Goal: Task Accomplishment & Management: Manage account settings

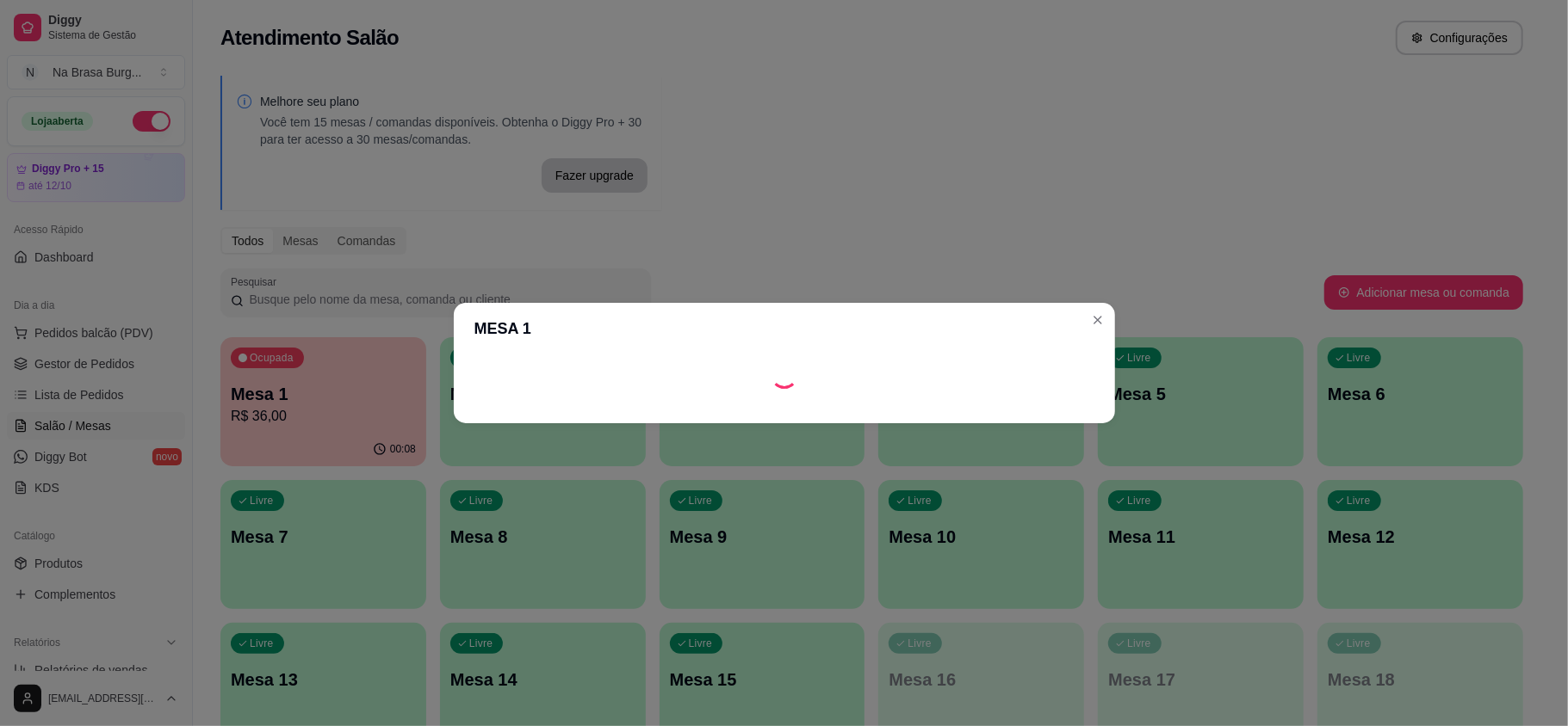
scroll to position [114, 0]
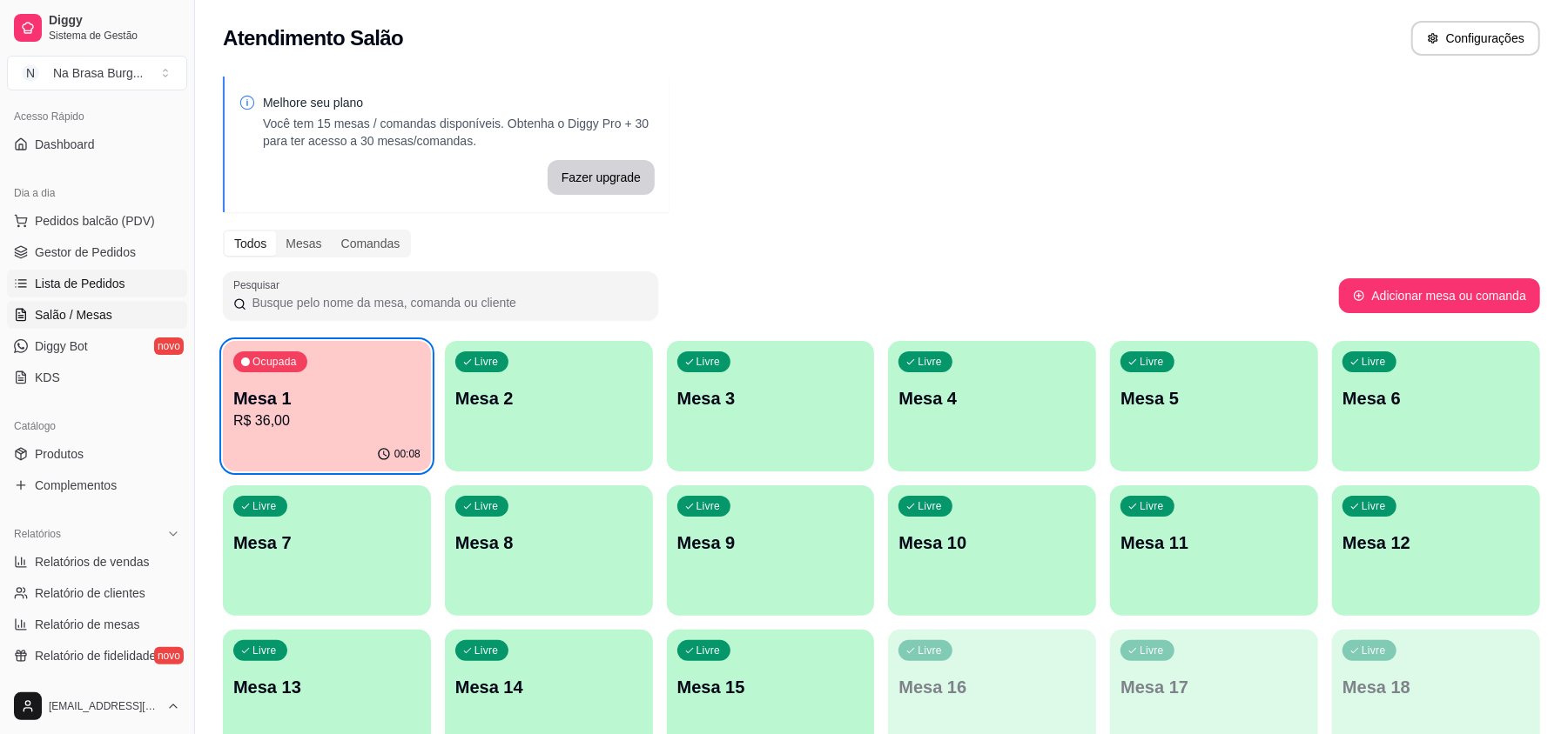
click at [62, 285] on span "Lista de Pedidos" at bounding box center [80, 283] width 90 height 17
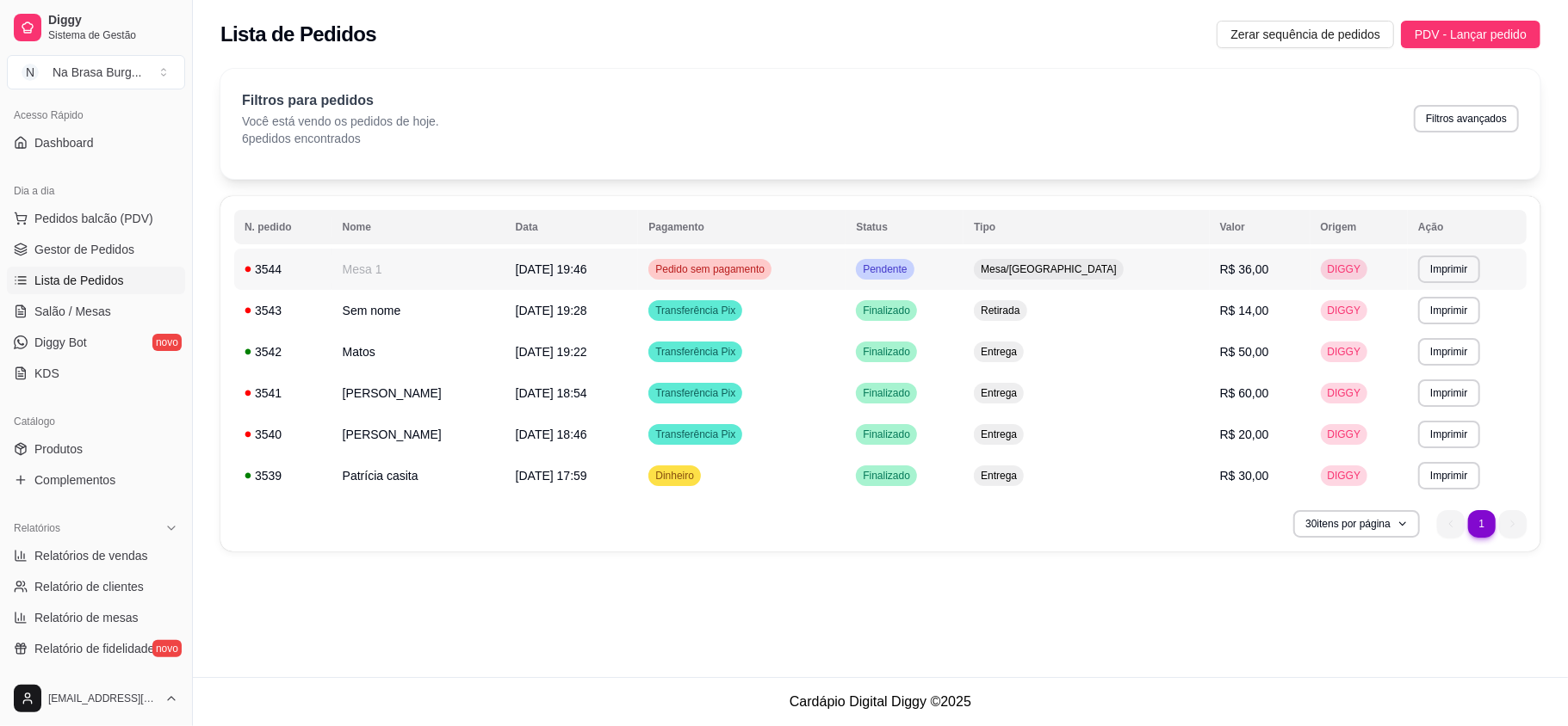
click at [458, 286] on td "Mesa 1" at bounding box center [419, 269] width 173 height 41
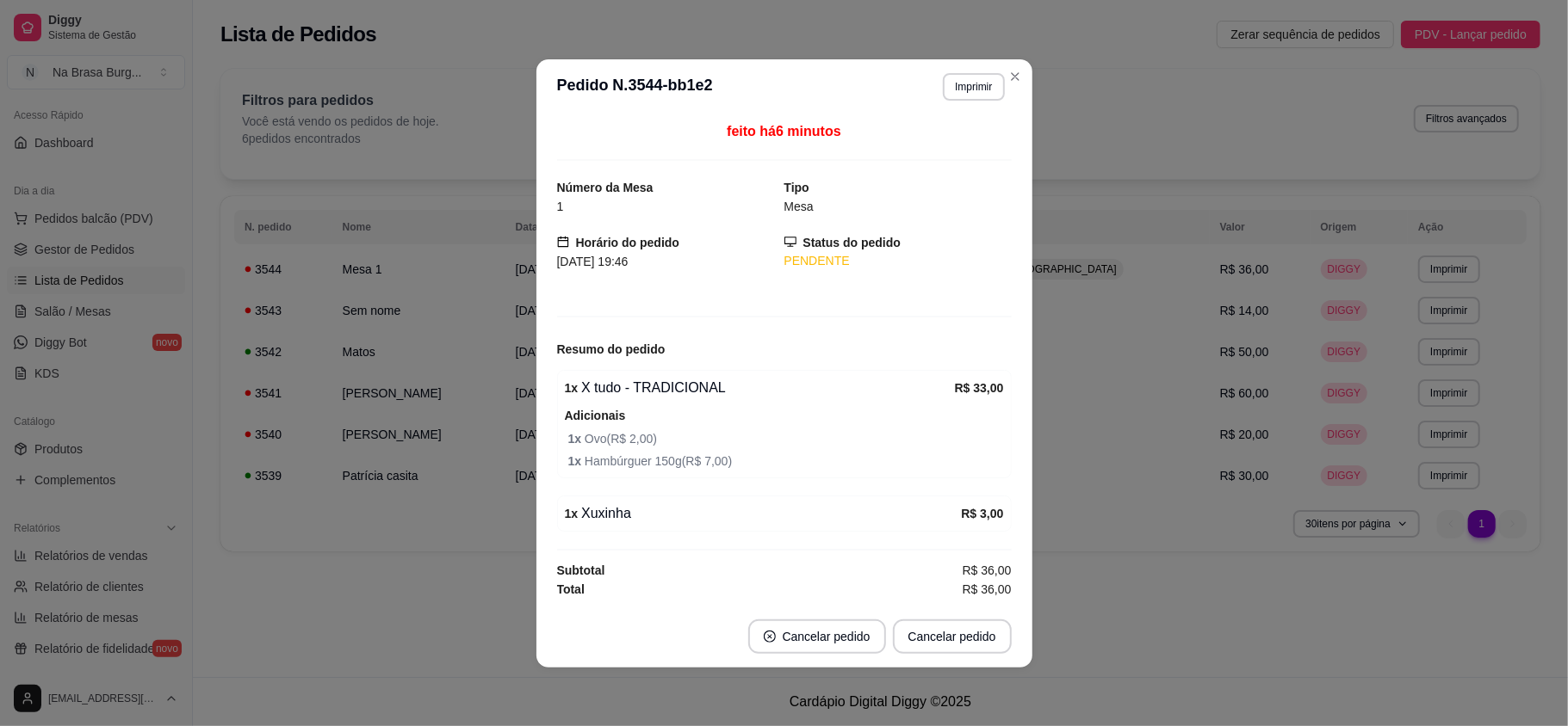
click at [763, 420] on div "Adicionais 1 x Ovo ( R$ 2,00 ) 1 x Hambúrguer 150g ( R$ 7,00 )" at bounding box center [784, 438] width 439 height 66
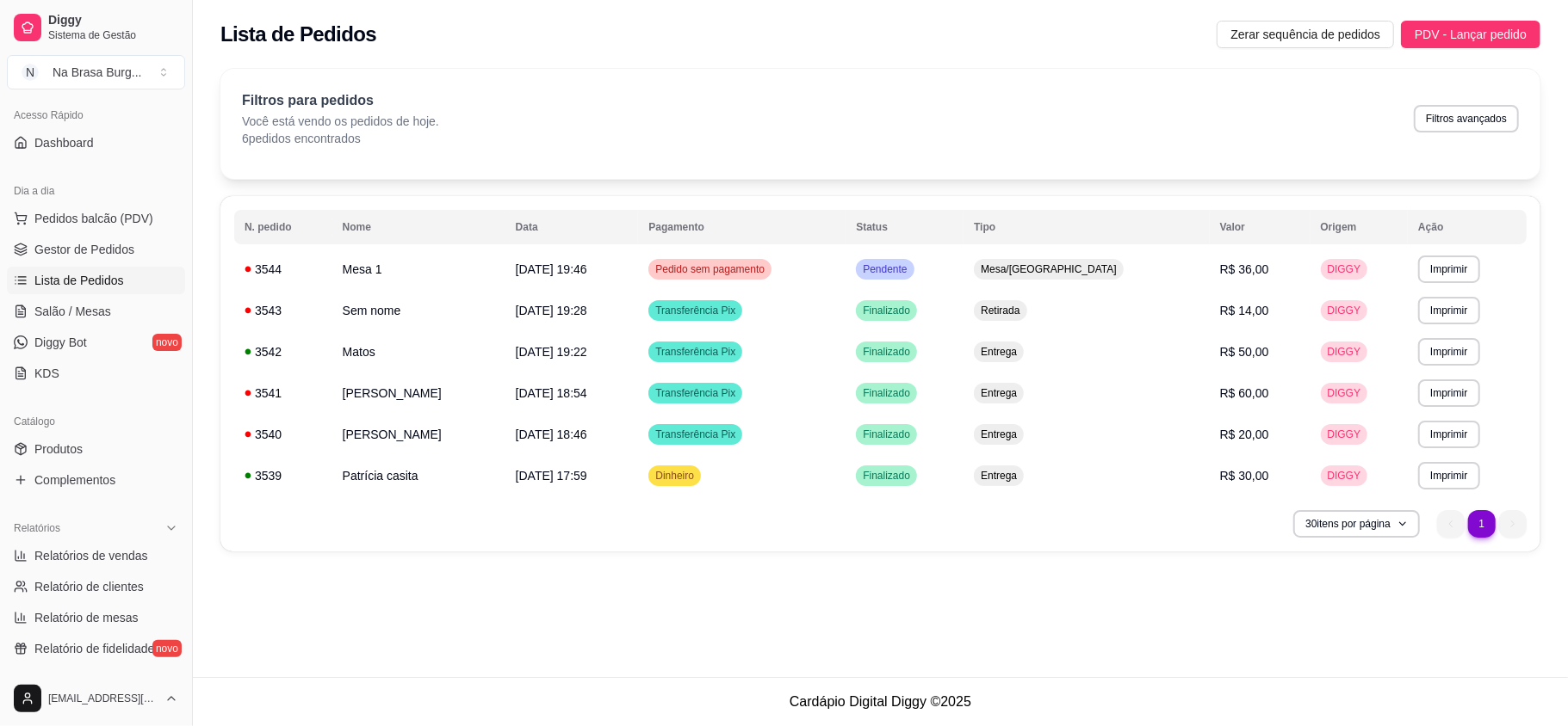
click at [1251, 245] on table "**********" at bounding box center [880, 353] width 1292 height 287
click at [1250, 266] on span "R$ 36,00" at bounding box center [1245, 269] width 49 height 13
click at [62, 282] on span "Lista de Pedidos" at bounding box center [79, 280] width 89 height 17
click at [77, 308] on span "Salão / Mesas" at bounding box center [72, 312] width 77 height 17
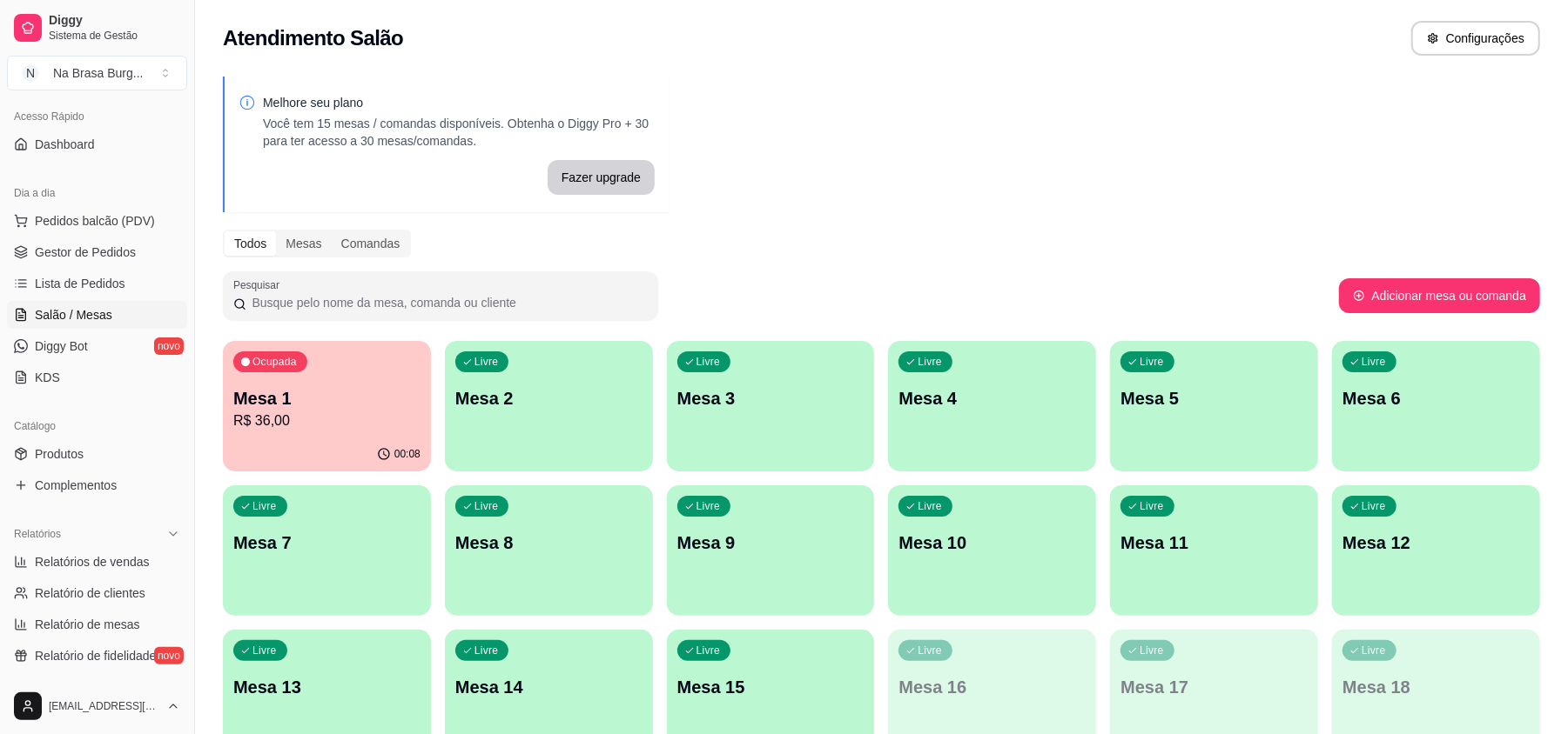
click at [292, 398] on p "Mesa 1" at bounding box center [327, 398] width 187 height 24
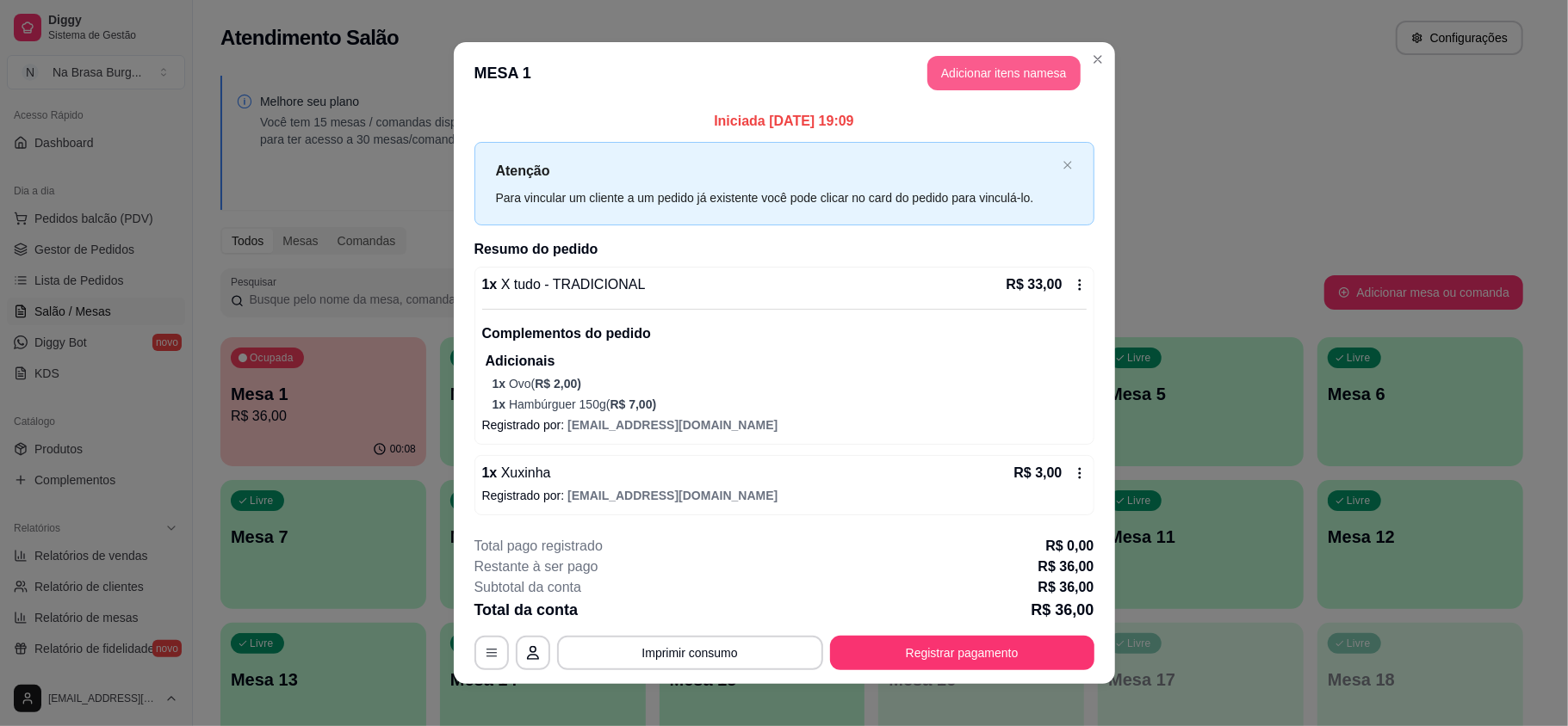
click at [964, 67] on button "Adicionar itens na mesa" at bounding box center [1003, 73] width 153 height 34
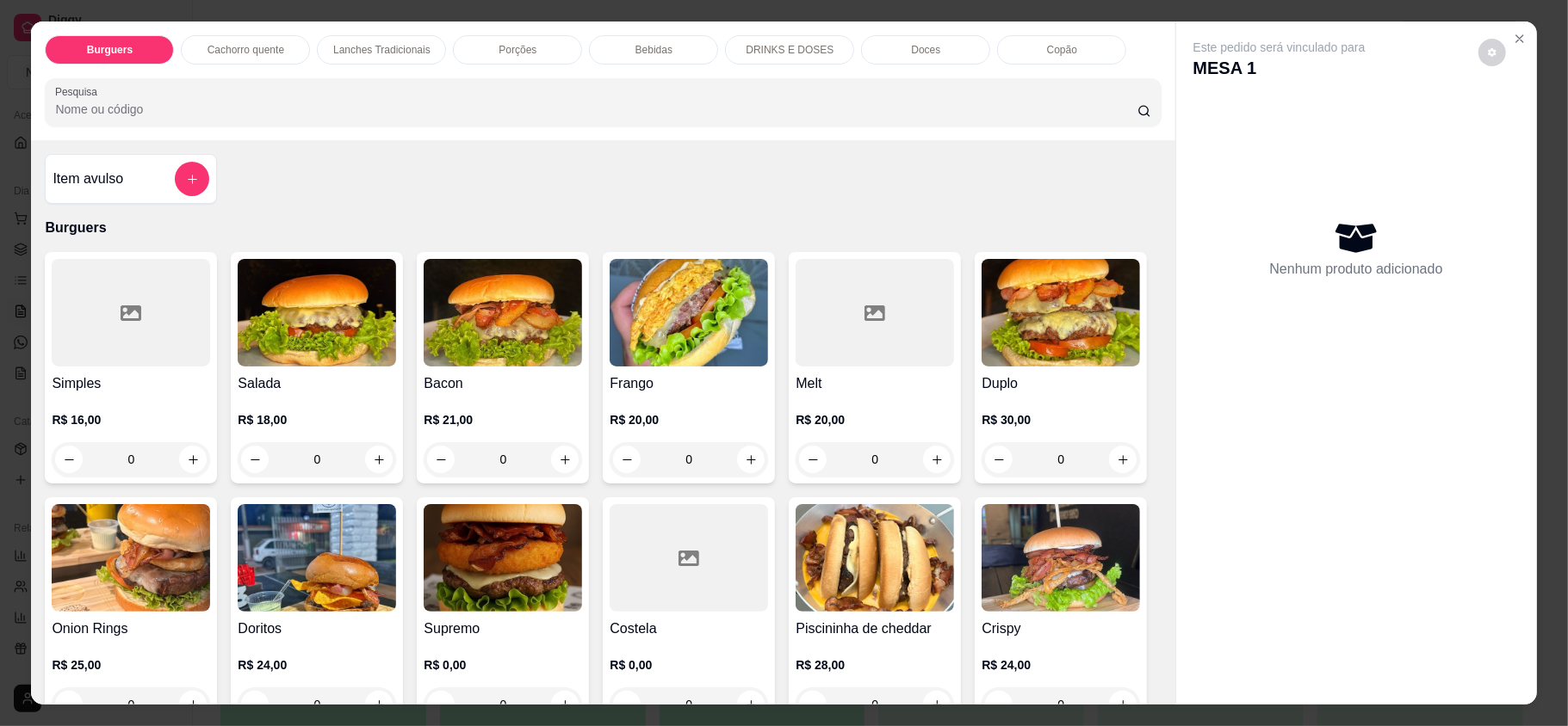
click at [414, 57] on div "Lanches Tradicionais" at bounding box center [381, 49] width 129 height 29
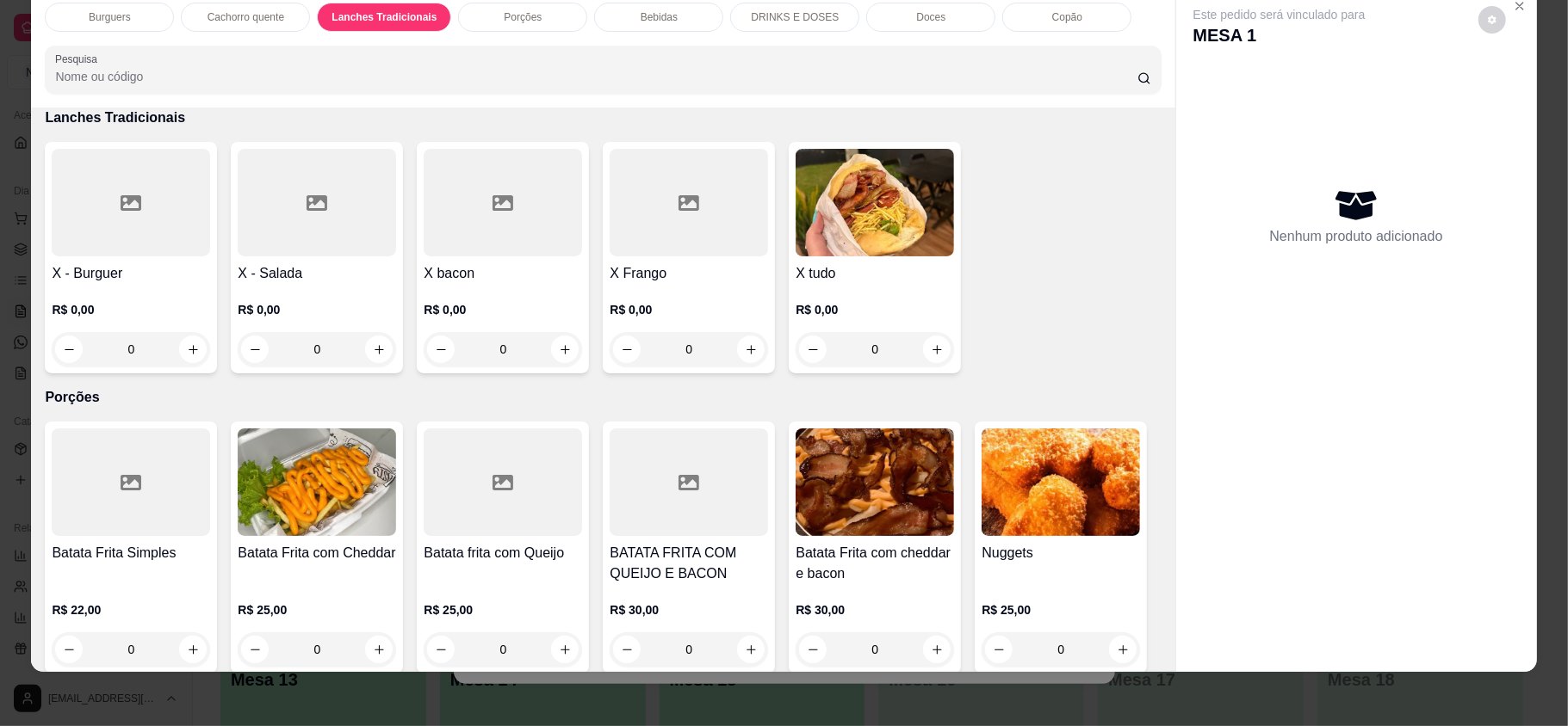
click at [893, 260] on div "X tudo R$ 0,00 0" at bounding box center [875, 258] width 172 height 232
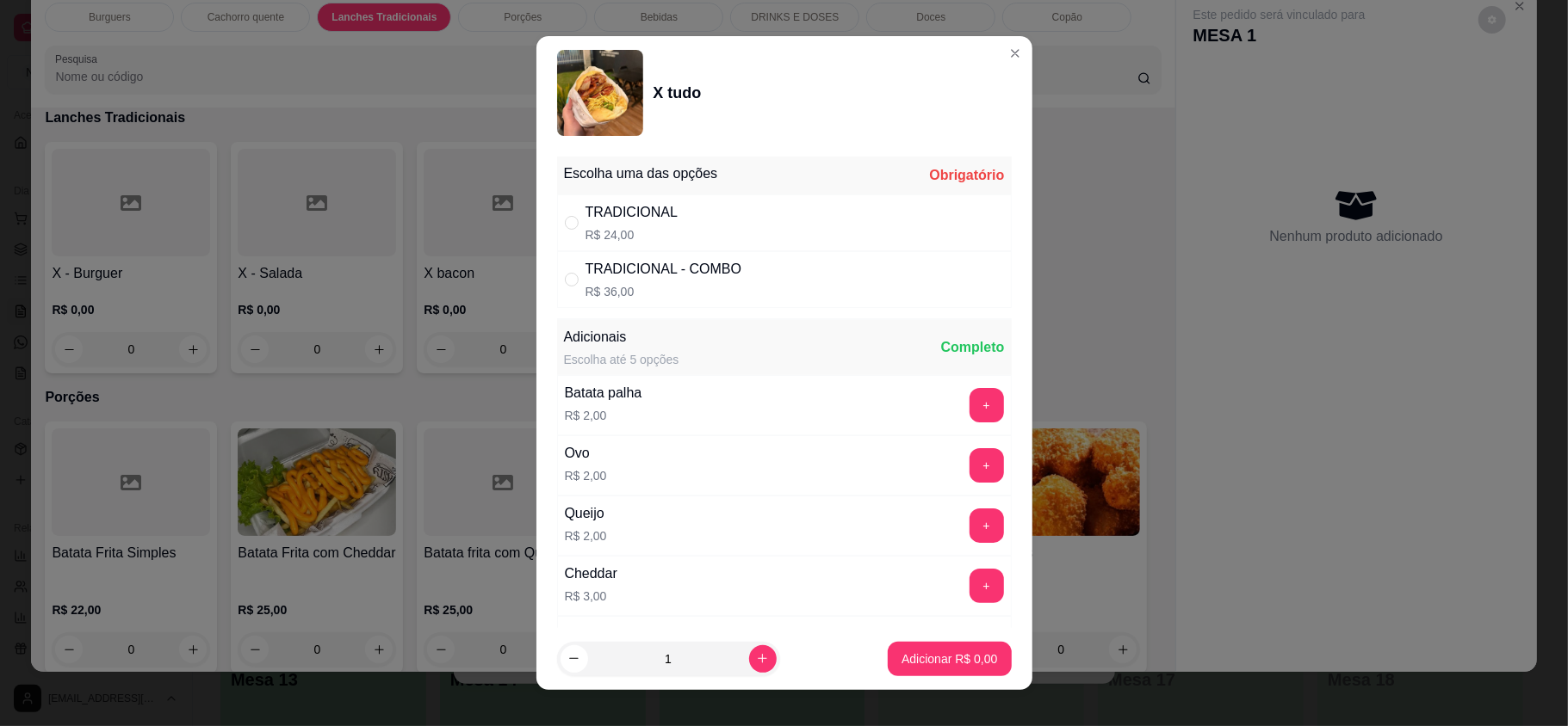
click at [826, 219] on div "TRADICIONAL R$ 24,00" at bounding box center [784, 223] width 455 height 57
radio input "true"
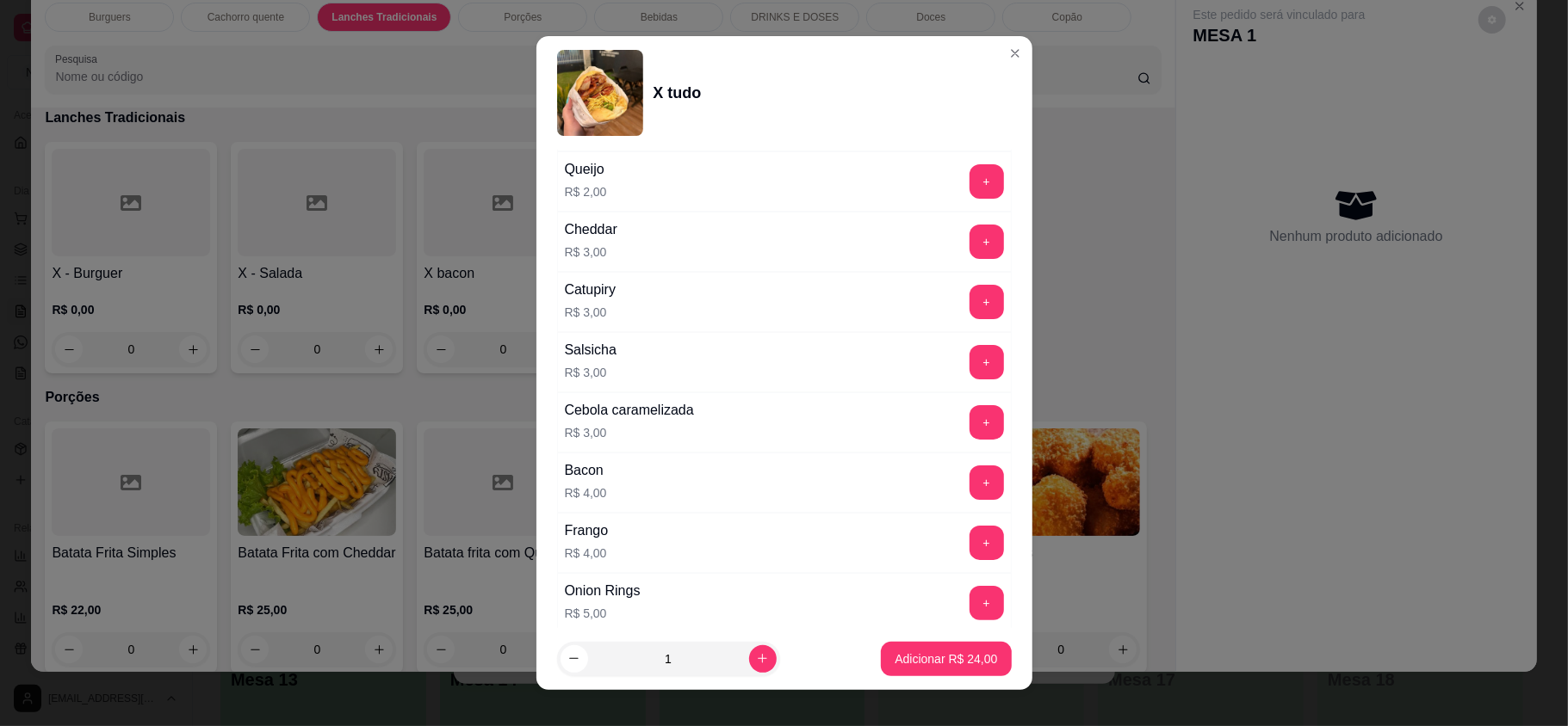
scroll to position [229, 0]
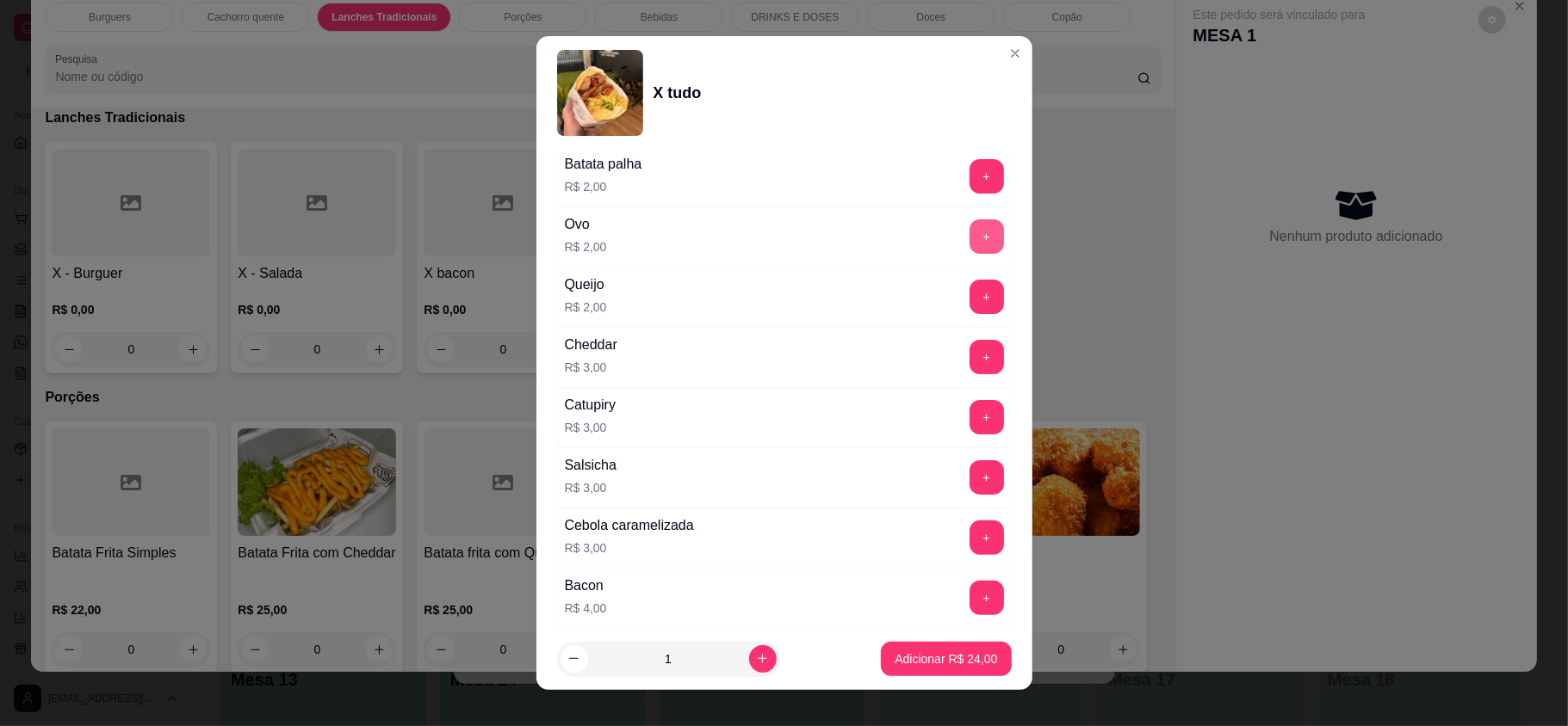
click at [970, 246] on button "+" at bounding box center [987, 237] width 34 height 34
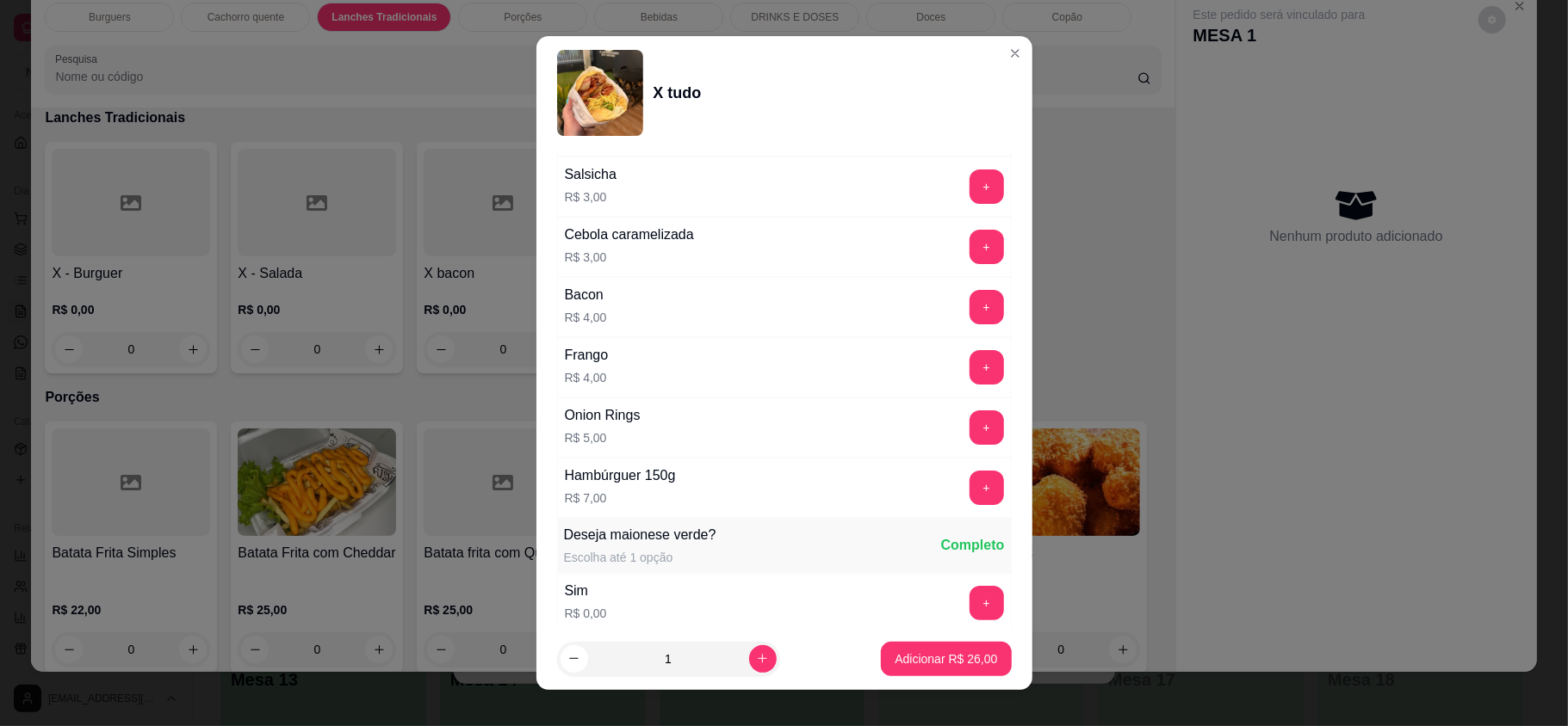
scroll to position [573, 0]
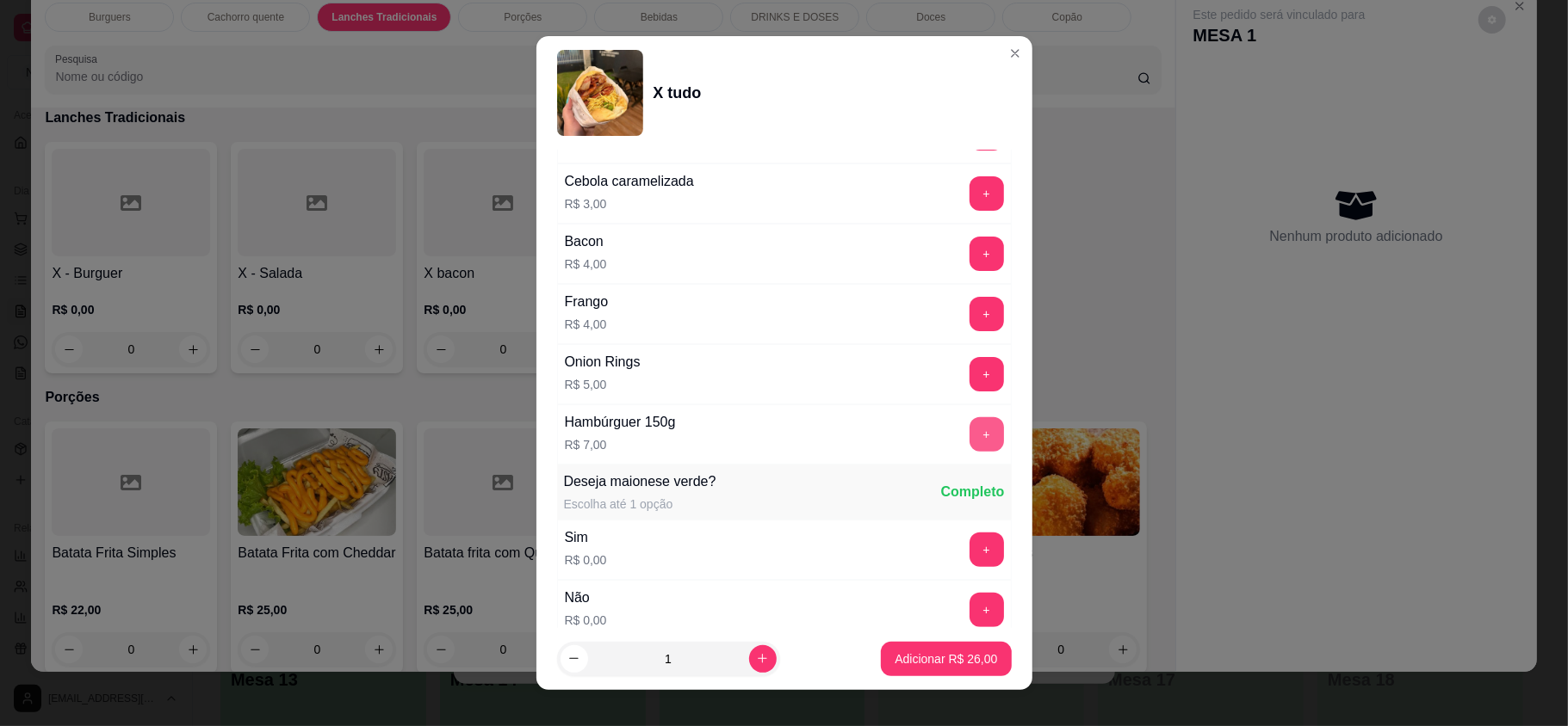
click at [970, 443] on button "+" at bounding box center [987, 434] width 34 height 34
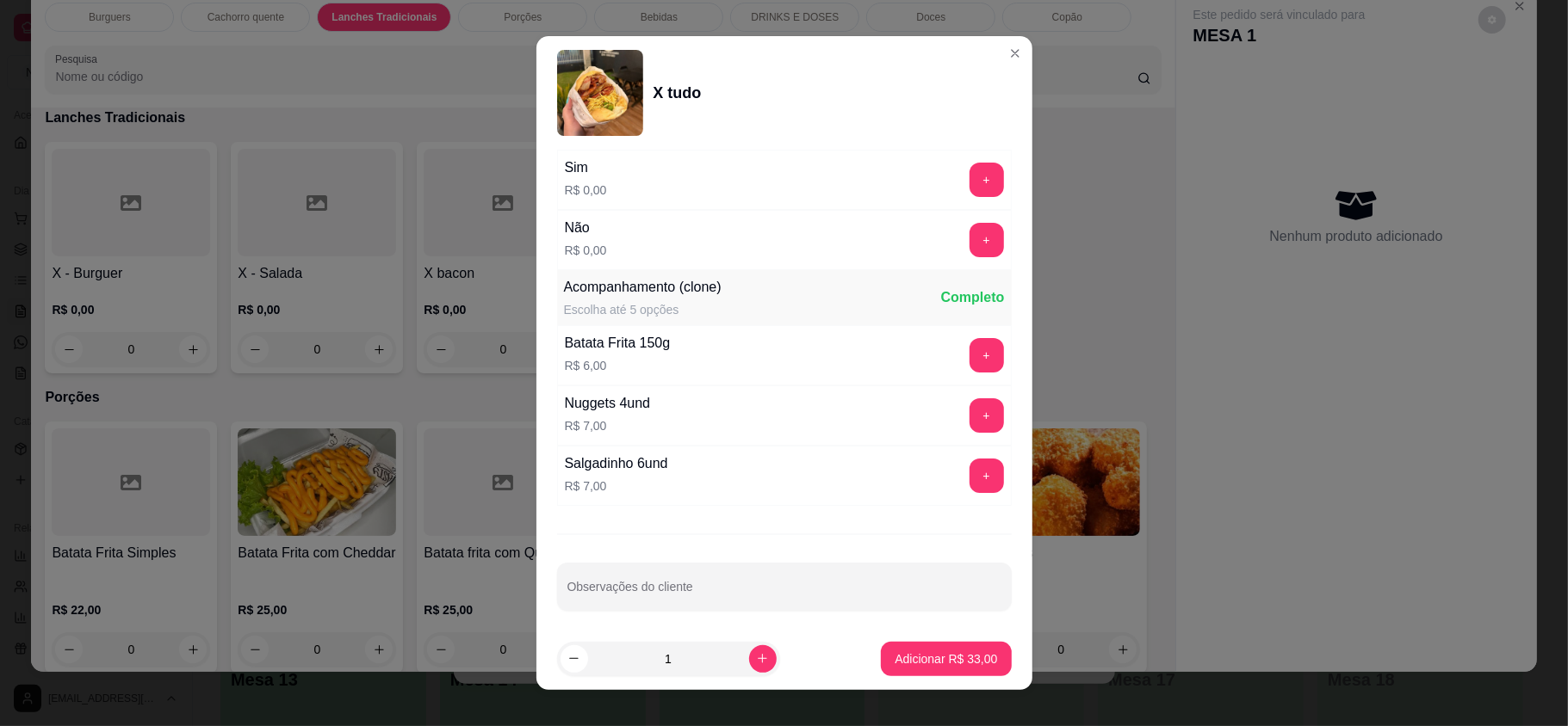
scroll to position [962, 0]
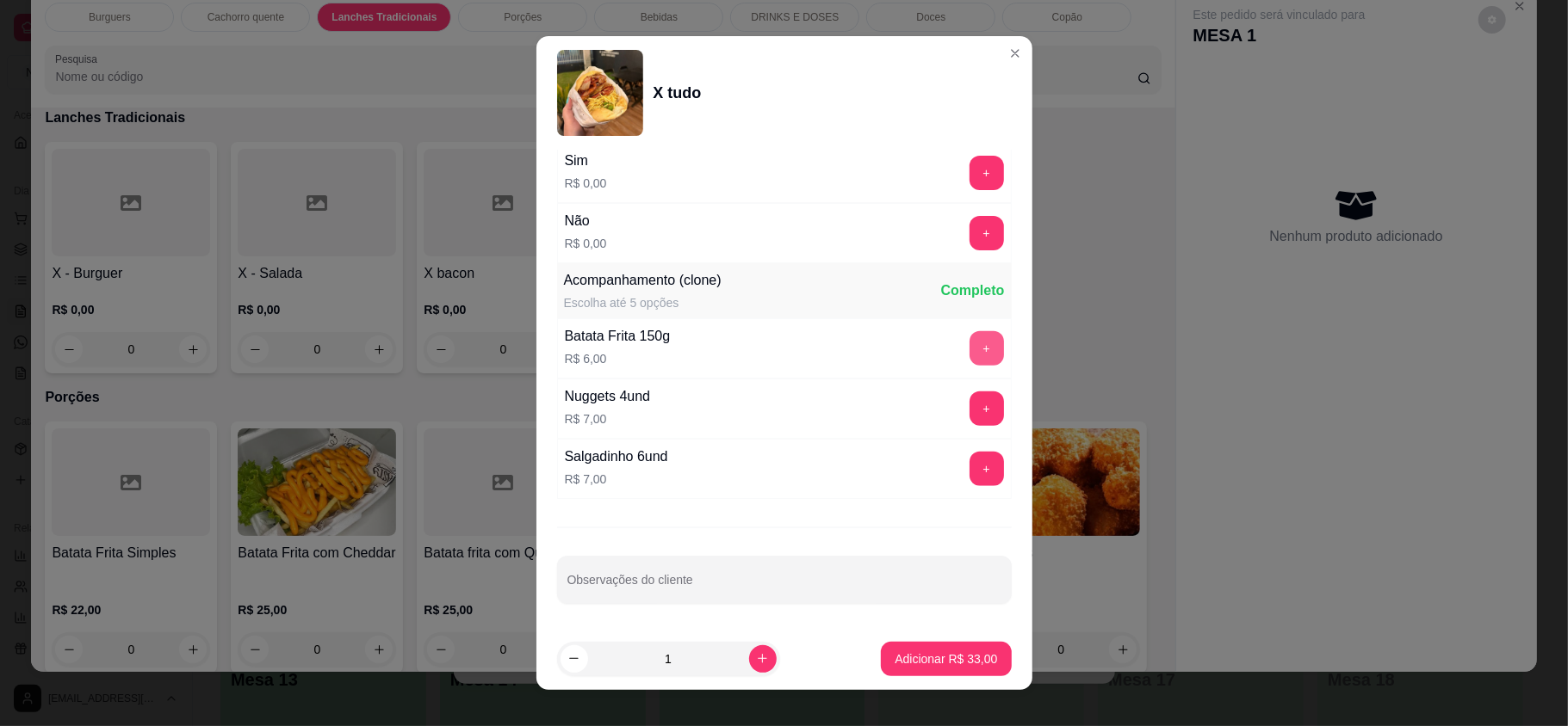
click at [970, 345] on button "+" at bounding box center [987, 349] width 34 height 34
click at [942, 652] on p "Adicionar R$ 39,00" at bounding box center [946, 659] width 103 height 17
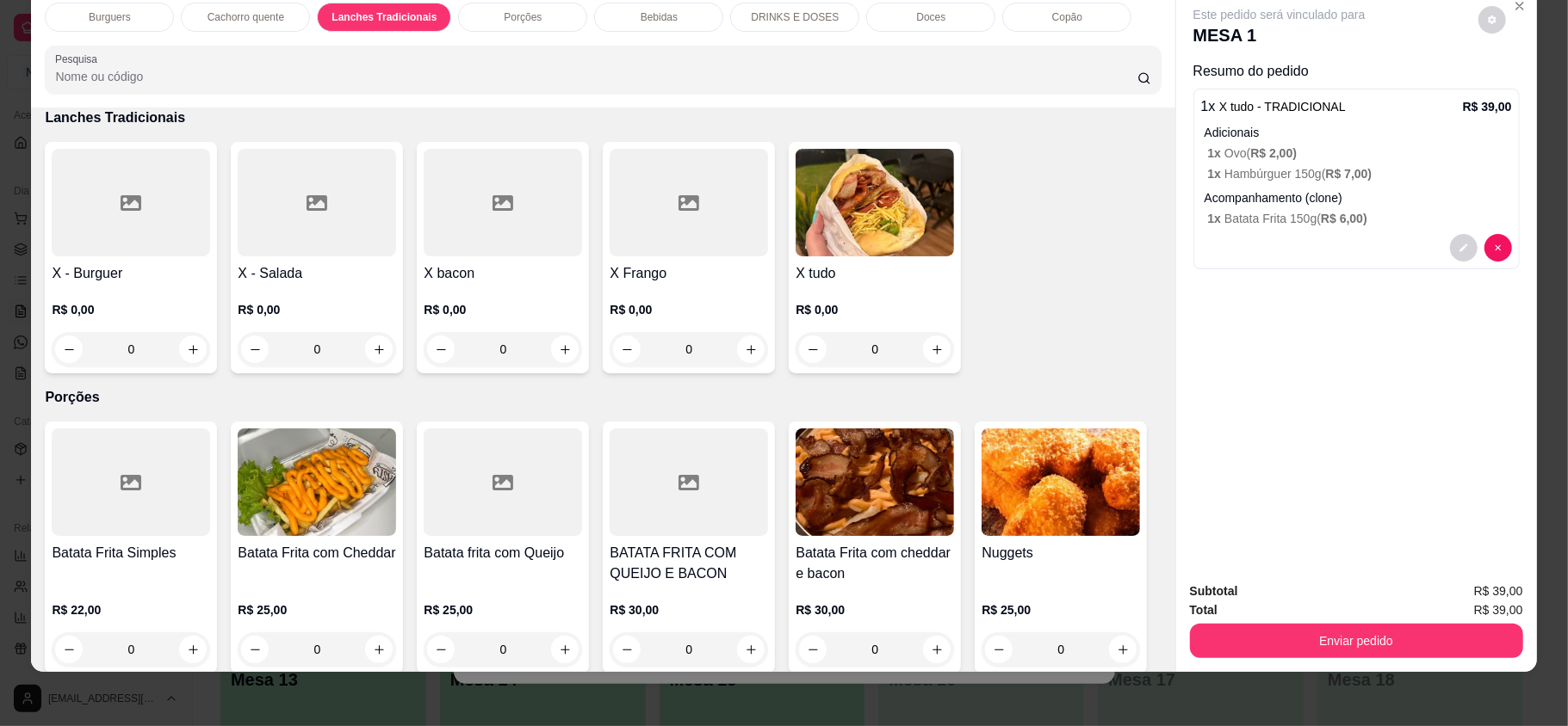
click at [100, 29] on div "Burguers" at bounding box center [109, 17] width 129 height 29
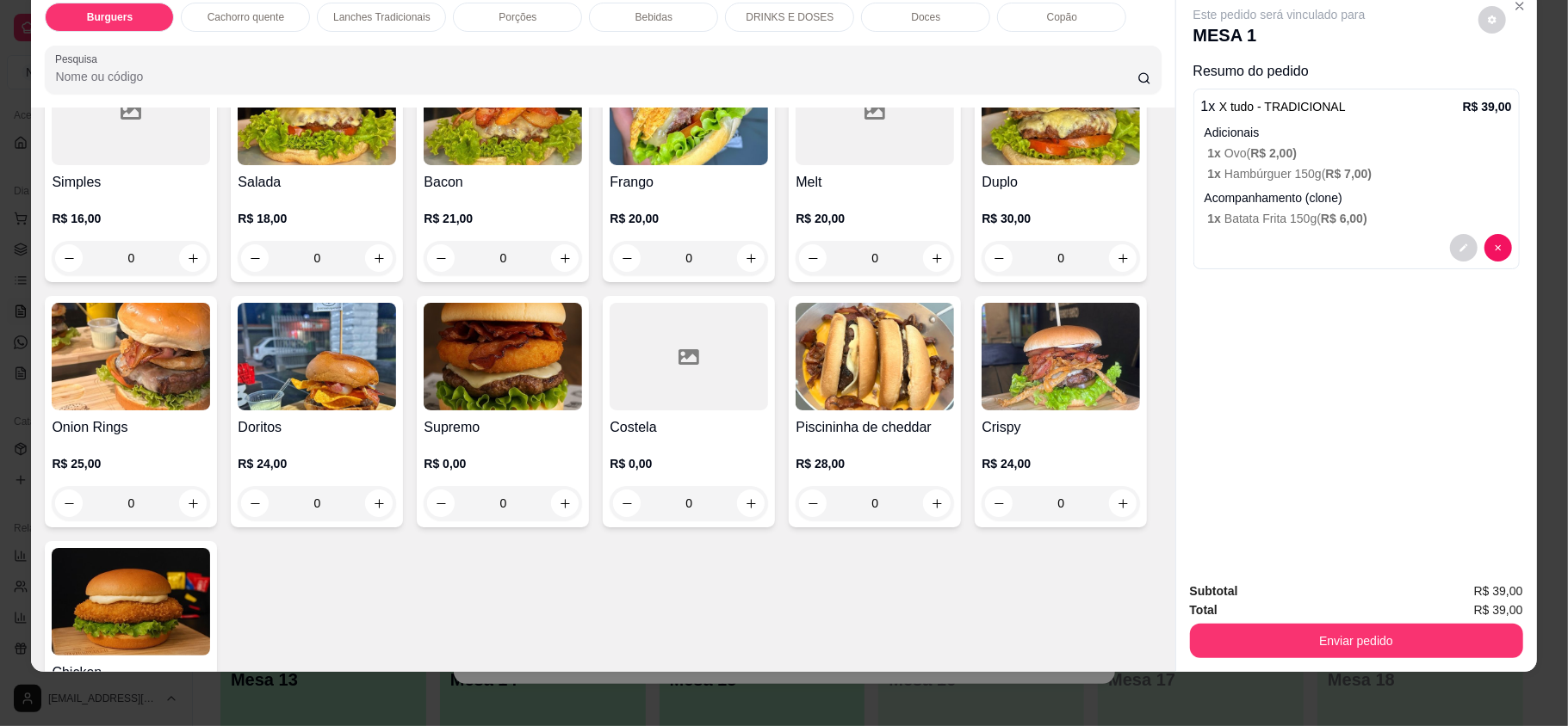
scroll to position [193, 0]
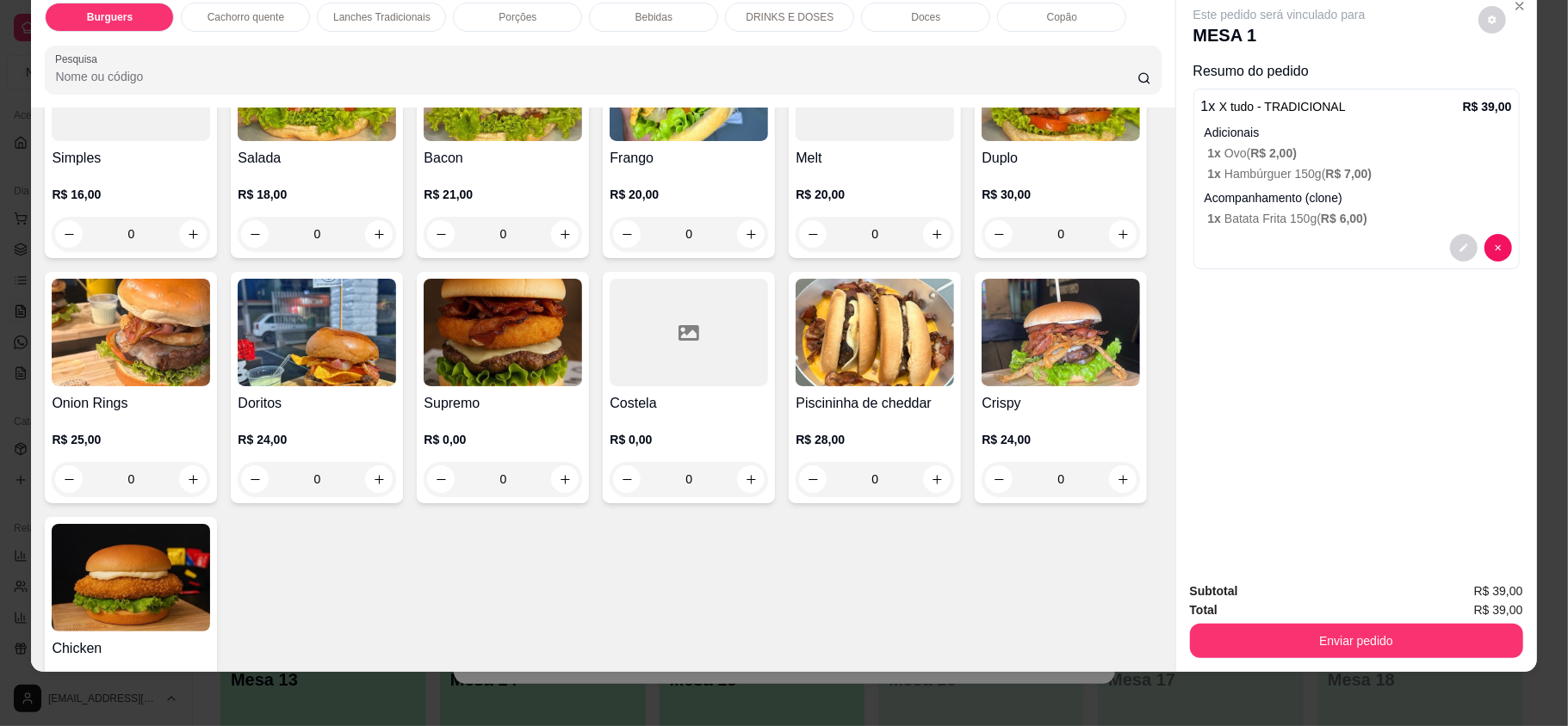
click at [397, 365] on img at bounding box center [317, 332] width 159 height 107
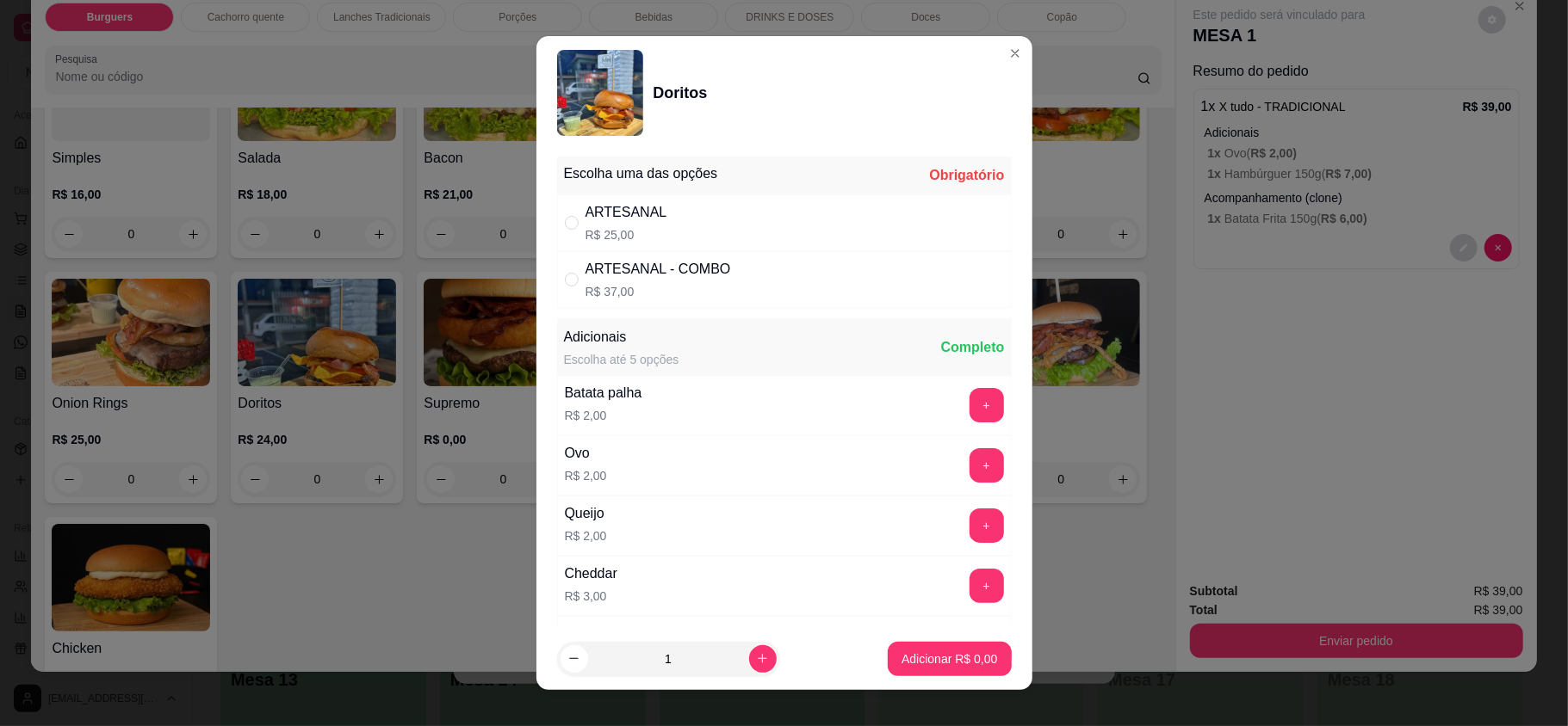
click at [586, 239] on p "R$ 25,00" at bounding box center [627, 235] width 82 height 17
radio input "true"
click at [895, 658] on p "Adicionar R$ 25,00" at bounding box center [946, 659] width 103 height 17
type input "1"
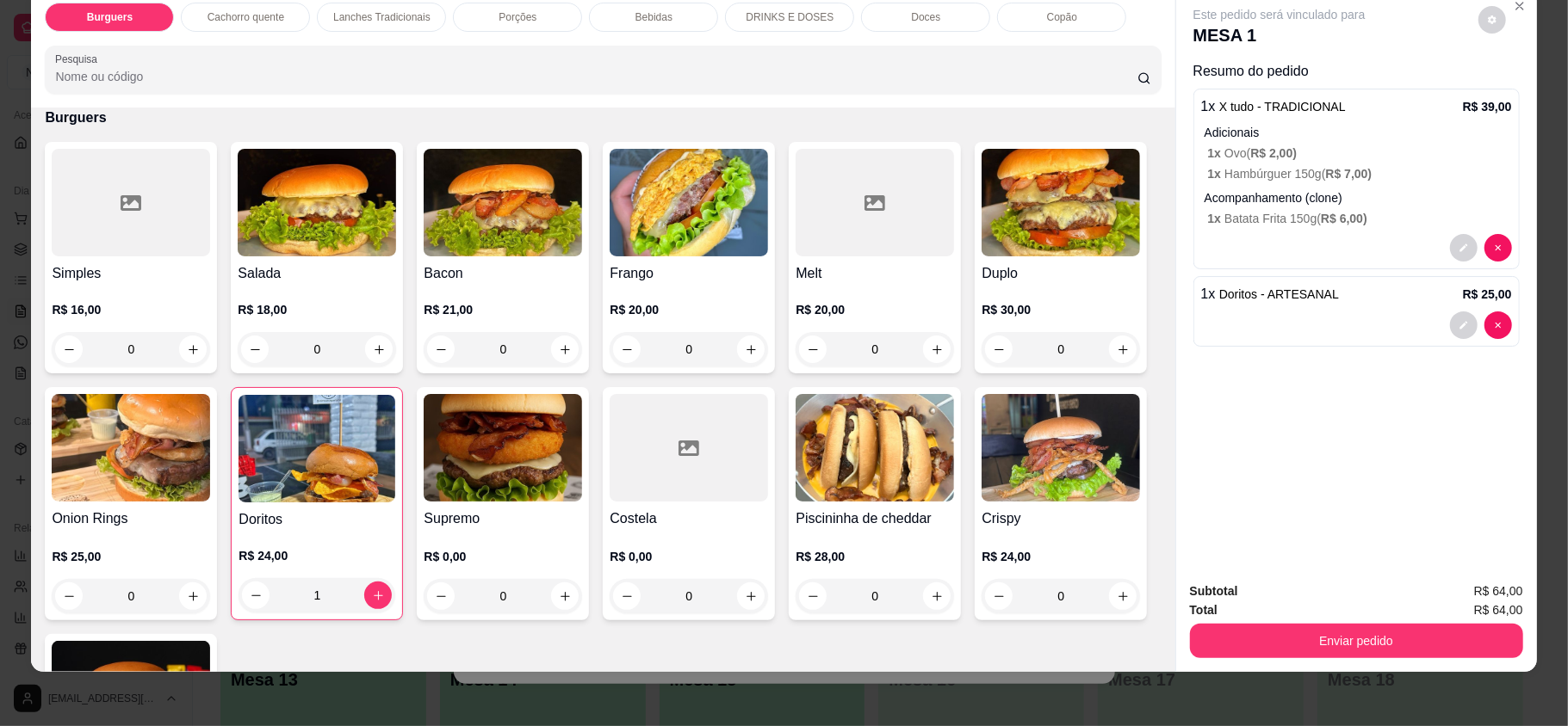
scroll to position [0, 0]
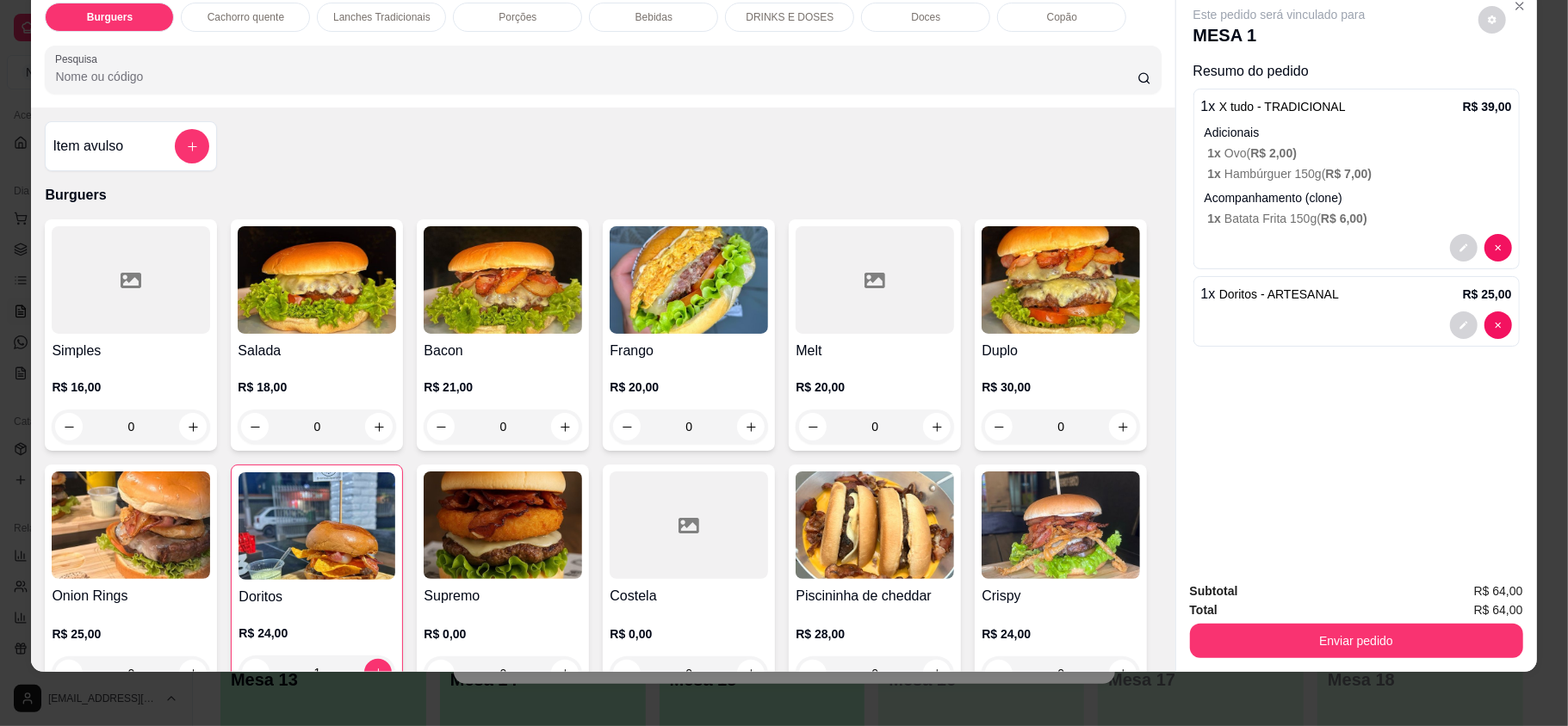
click at [635, 26] on div "Bebidas" at bounding box center [654, 17] width 129 height 29
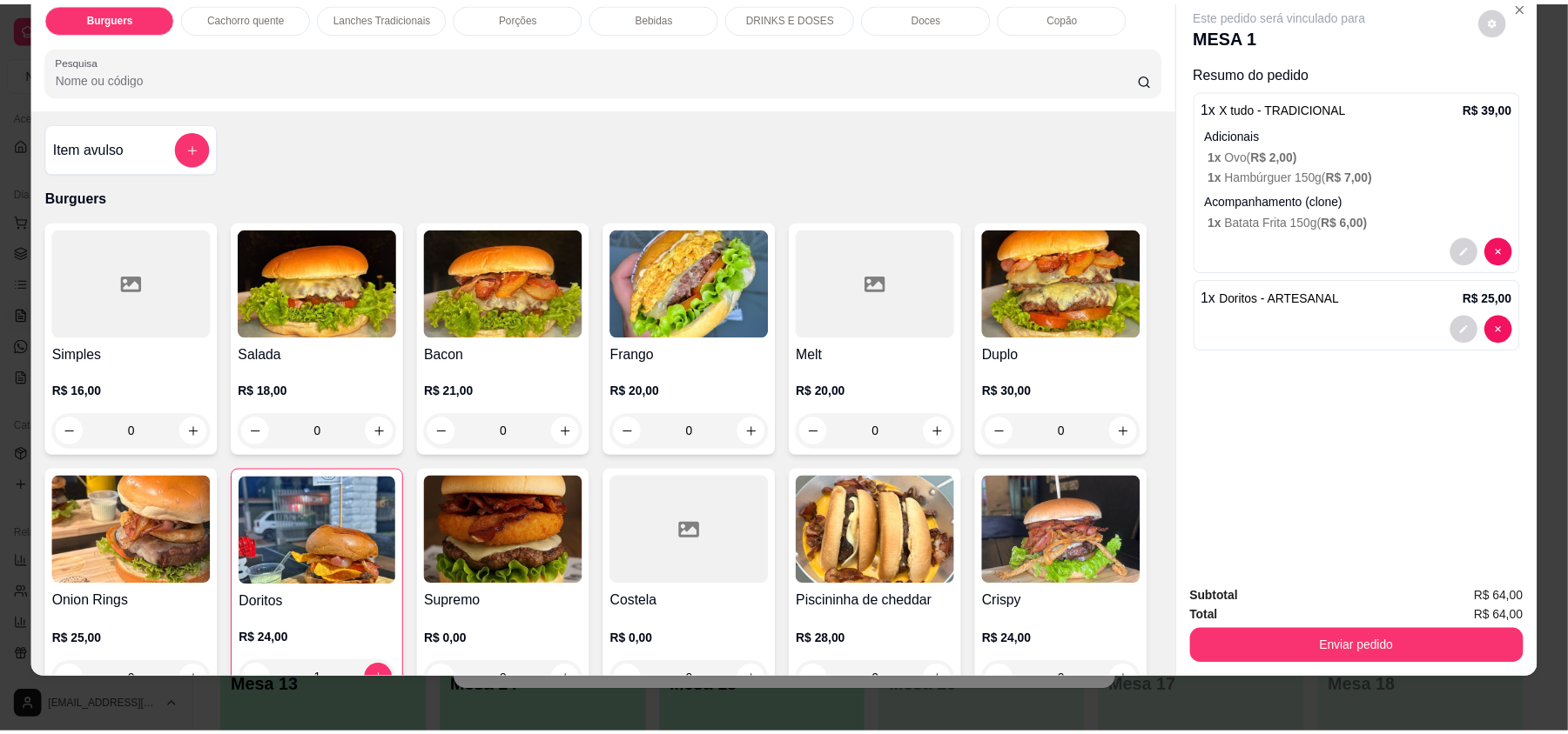
scroll to position [1998, 0]
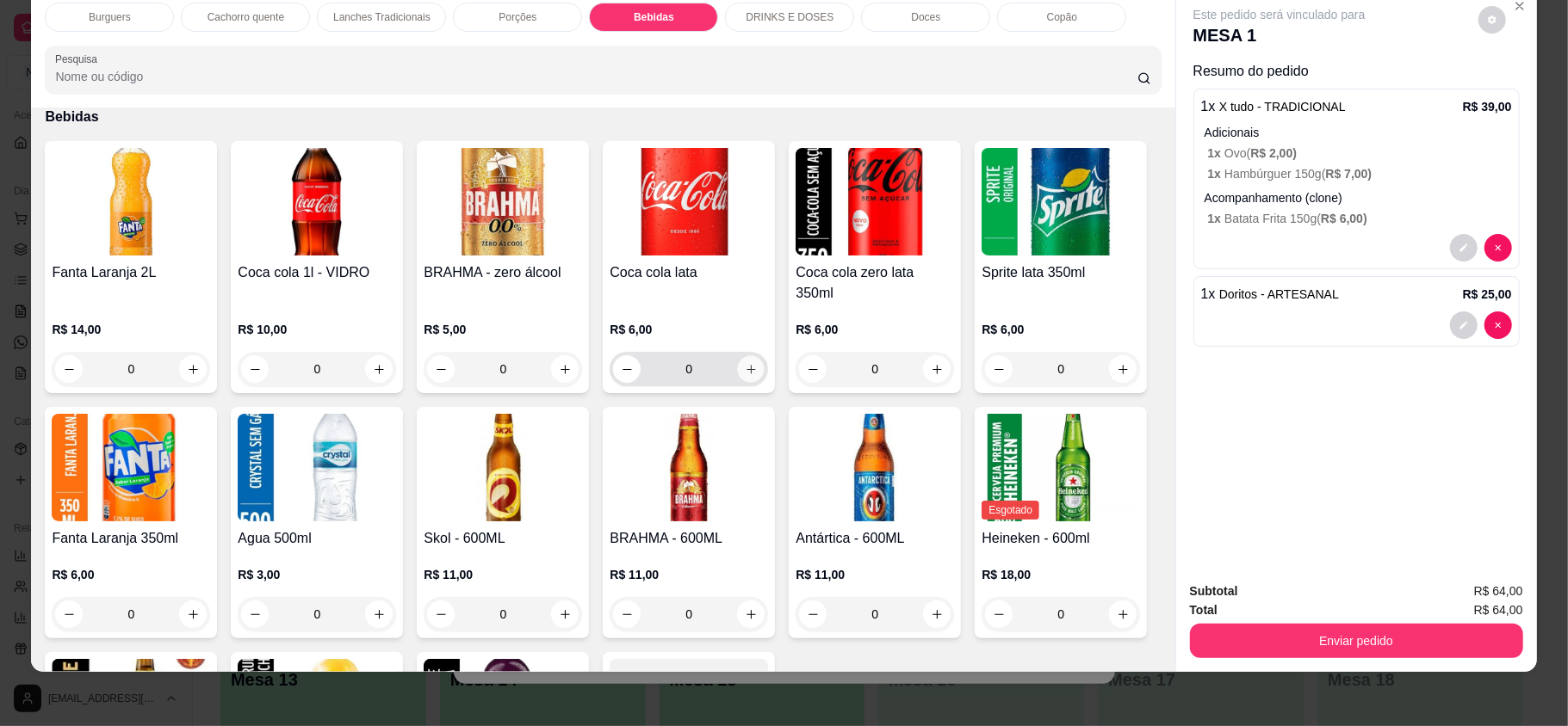
click at [745, 363] on icon "increase-product-quantity" at bounding box center [751, 370] width 13 height 13
type input "2"
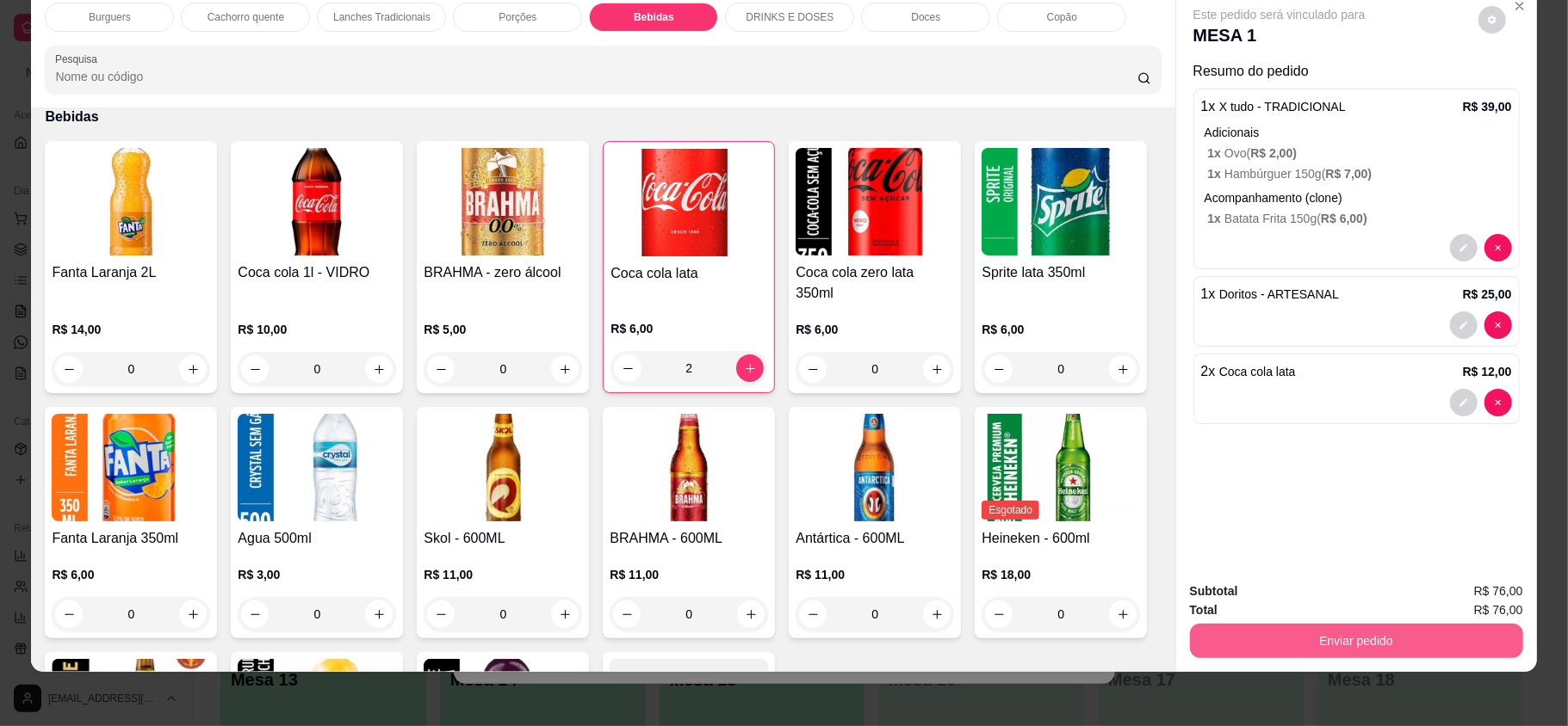
click at [1373, 634] on button "Enviar pedido" at bounding box center [1357, 641] width 334 height 34
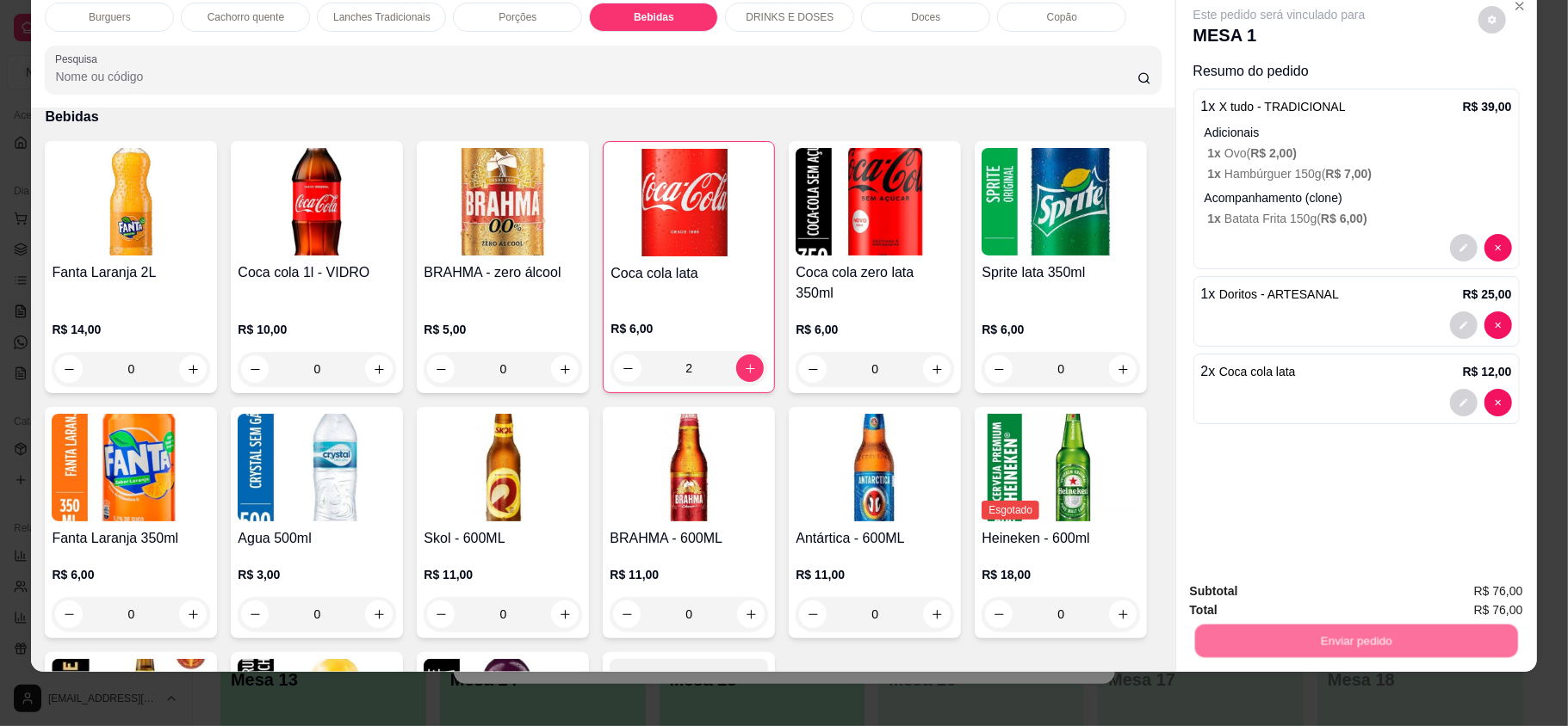
click at [1296, 583] on button "Não registrar e enviar pedido" at bounding box center [1298, 598] width 179 height 32
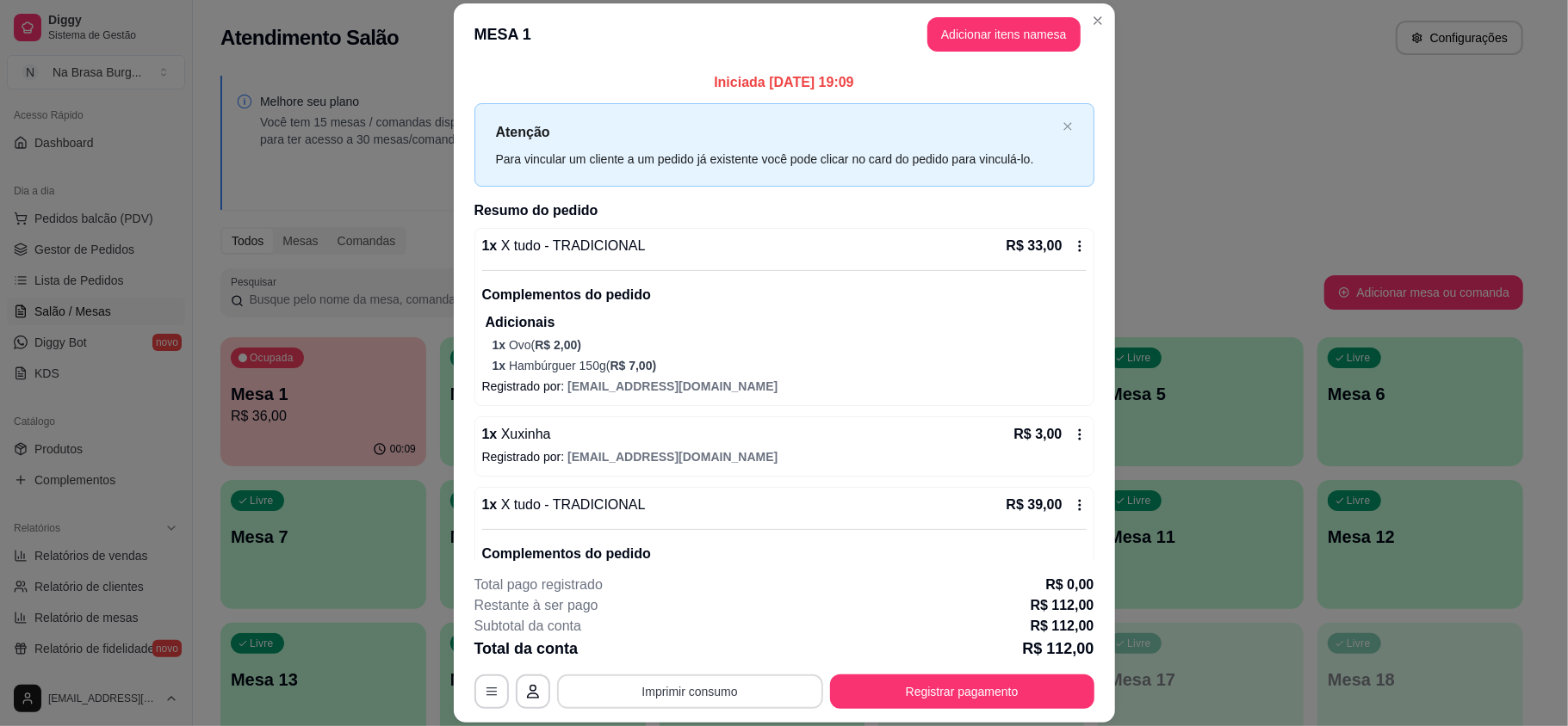
click at [699, 692] on button "Imprimir consumo" at bounding box center [690, 692] width 266 height 34
click at [696, 654] on button "IMPRESSORA" at bounding box center [687, 651] width 125 height 28
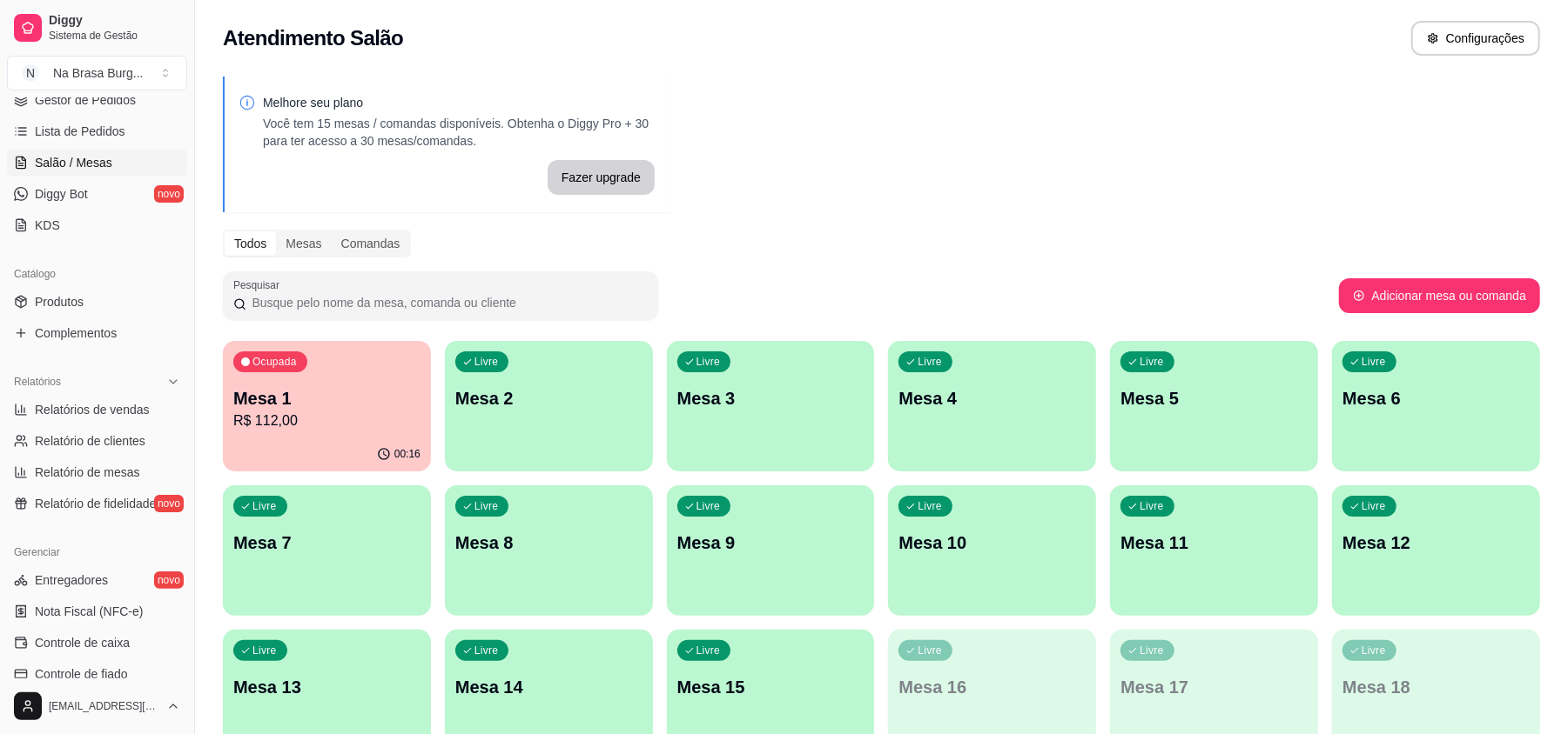
scroll to position [464, 0]
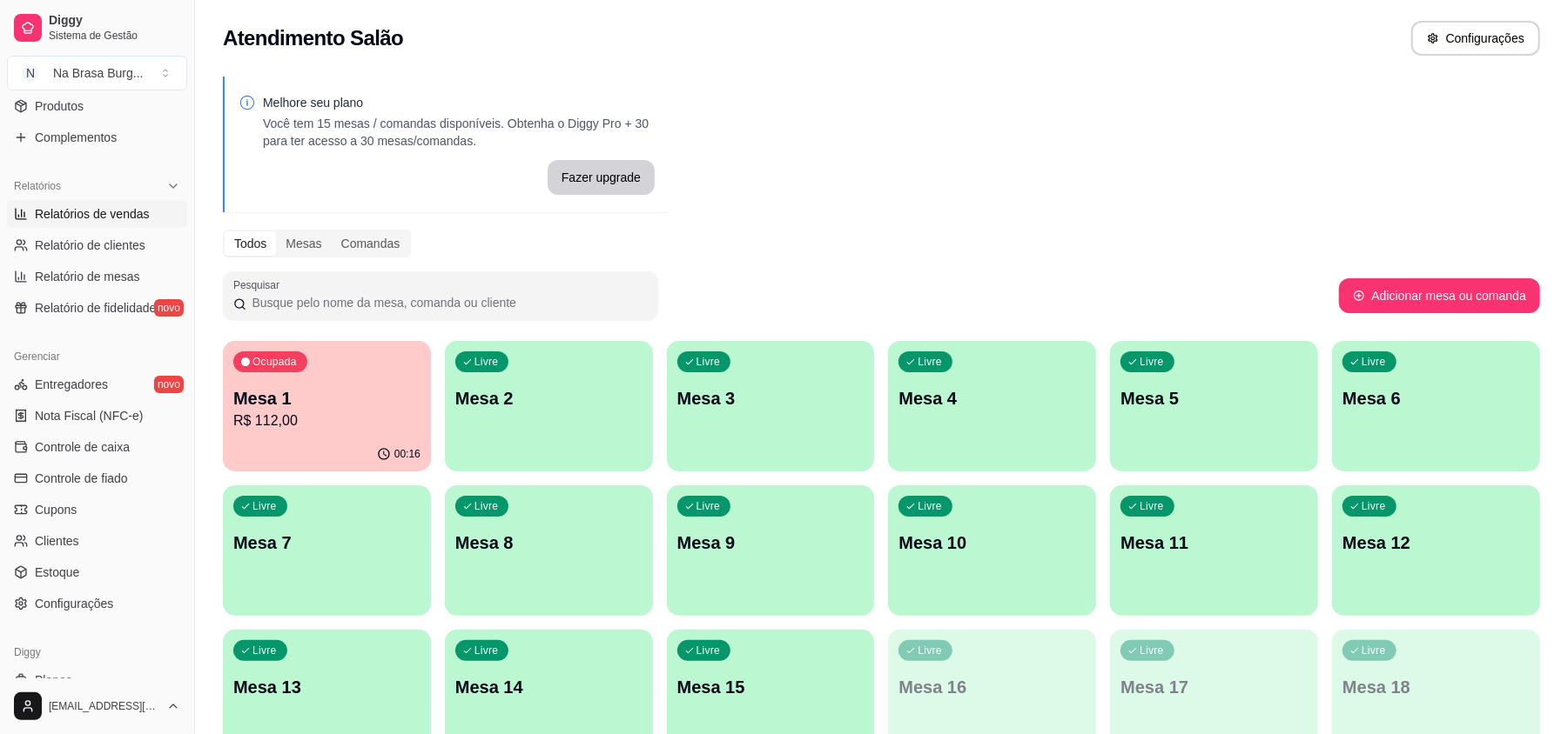
click at [134, 216] on span "Relatórios de vendas" at bounding box center [92, 214] width 115 height 17
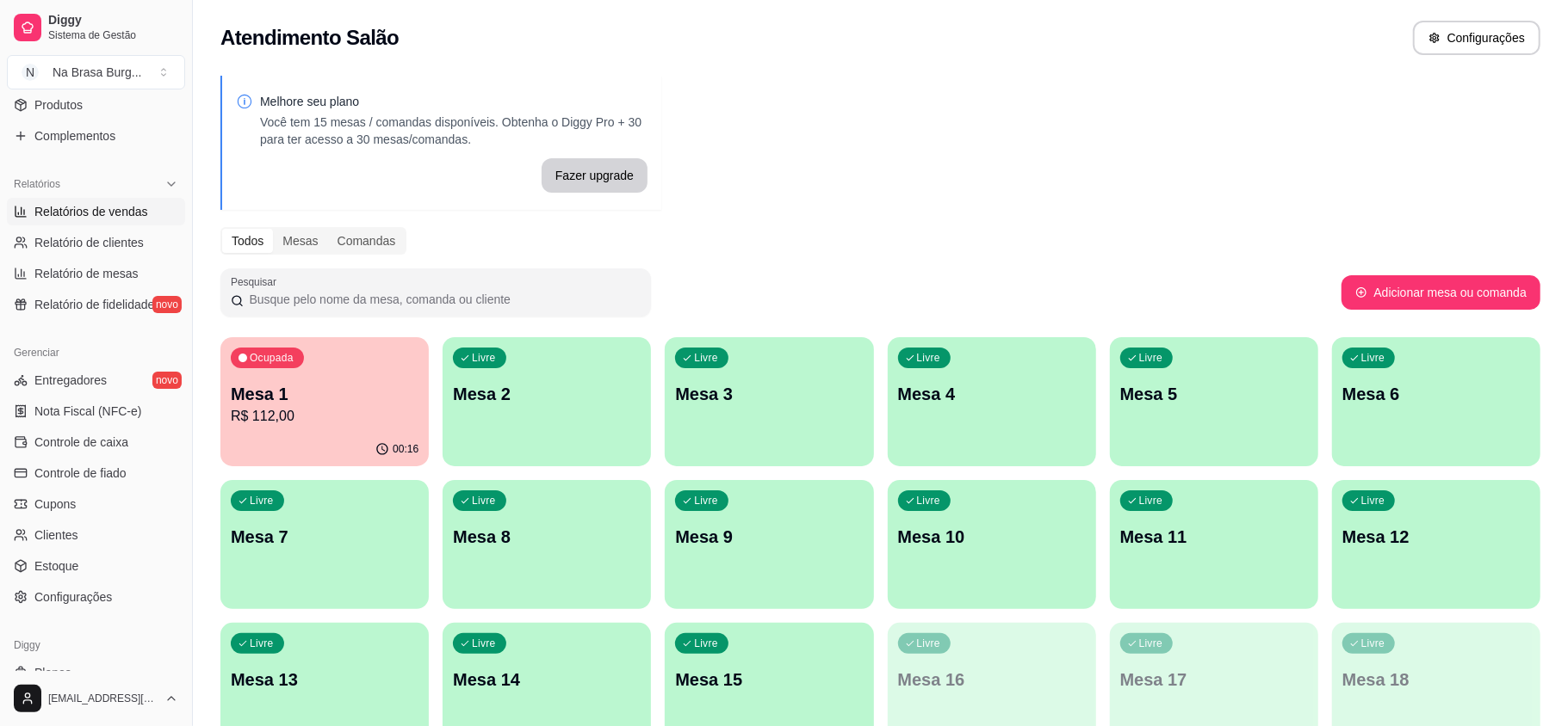
select select "ALL"
select select "0"
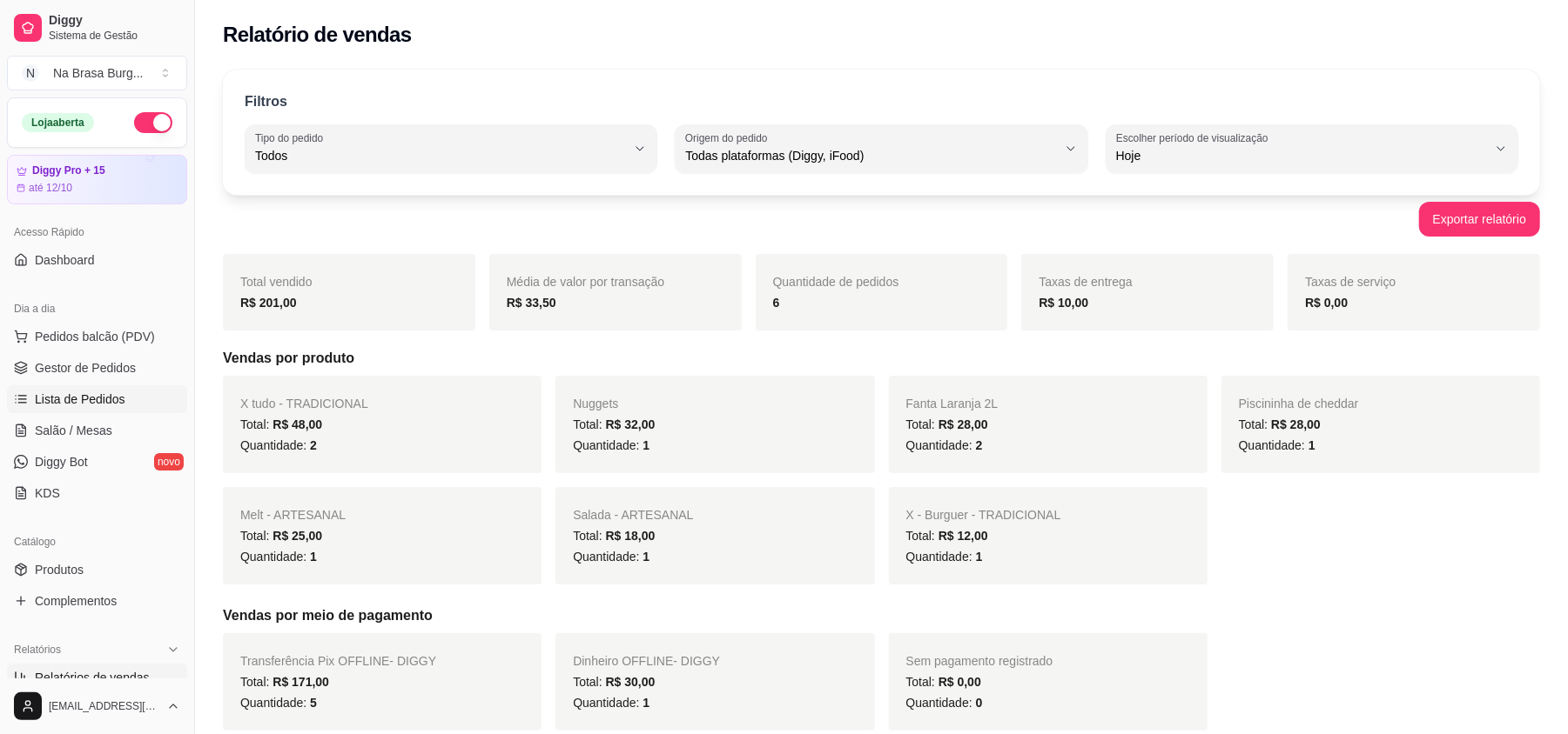
drag, startPoint x: 56, startPoint y: 409, endPoint x: 43, endPoint y: 409, distance: 13.0
click at [56, 409] on link "Lista de Pedidos" at bounding box center [96, 399] width 180 height 28
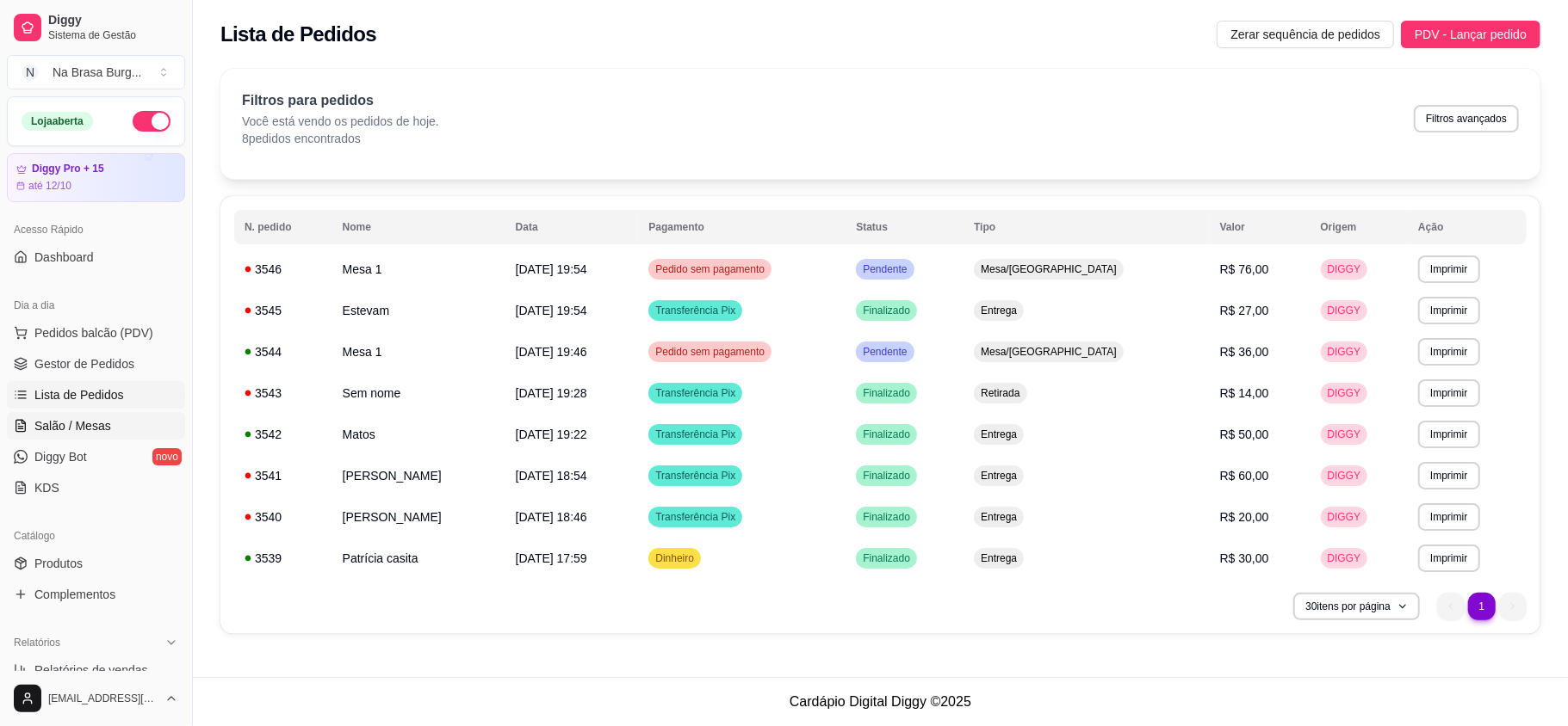
click at [98, 427] on span "Salão / Mesas" at bounding box center [72, 426] width 77 height 17
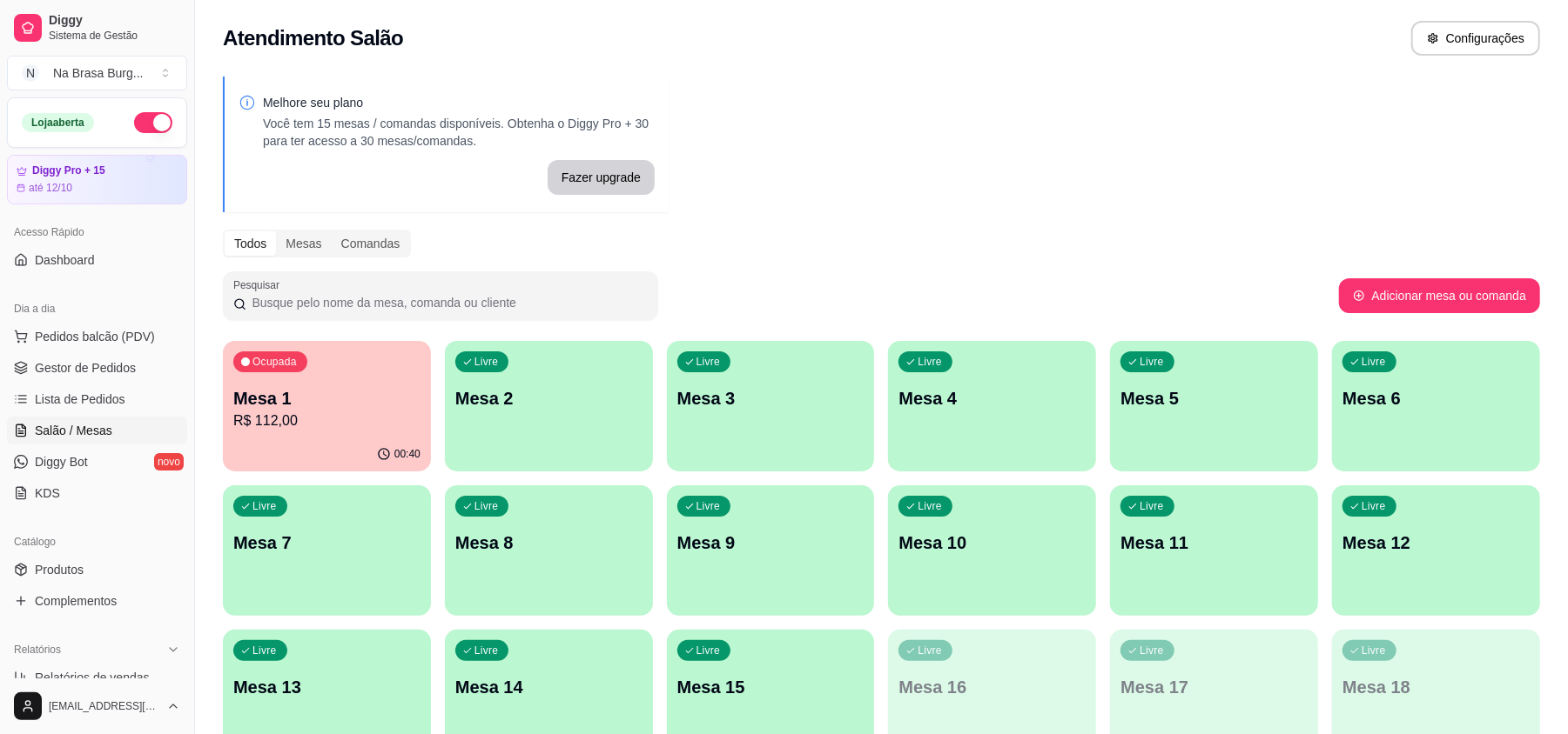
click at [374, 365] on div "Ocupada Mesa 1 R$ 112,00" at bounding box center [327, 389] width 208 height 97
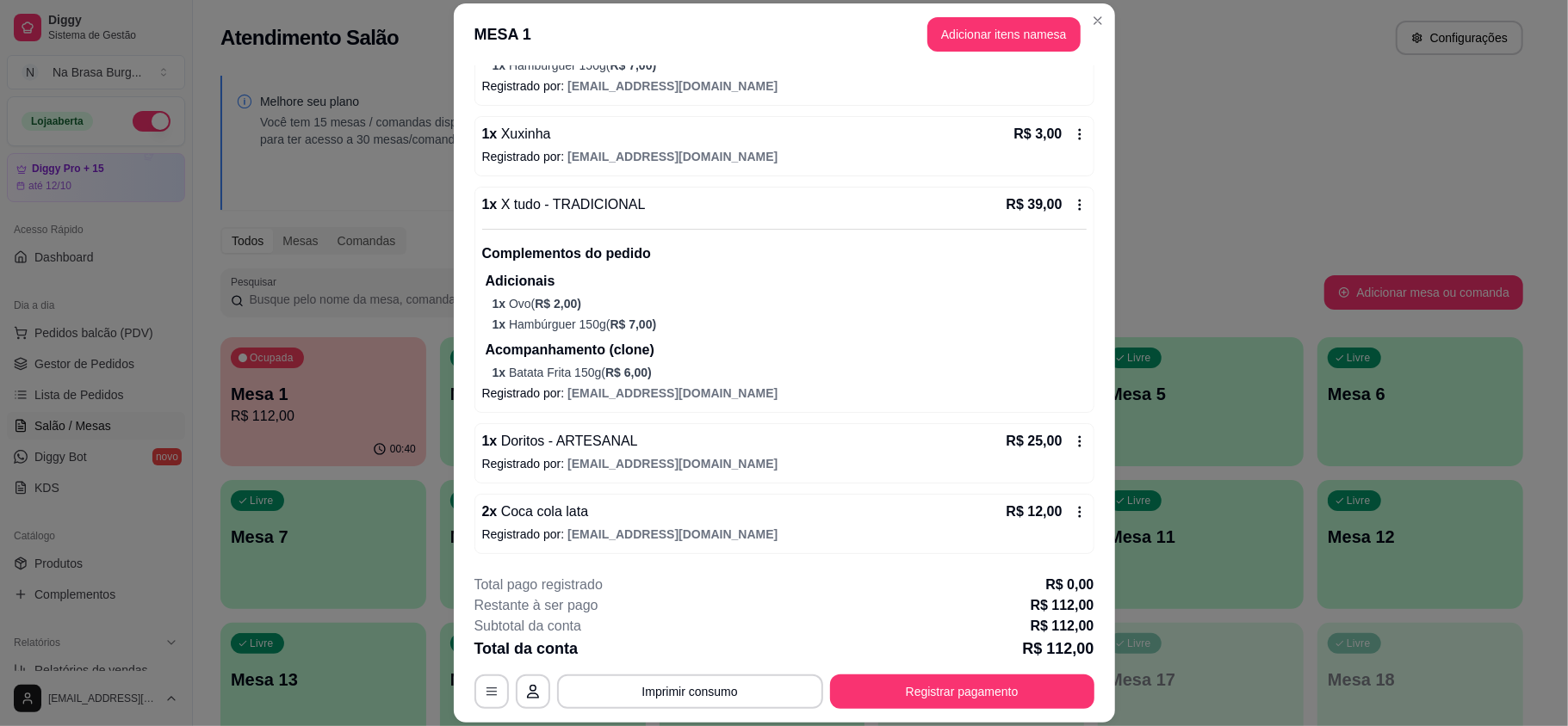
scroll to position [51, 0]
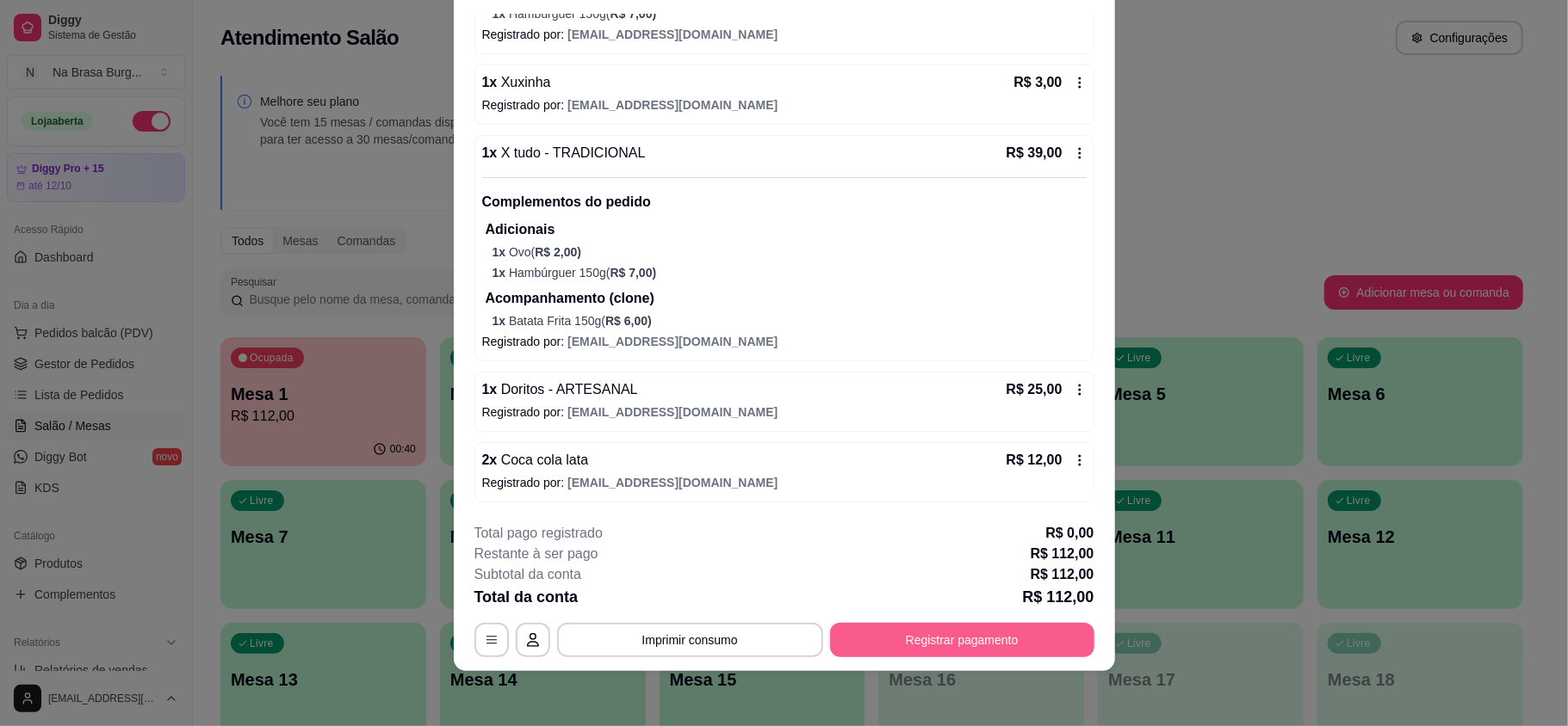
click at [1000, 635] on button "Registrar pagamento" at bounding box center [962, 640] width 264 height 34
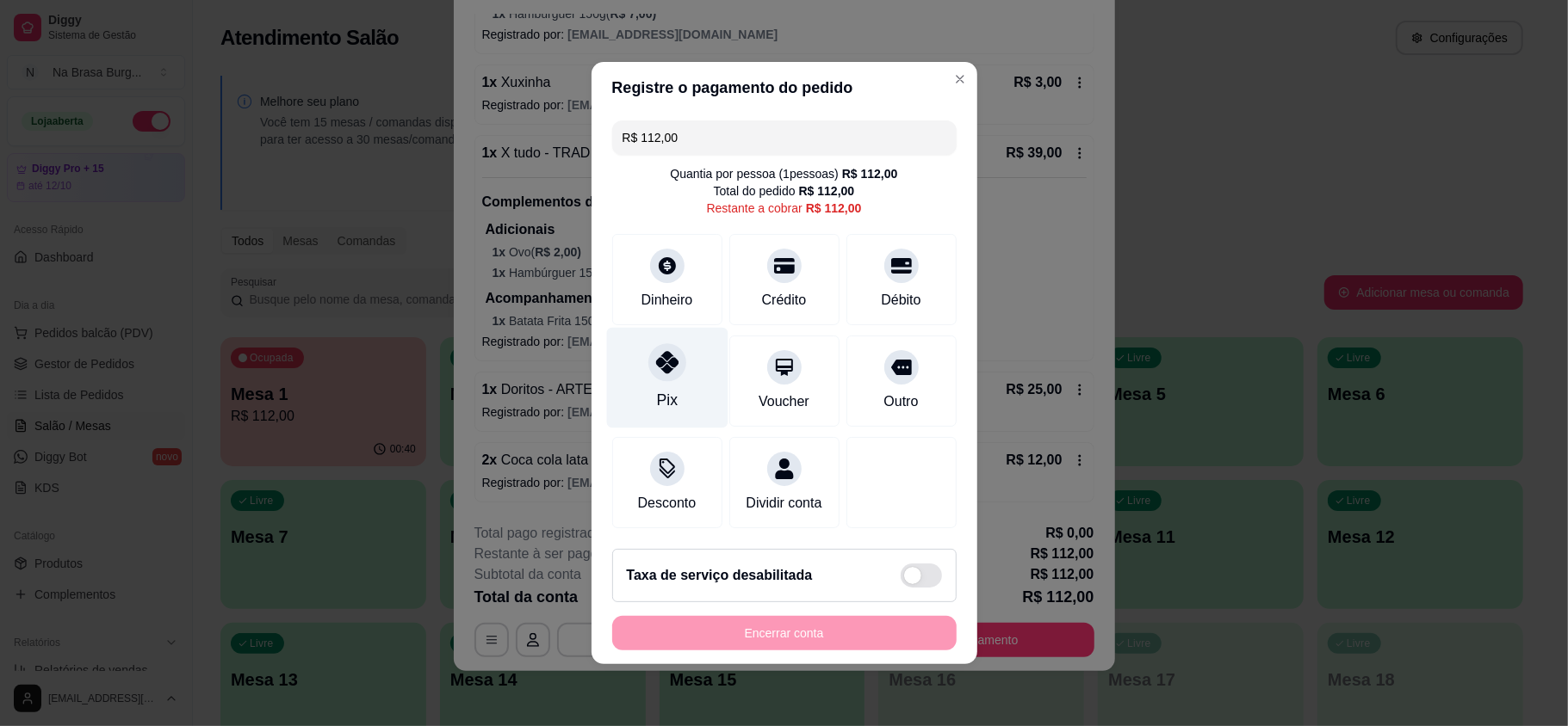
click at [668, 363] on div at bounding box center [668, 362] width 38 height 38
type input "R$ 0,00"
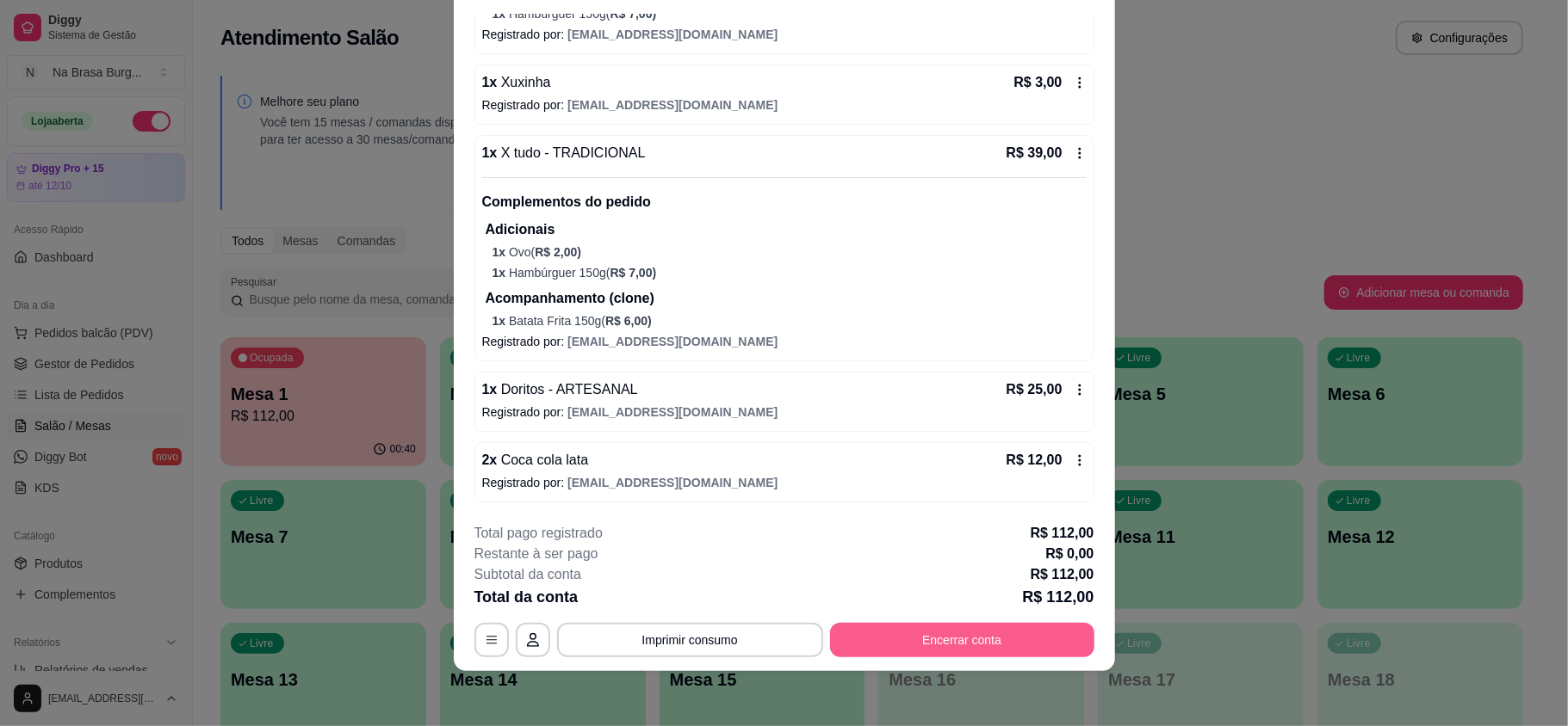
click at [1003, 626] on button "Encerrar conta" at bounding box center [962, 640] width 264 height 34
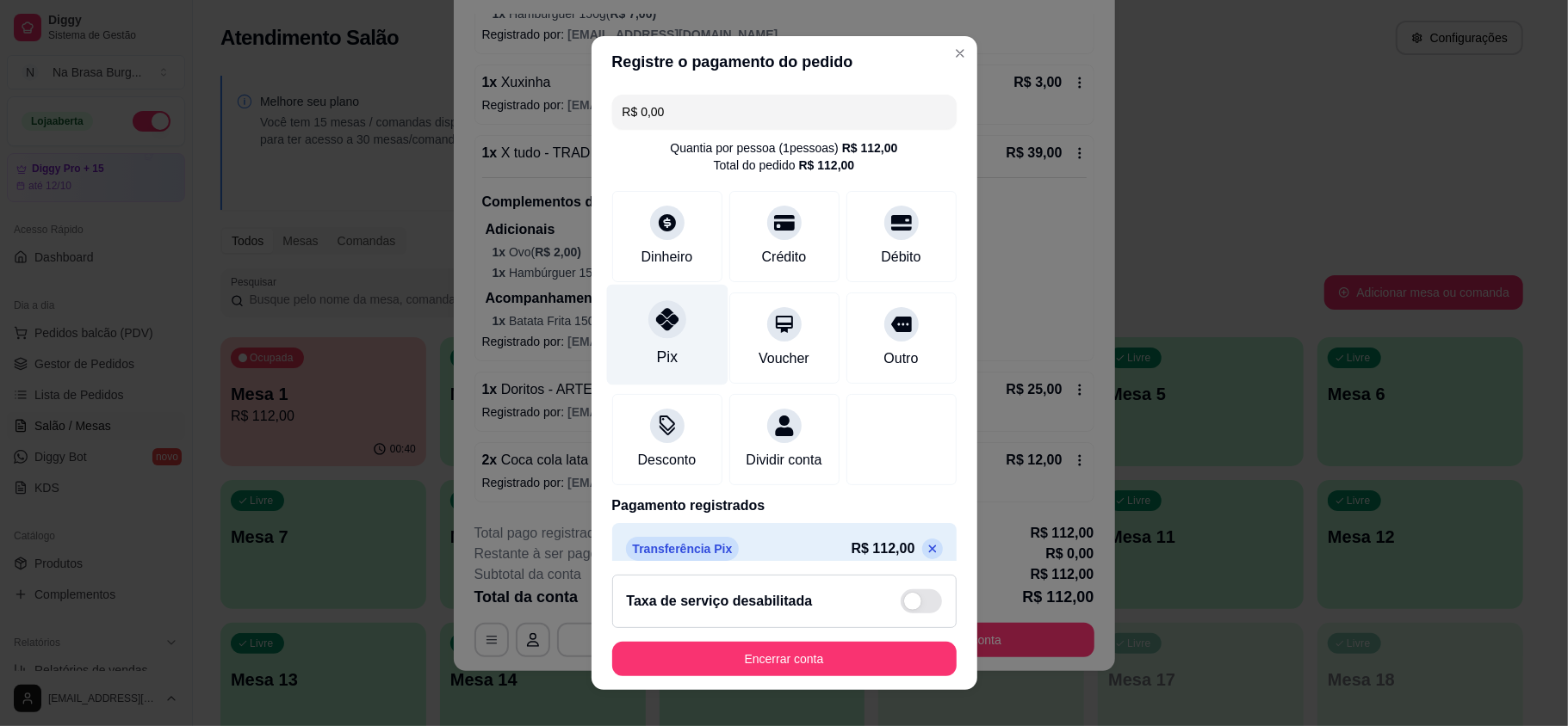
click at [669, 354] on div "Pix" at bounding box center [668, 335] width 122 height 101
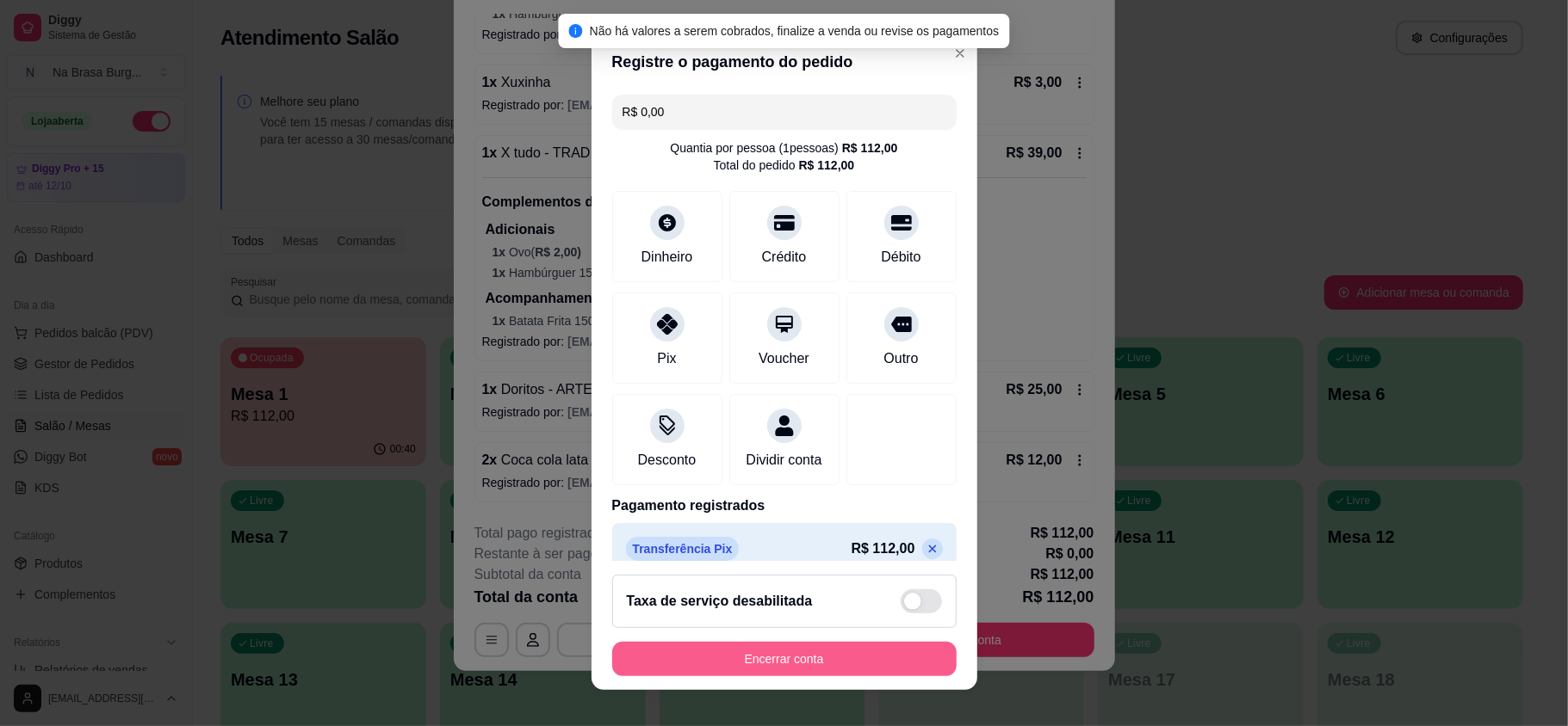
click at [847, 673] on button "Encerrar conta" at bounding box center [784, 659] width 344 height 34
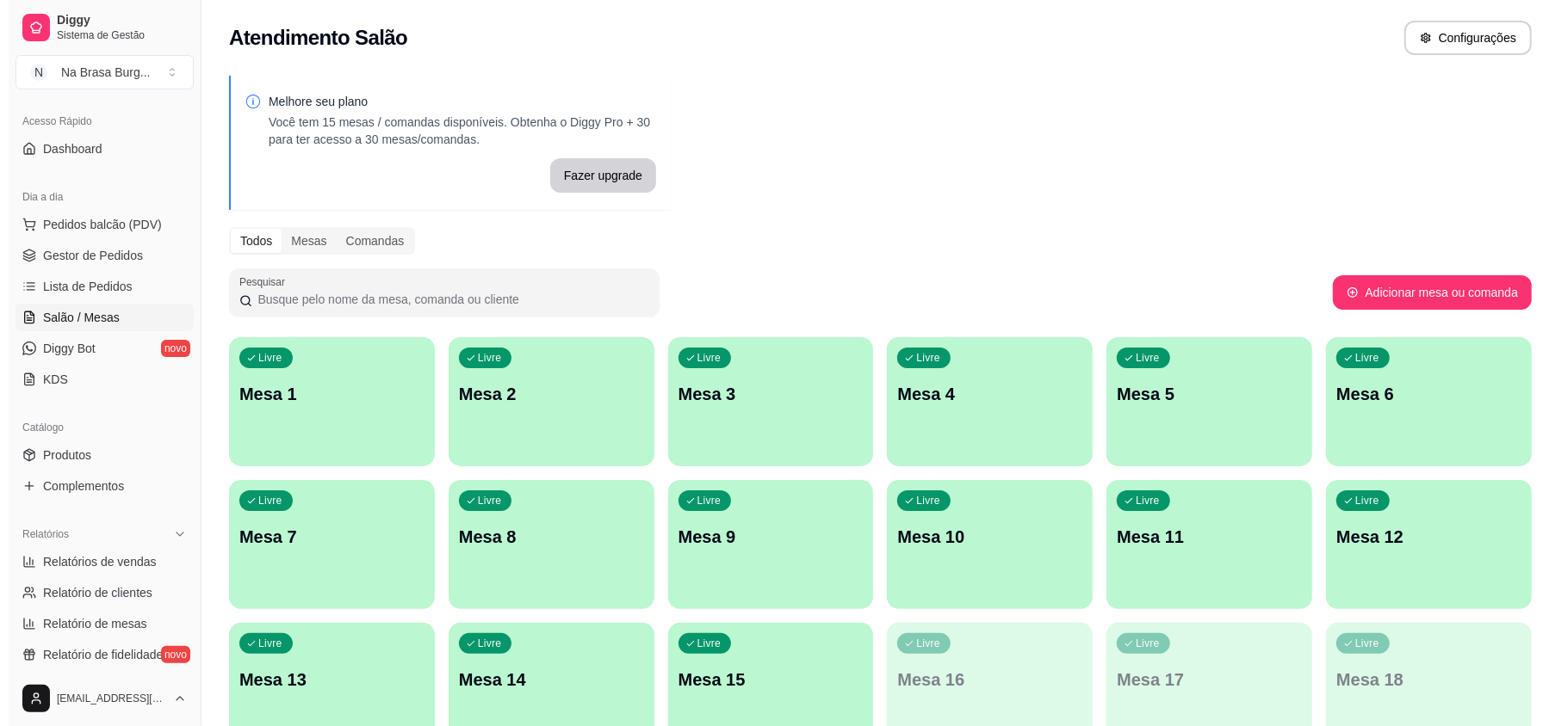
scroll to position [114, 0]
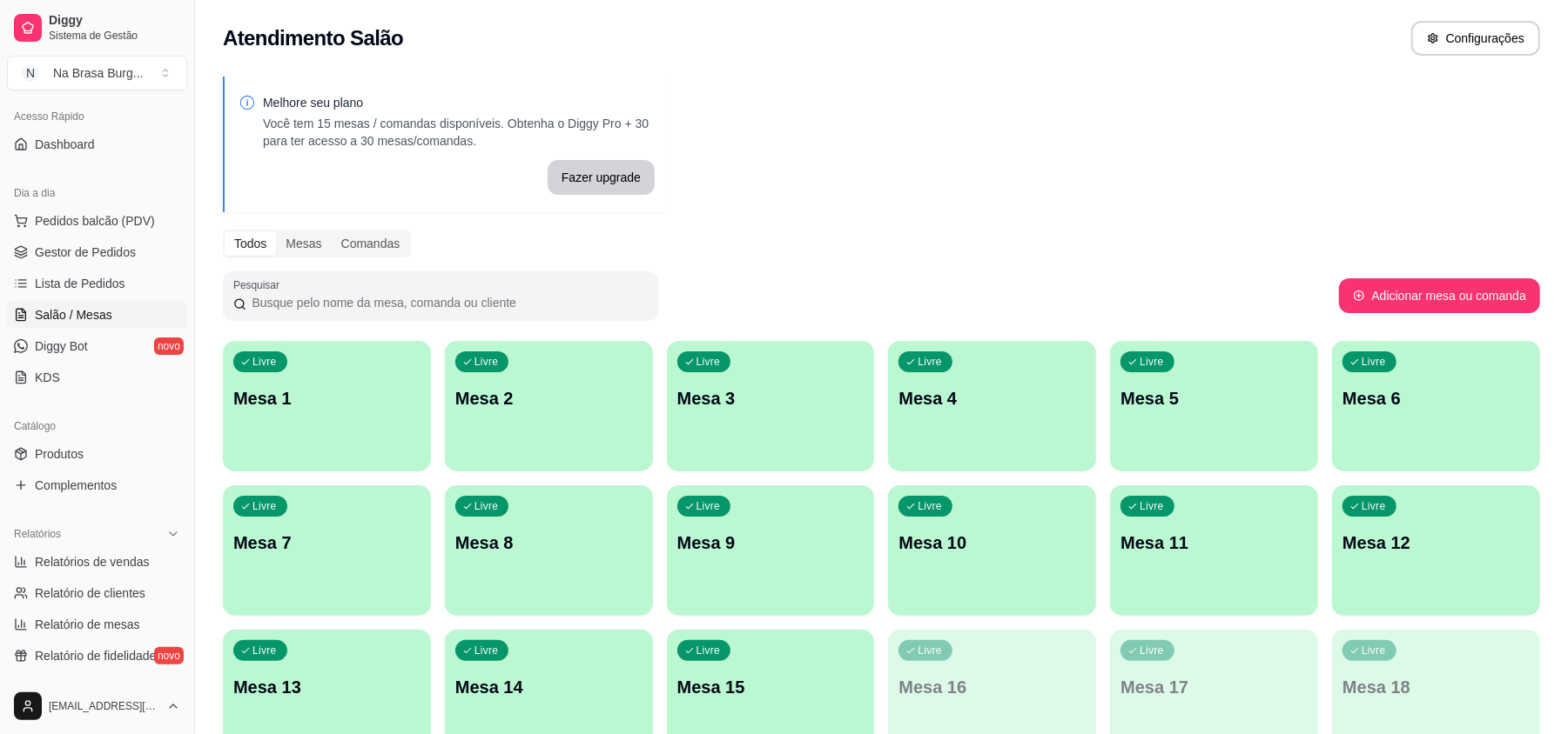
click at [300, 457] on div "button" at bounding box center [327, 461] width 208 height 21
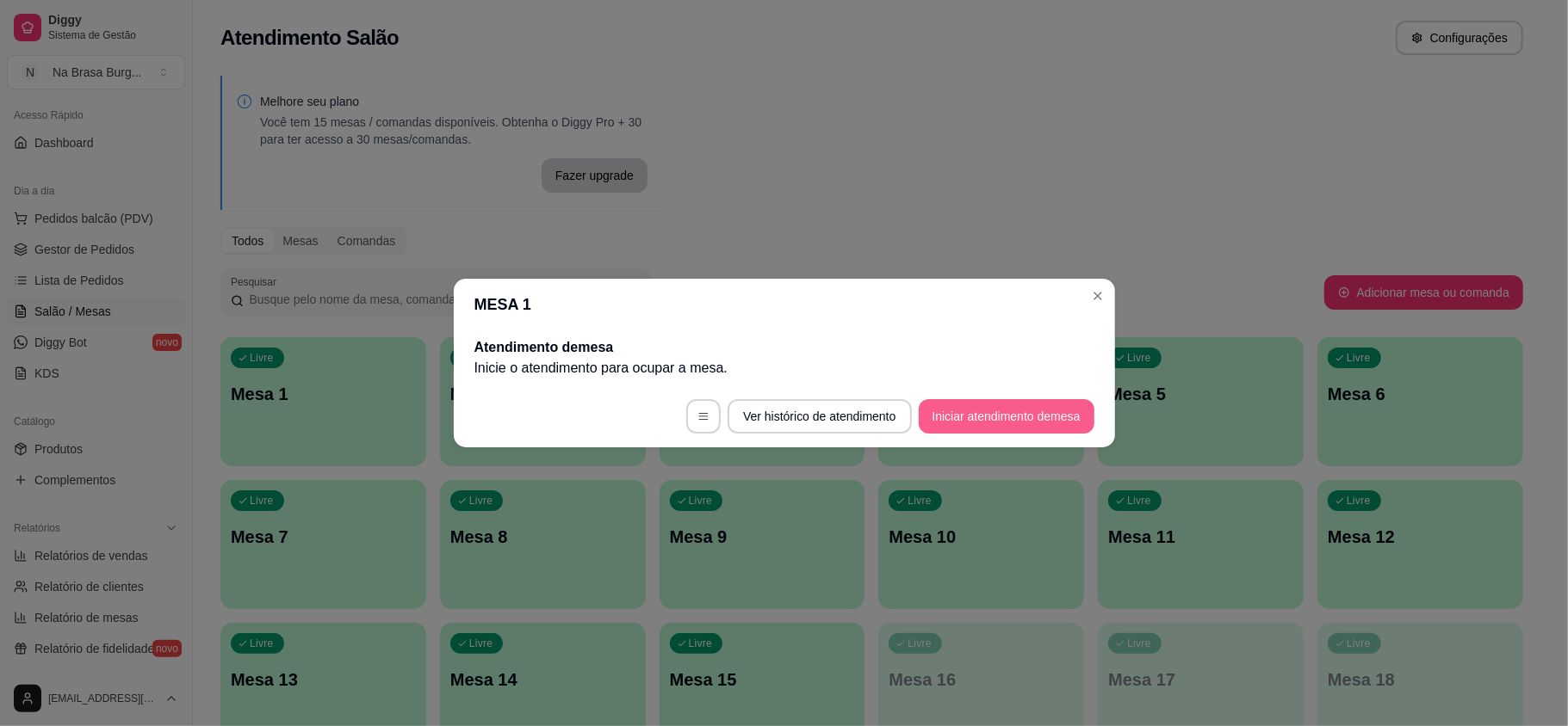
click at [1053, 421] on button "Iniciar atendimento de mesa" at bounding box center [1006, 416] width 176 height 34
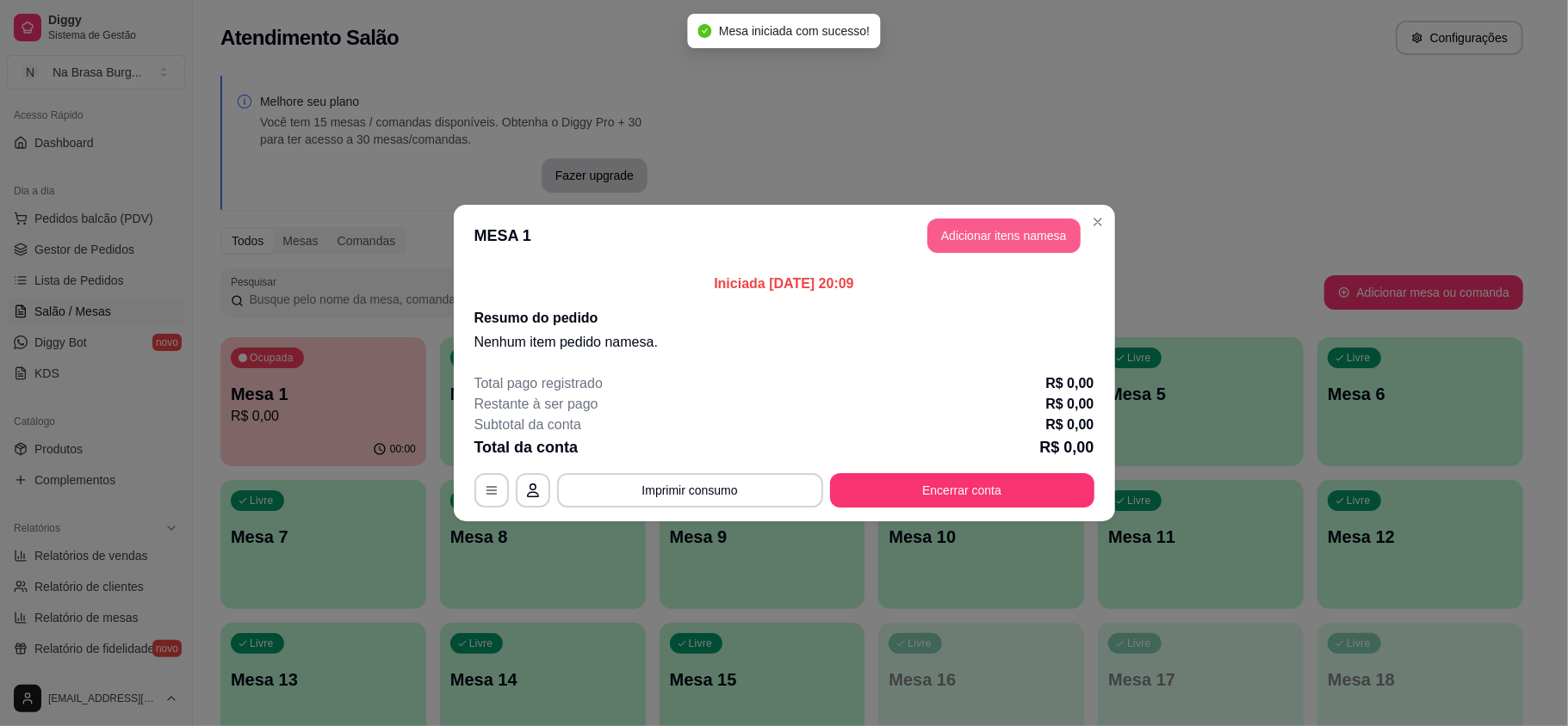
click at [958, 223] on button "Adicionar itens na mesa" at bounding box center [1003, 236] width 153 height 34
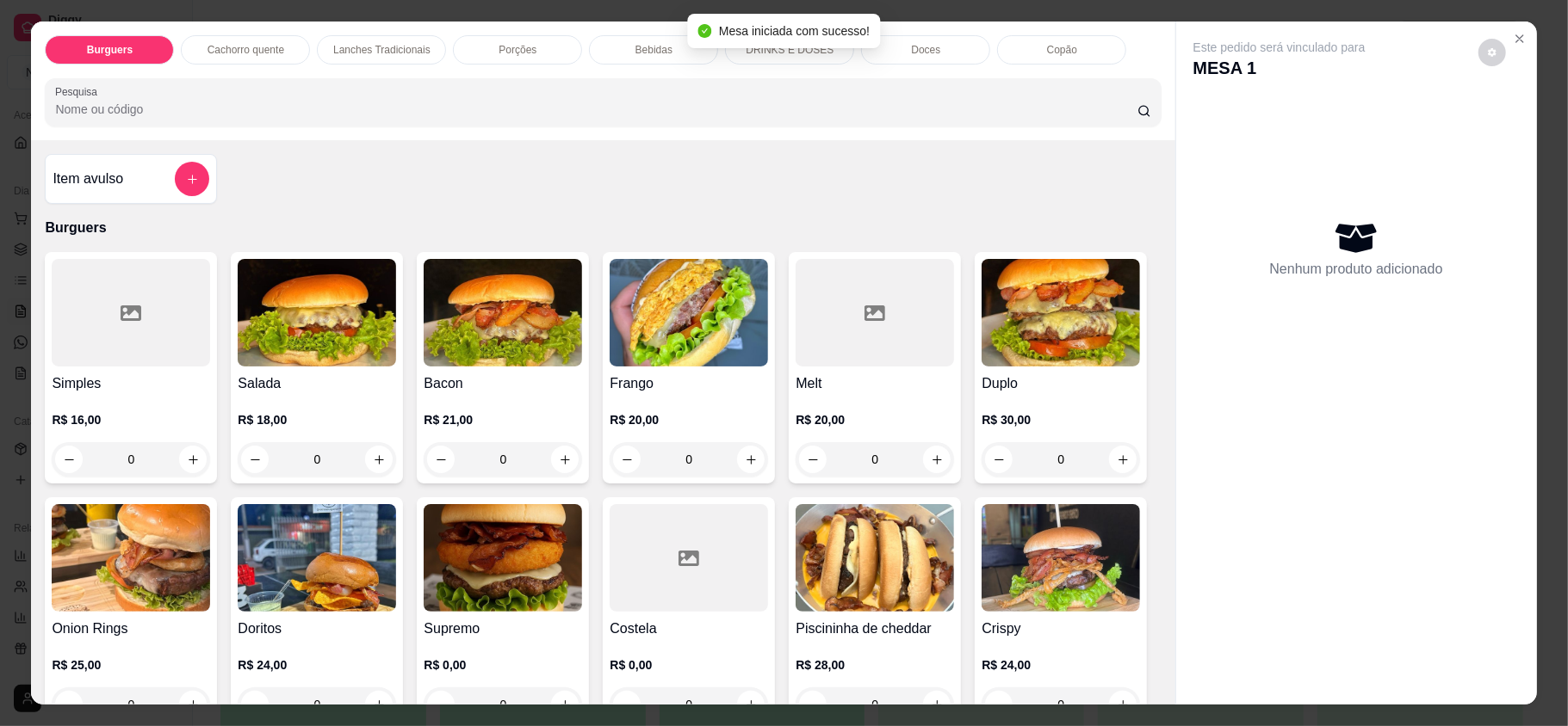
click at [353, 62] on div "Lanches Tradicionais" at bounding box center [381, 49] width 129 height 29
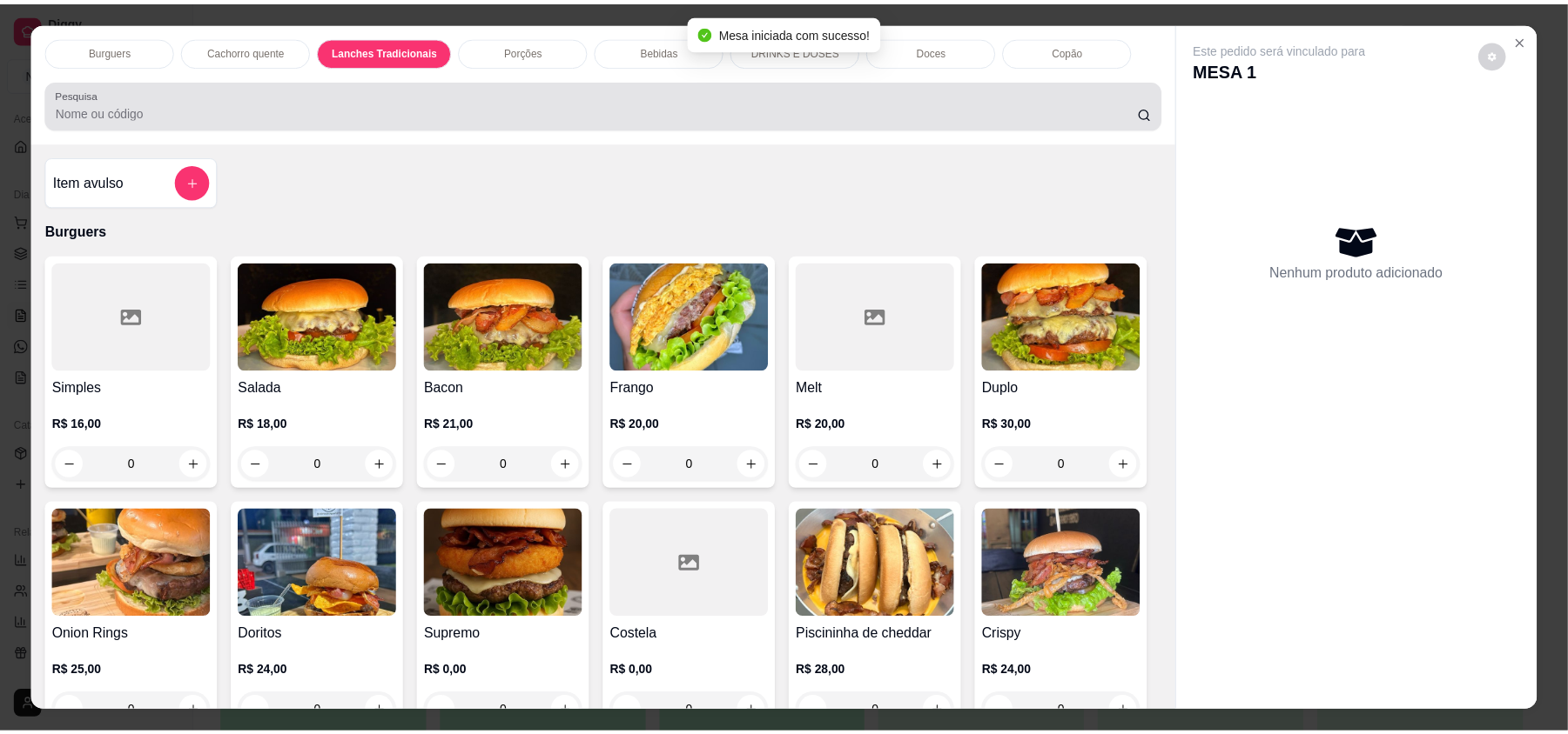
scroll to position [33, 0]
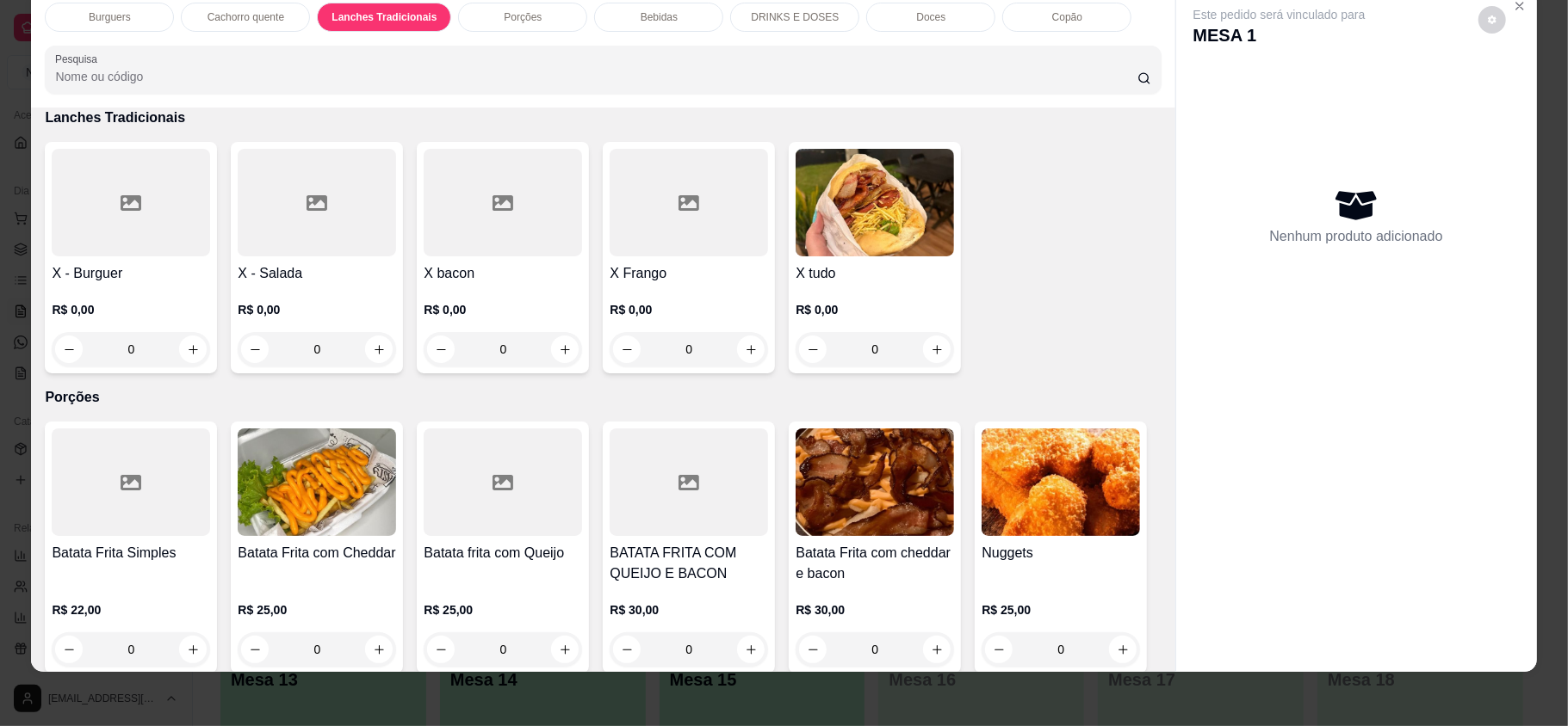
click at [920, 342] on div "0" at bounding box center [875, 350] width 159 height 34
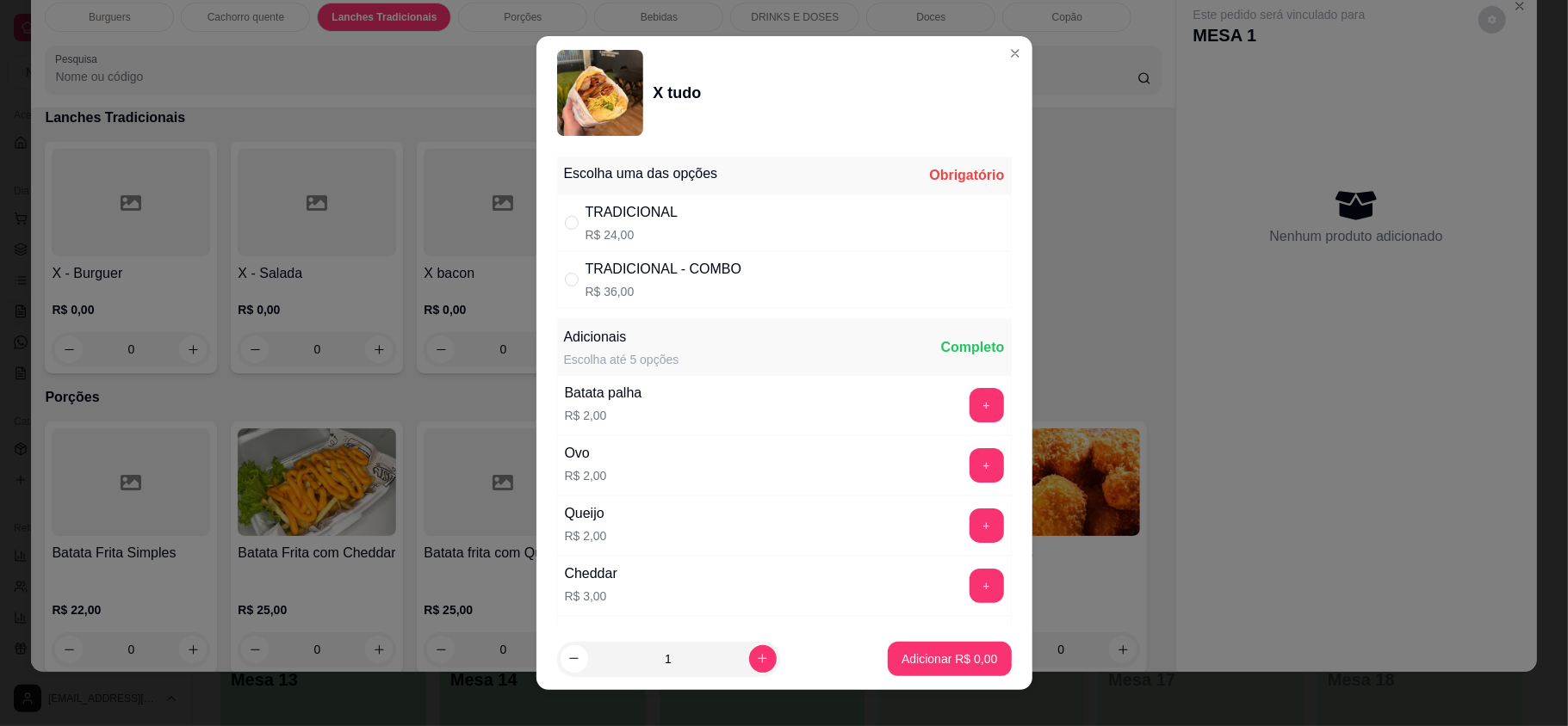
click at [825, 260] on div "TRADICIONAL - COMBO R$ 36,00" at bounding box center [784, 279] width 455 height 57
radio input "true"
click at [849, 232] on div "TRADICIONAL R$ 24,00" at bounding box center [784, 223] width 455 height 57
radio input "true"
radio input "false"
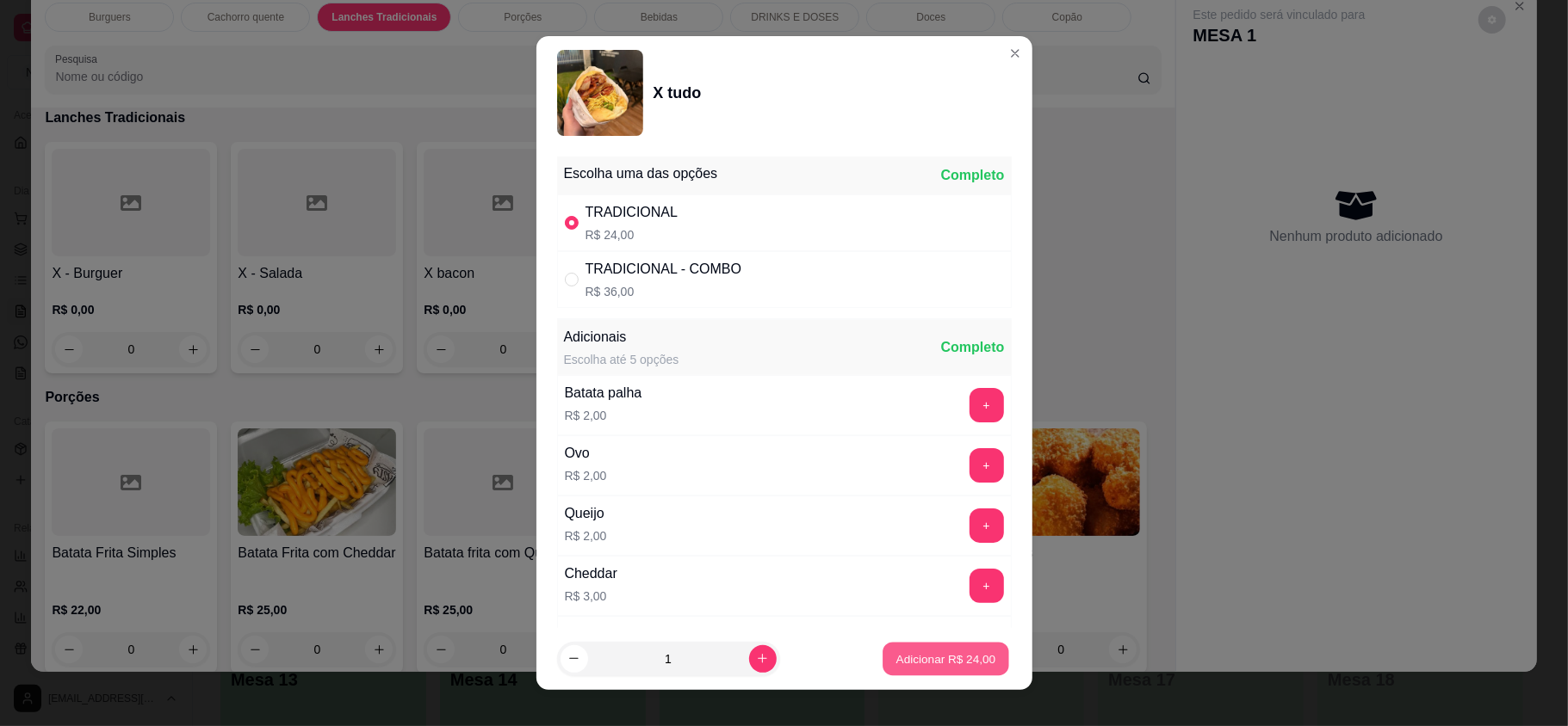
click at [914, 662] on p "Adicionar R$ 24,00" at bounding box center [946, 659] width 100 height 16
type input "1"
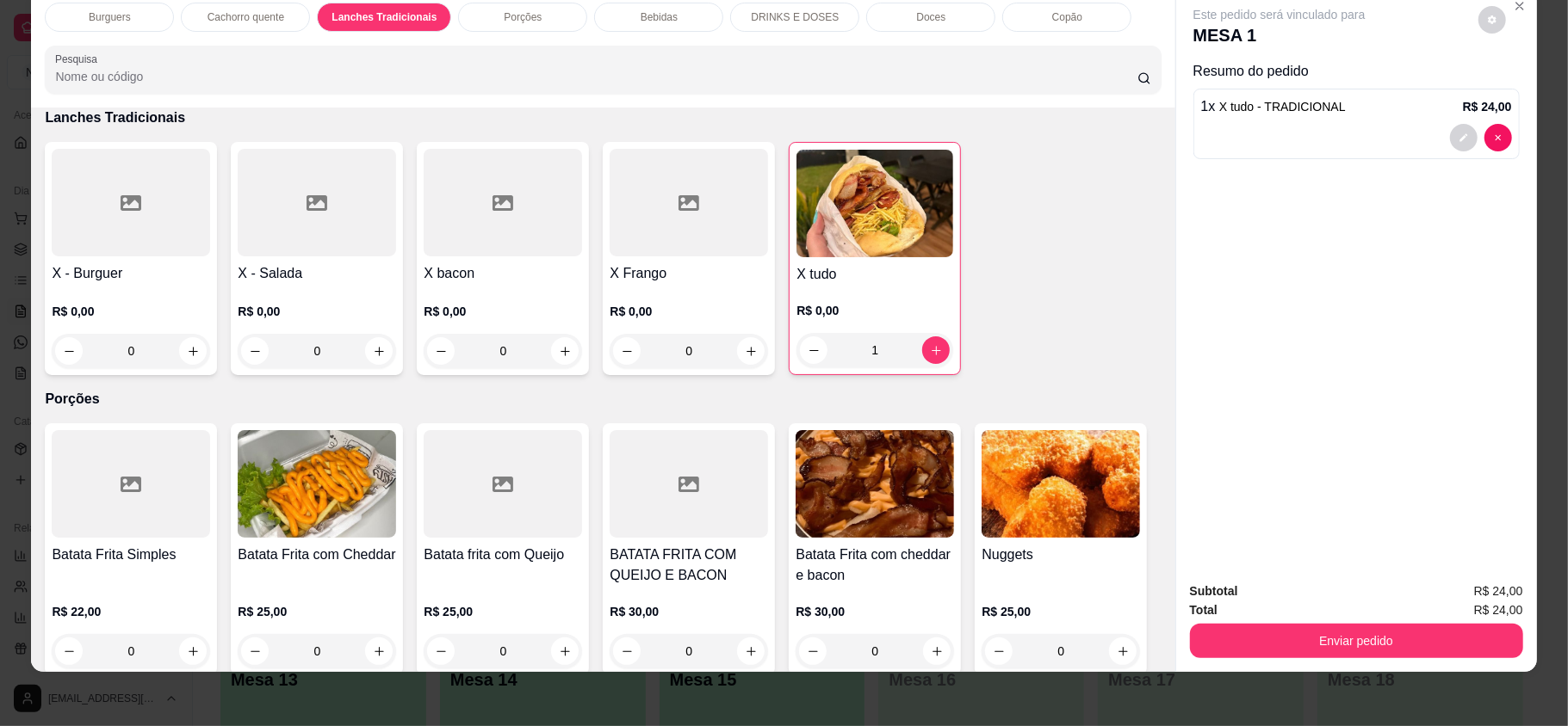
click at [1385, 625] on button "Enviar pedido" at bounding box center [1357, 641] width 334 height 34
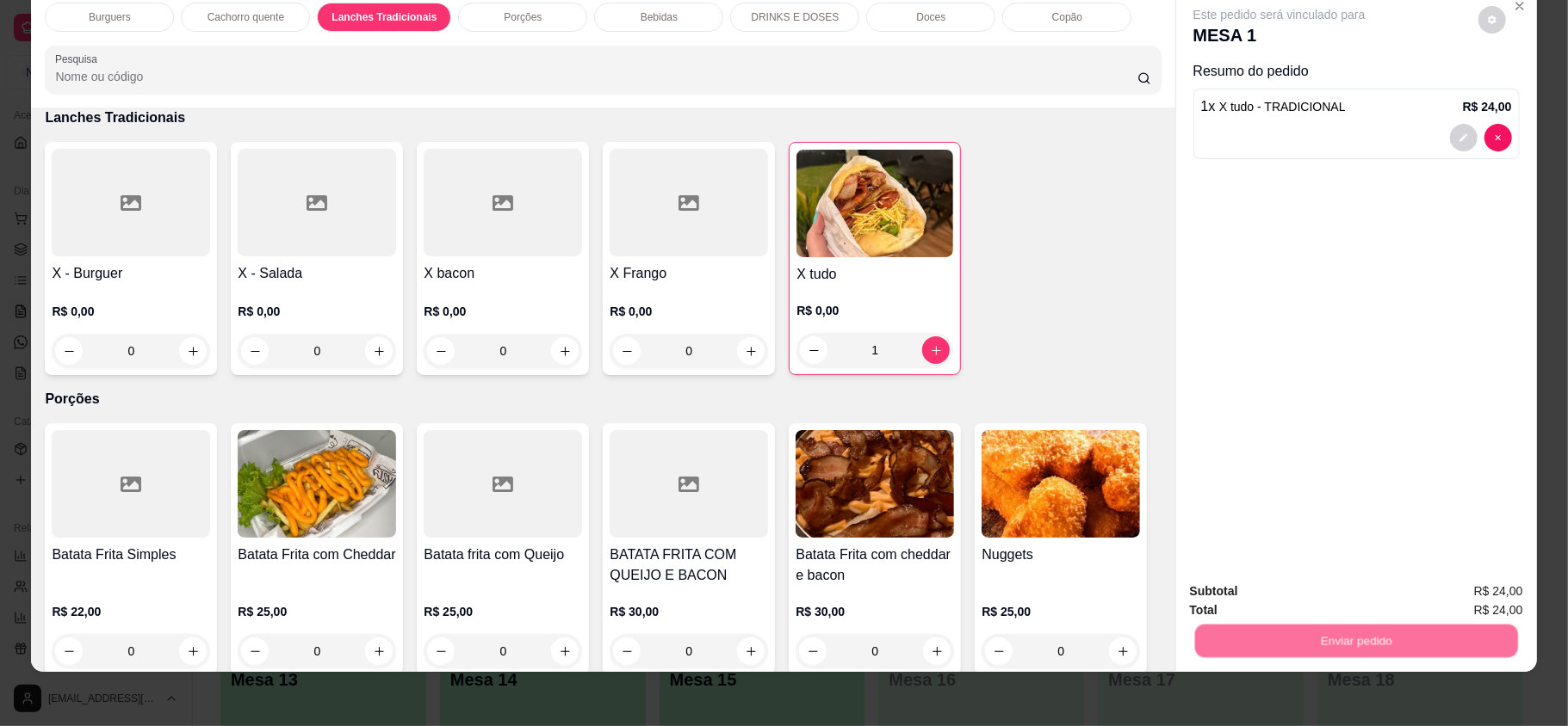
click at [1347, 583] on button "Não registrar e enviar pedido" at bounding box center [1298, 598] width 179 height 32
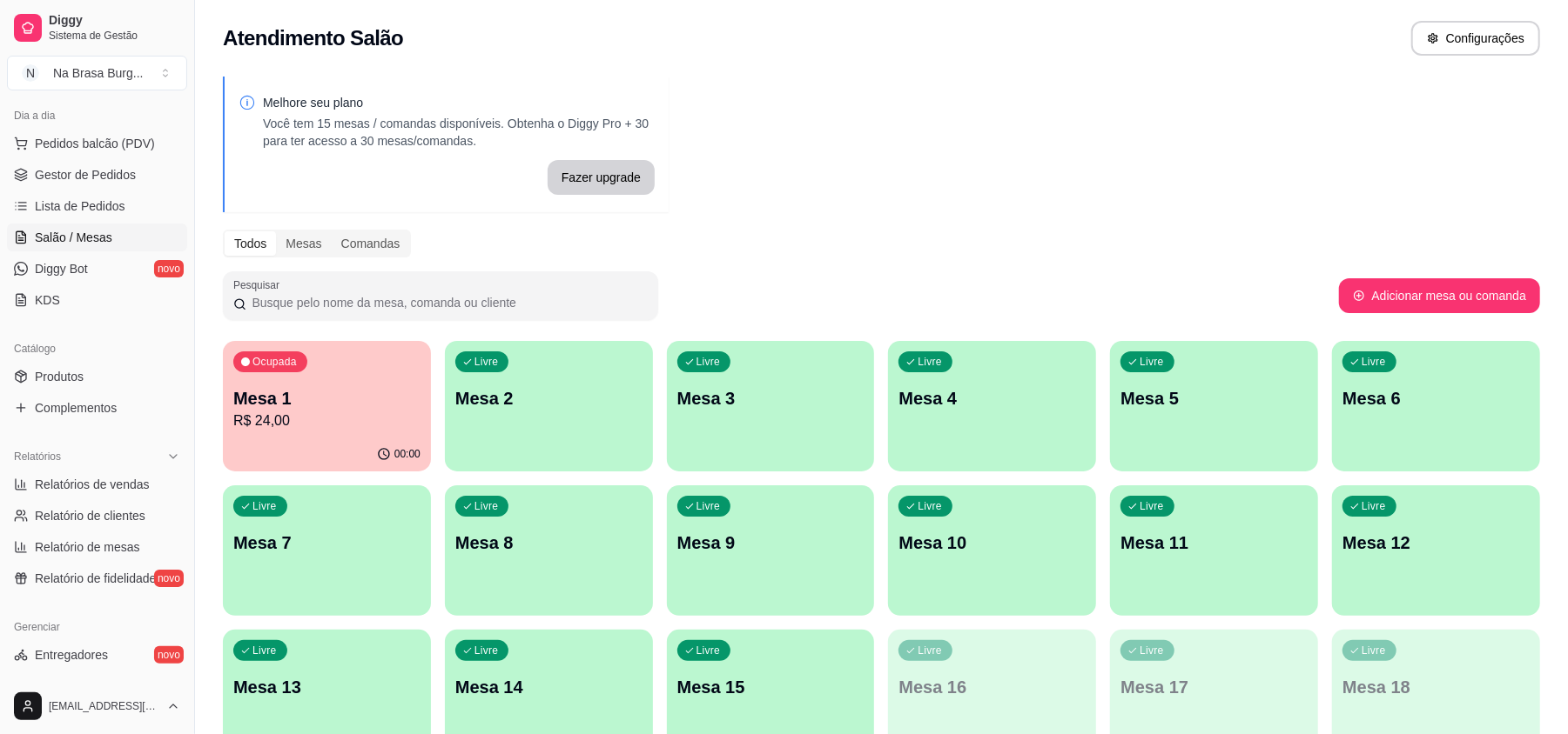
scroll to position [232, 0]
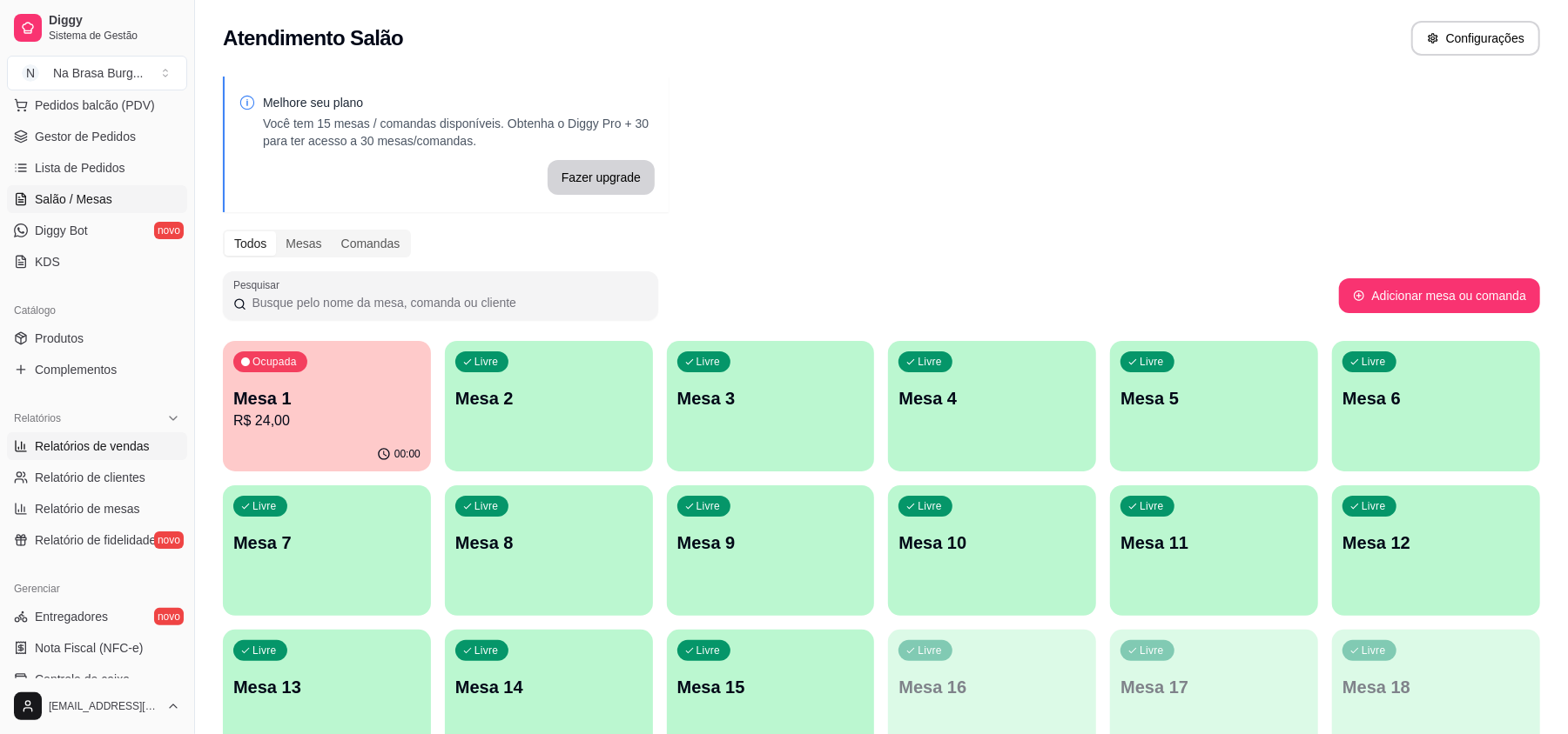
click at [112, 453] on span "Relatórios de vendas" at bounding box center [92, 447] width 115 height 17
select select "ALL"
select select "0"
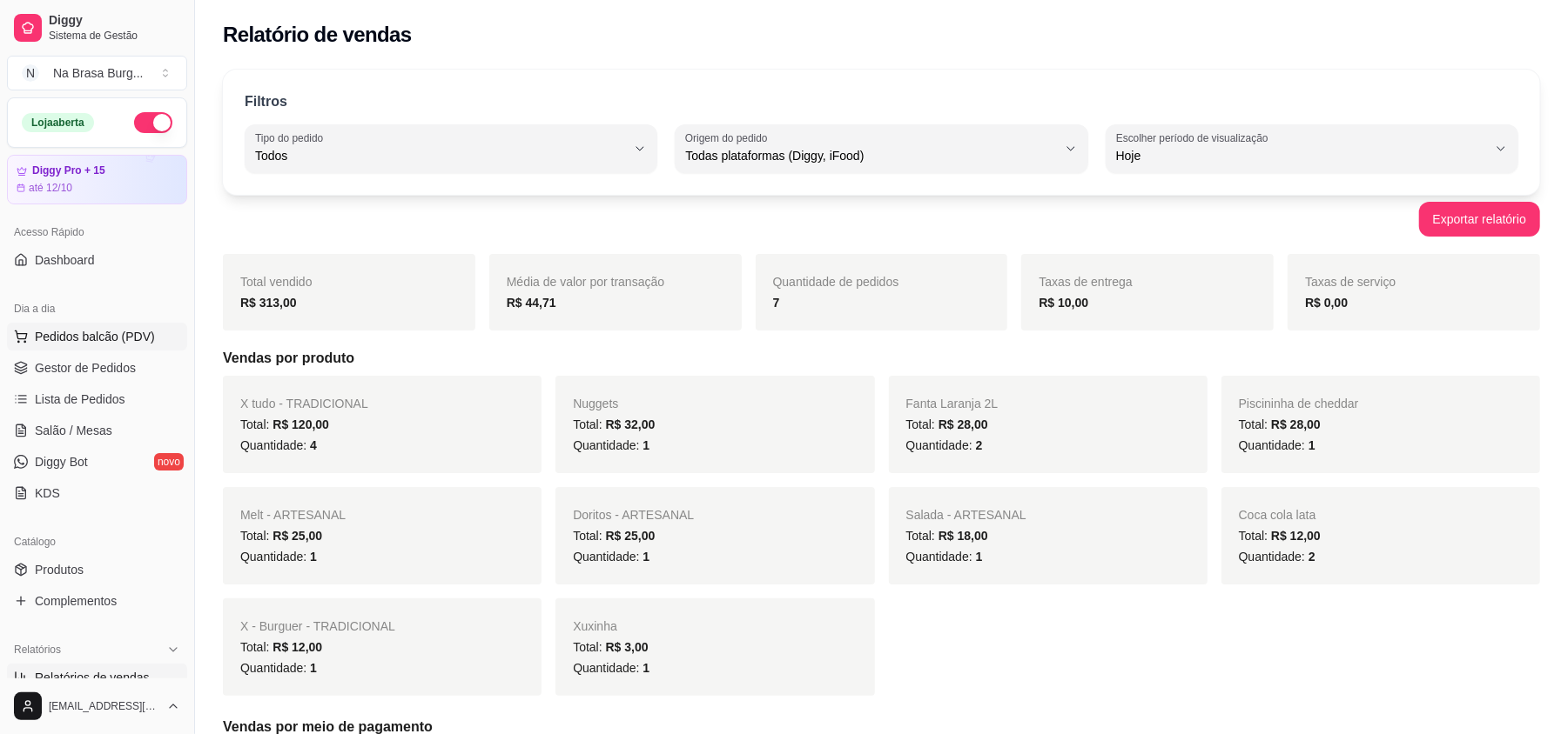
click at [118, 328] on button "Pedidos balcão (PDV)" at bounding box center [96, 336] width 180 height 28
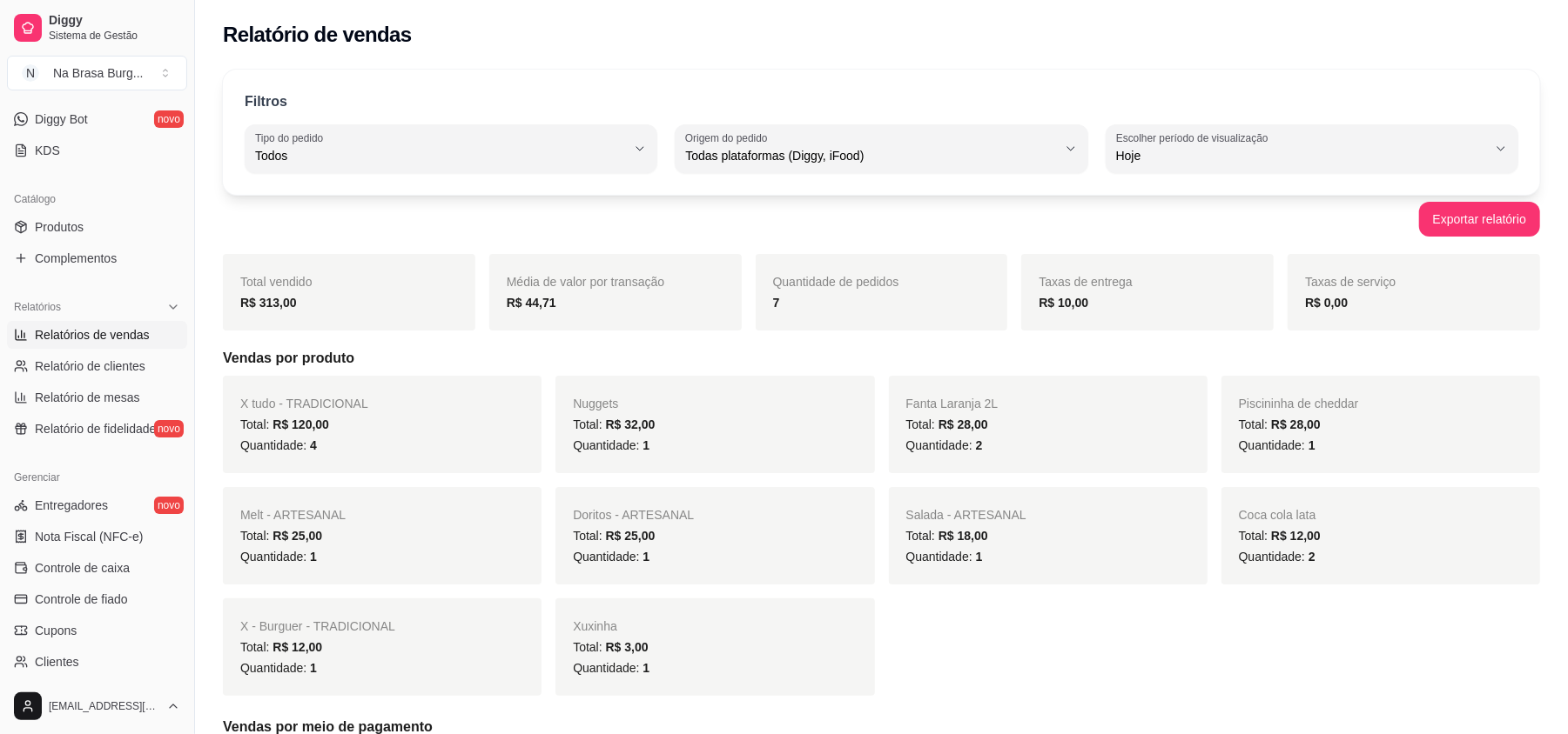
scroll to position [348, 0]
click at [126, 321] on span "Relatórios de vendas" at bounding box center [92, 330] width 115 height 17
click at [105, 320] on link "Relatórios de vendas" at bounding box center [96, 330] width 180 height 28
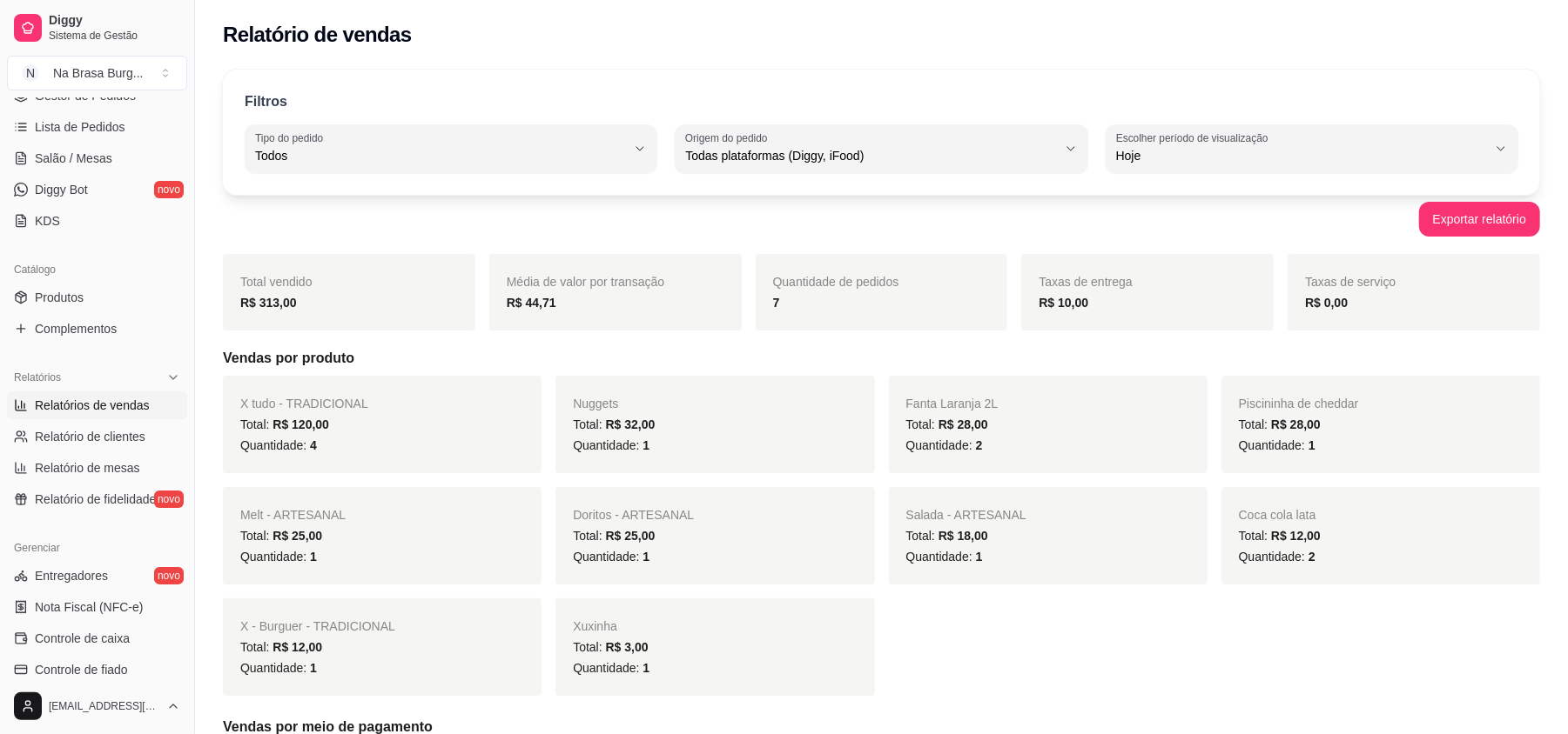
scroll to position [232, 0]
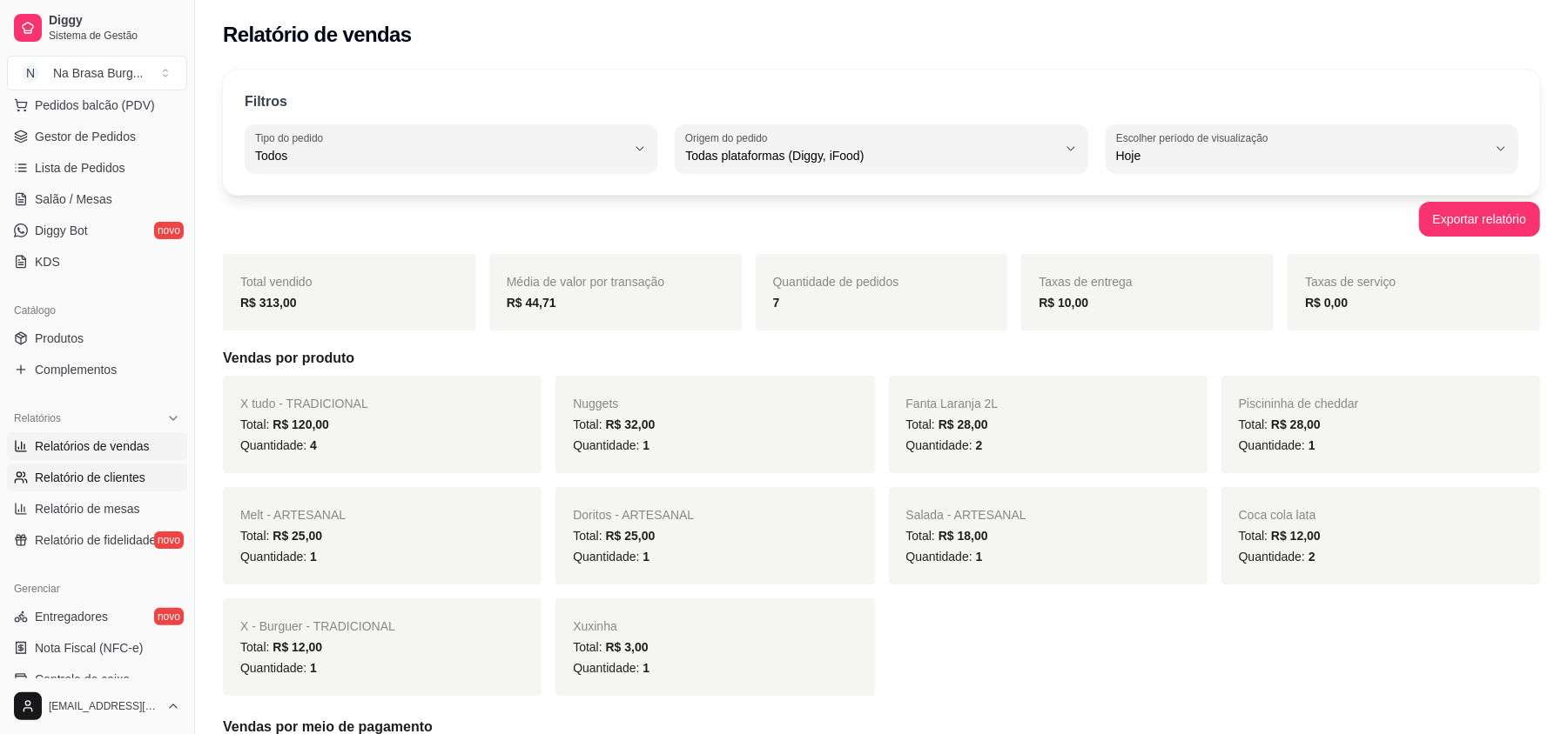
click at [98, 476] on span "Relatório de clientes" at bounding box center [89, 477] width 111 height 17
select select "30"
select select "HIGHEST_TOTAL_SPENT_WITH_ORDERS"
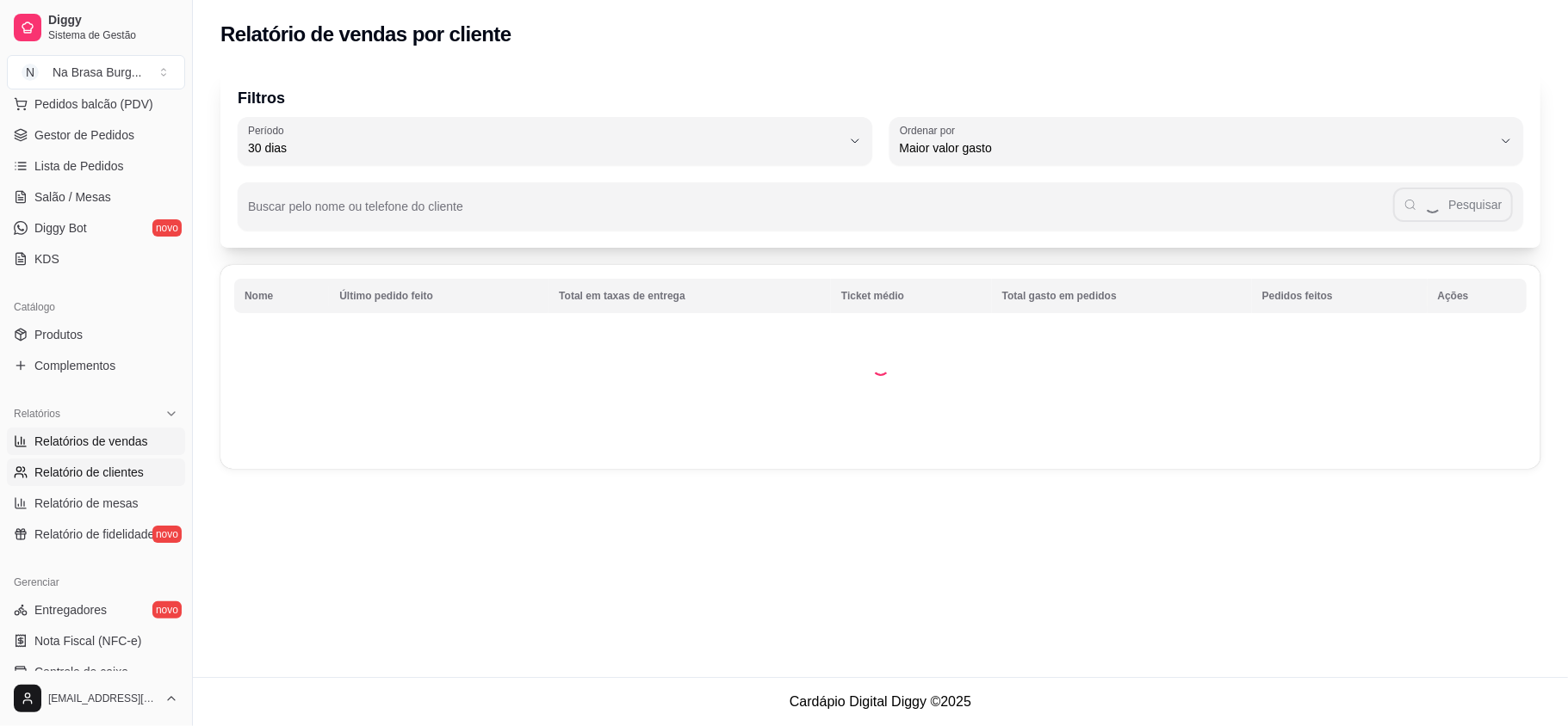
click at [97, 452] on link "Relatórios de vendas" at bounding box center [95, 441] width 178 height 28
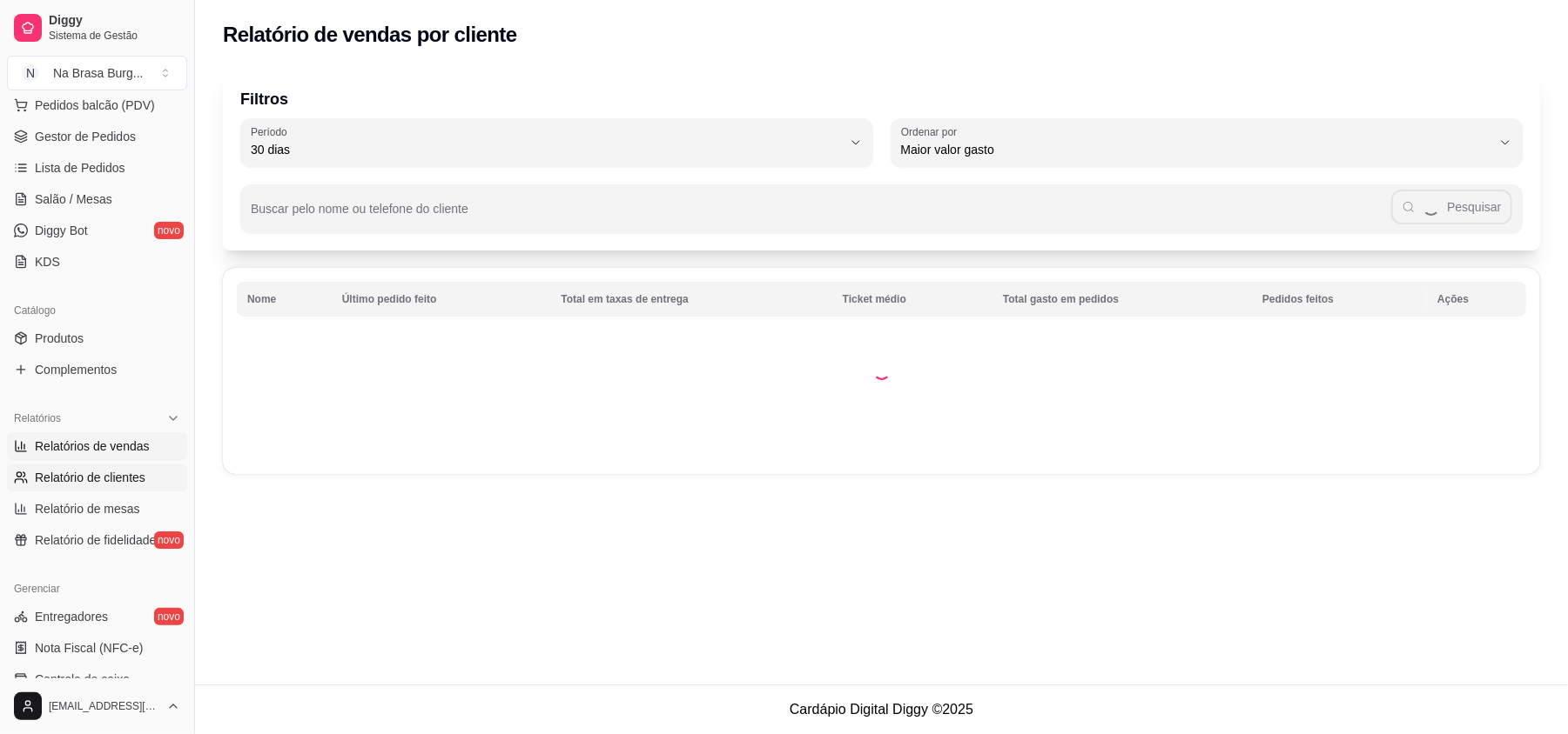
select select "ALL"
select select "0"
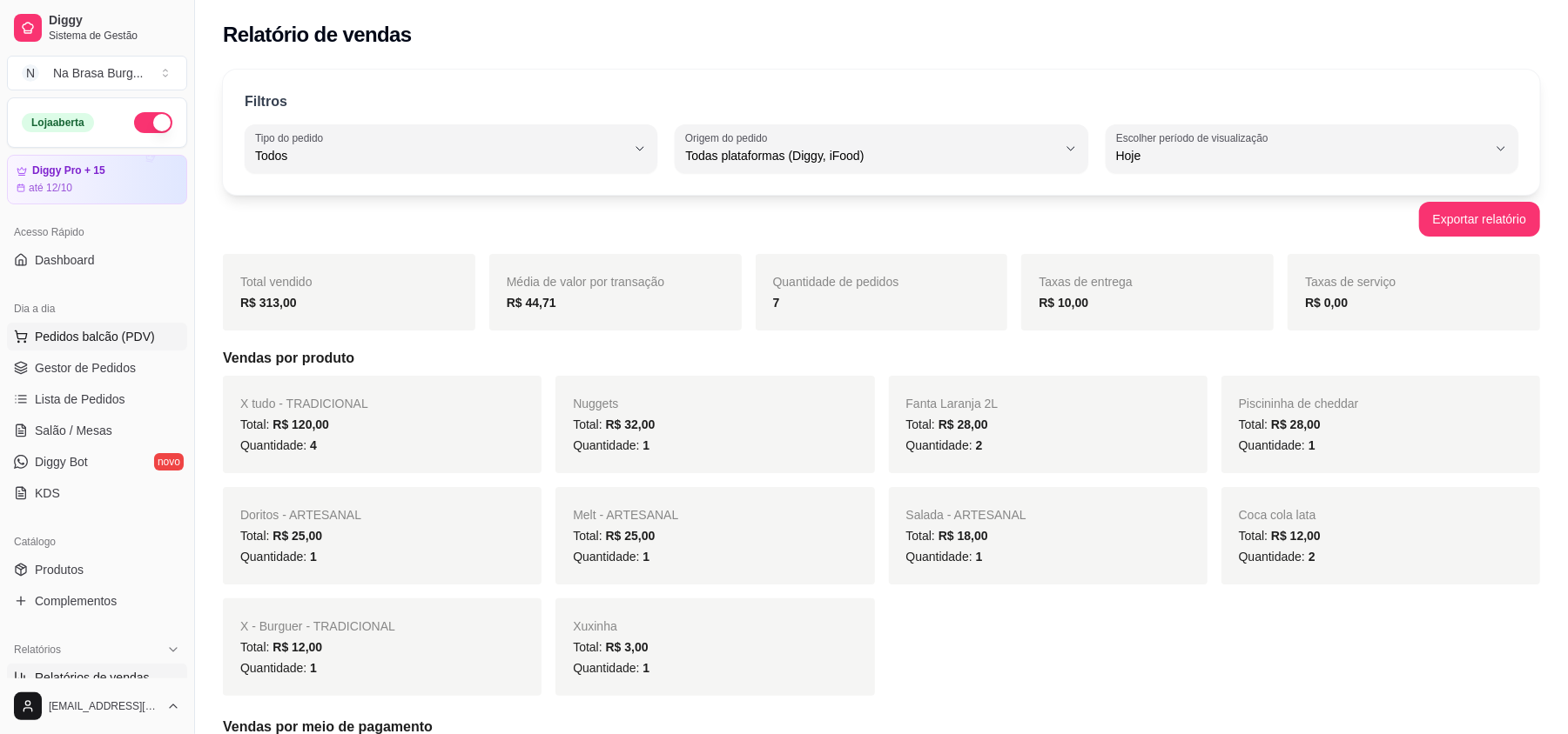
click at [80, 341] on span "Pedidos balcão (PDV)" at bounding box center [94, 336] width 120 height 17
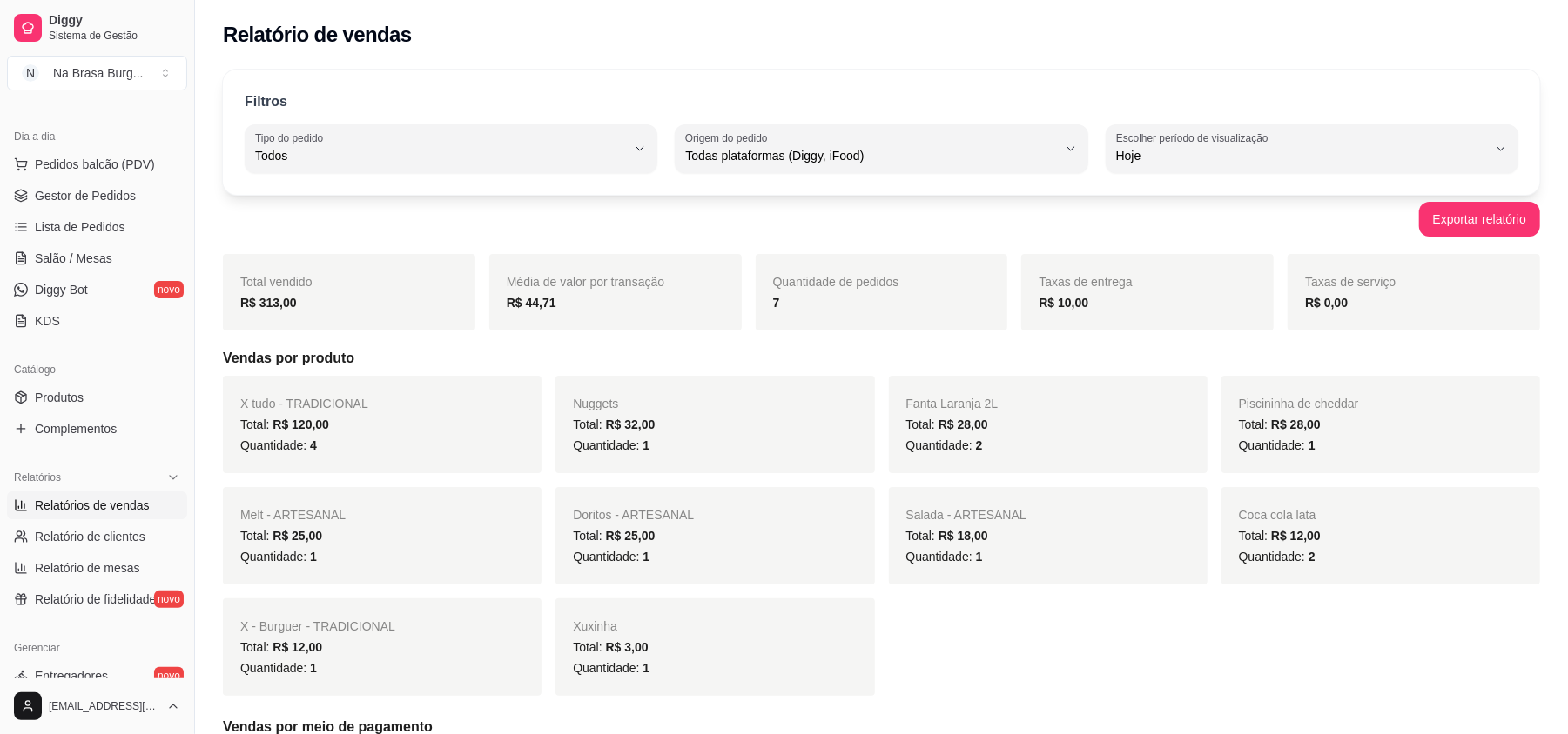
scroll to position [232, 0]
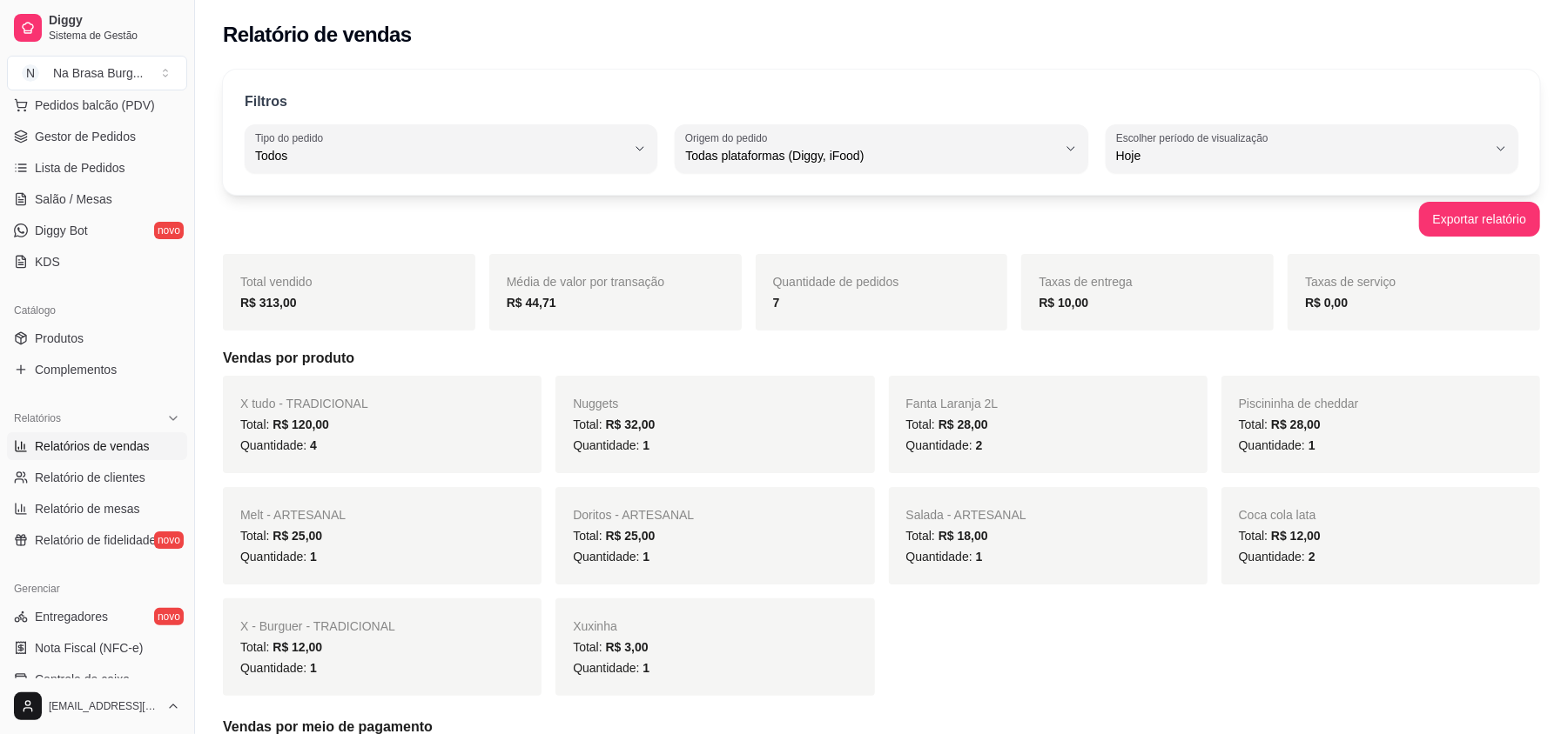
click at [99, 450] on span "Relatórios de vendas" at bounding box center [92, 447] width 115 height 17
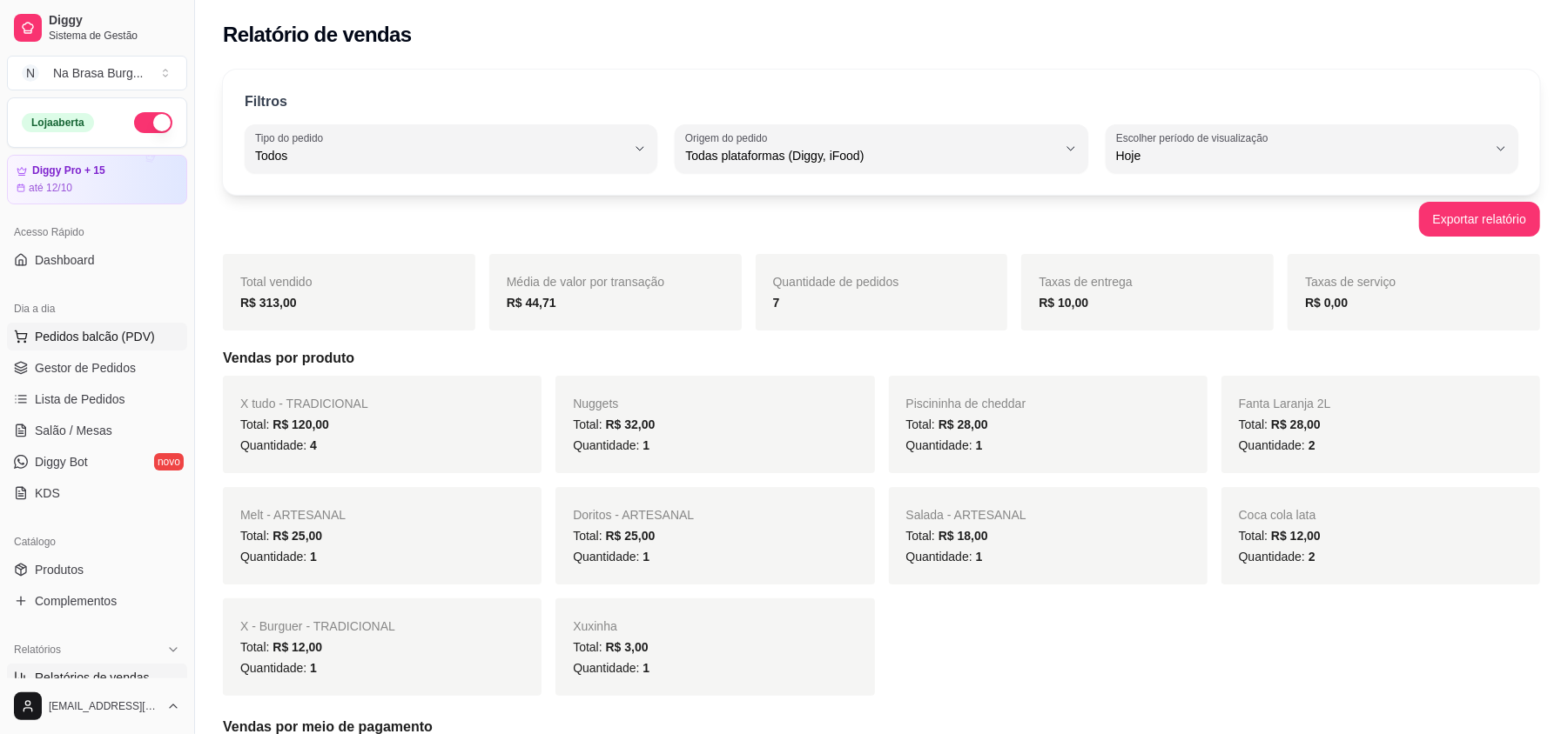
click at [91, 332] on span "Pedidos balcão (PDV)" at bounding box center [94, 336] width 120 height 17
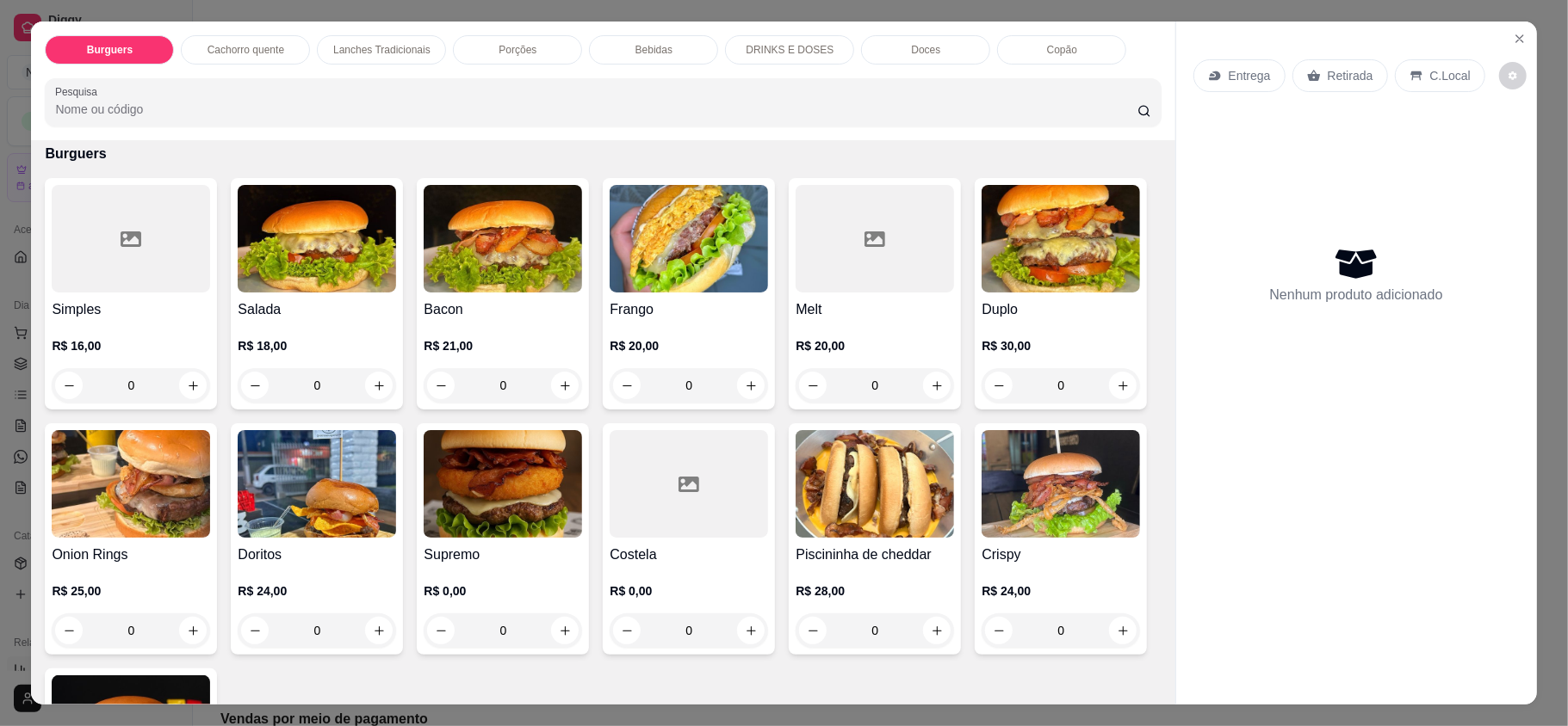
scroll to position [114, 0]
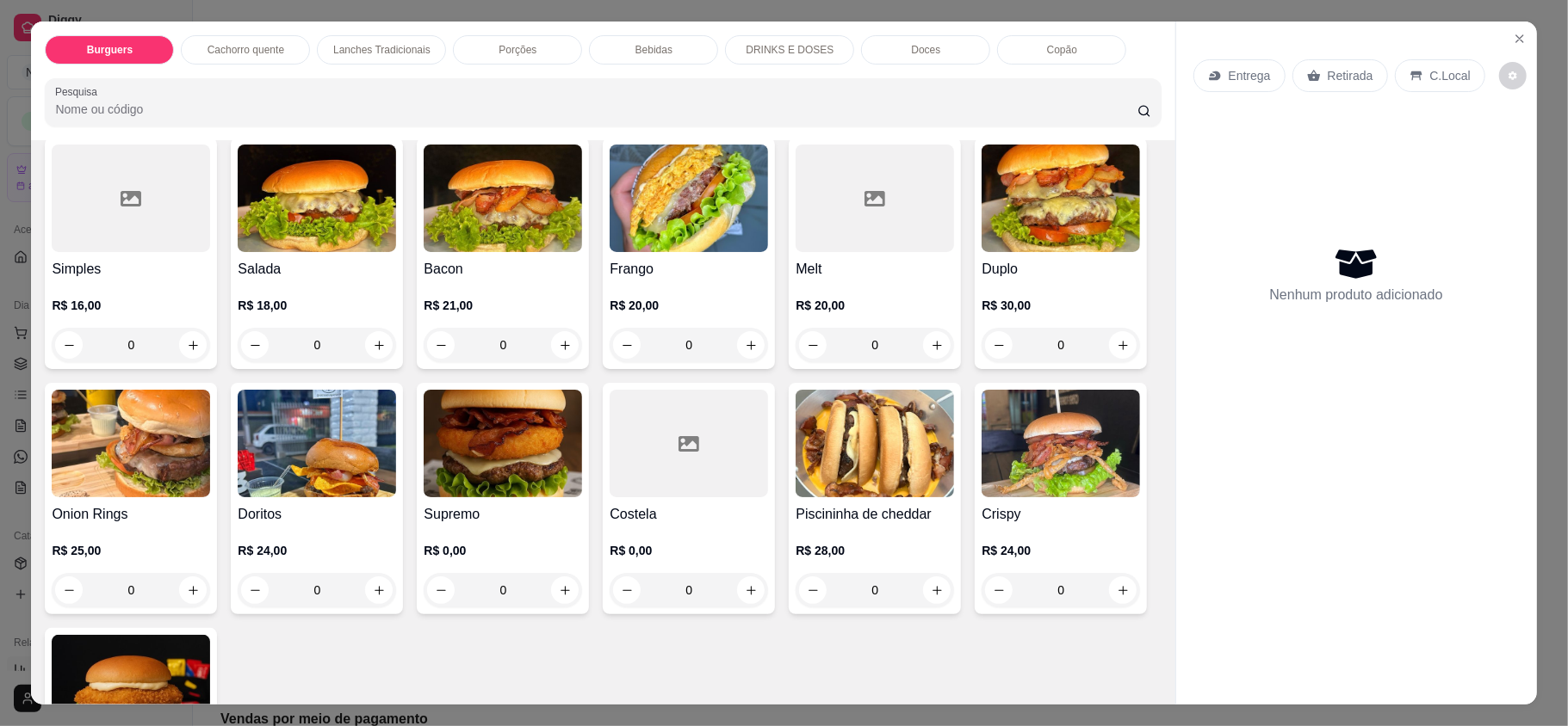
click at [556, 346] on div "0" at bounding box center [503, 345] width 159 height 34
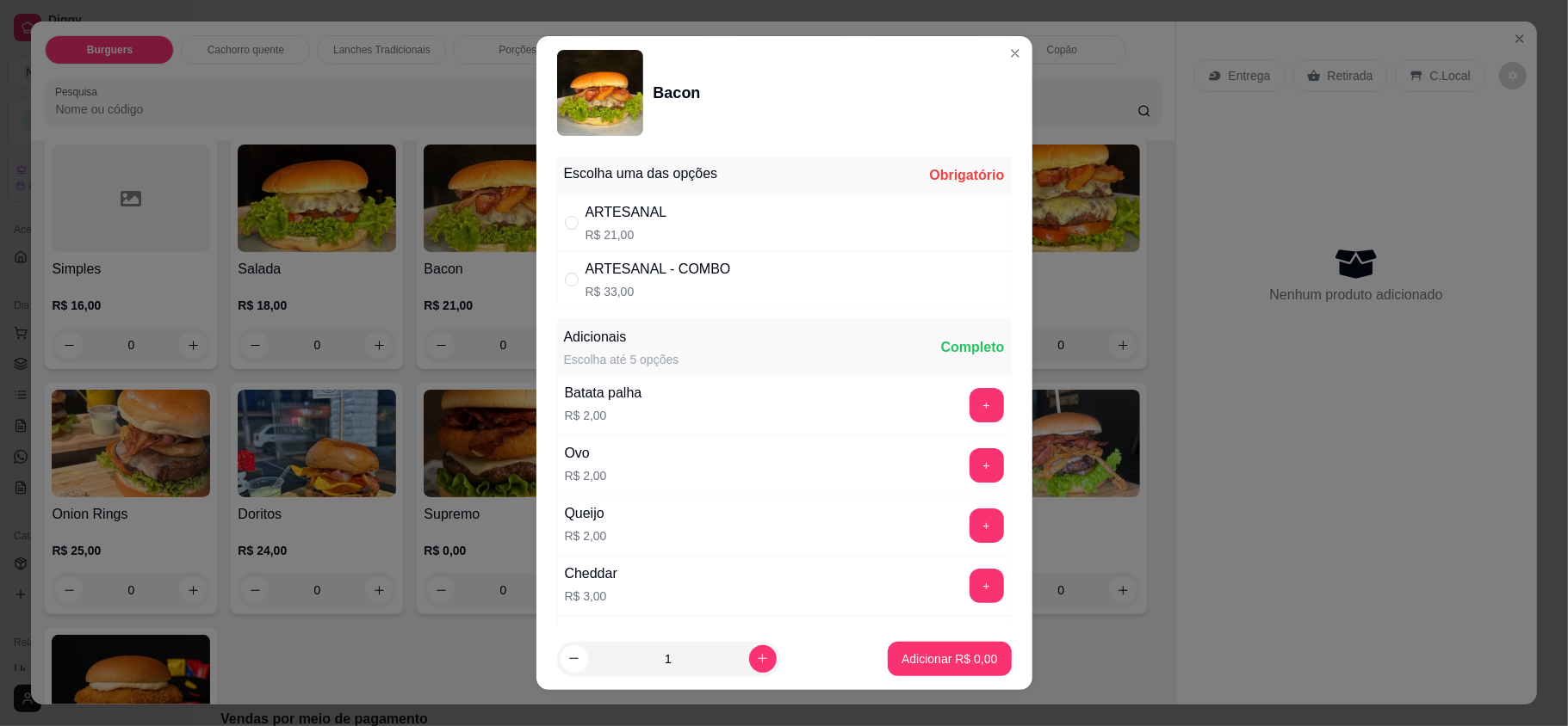
click at [620, 242] on p "R$ 21,00" at bounding box center [627, 235] width 82 height 17
radio input "true"
click at [939, 661] on p "Adicionar R$ 21,00" at bounding box center [946, 659] width 103 height 17
type input "1"
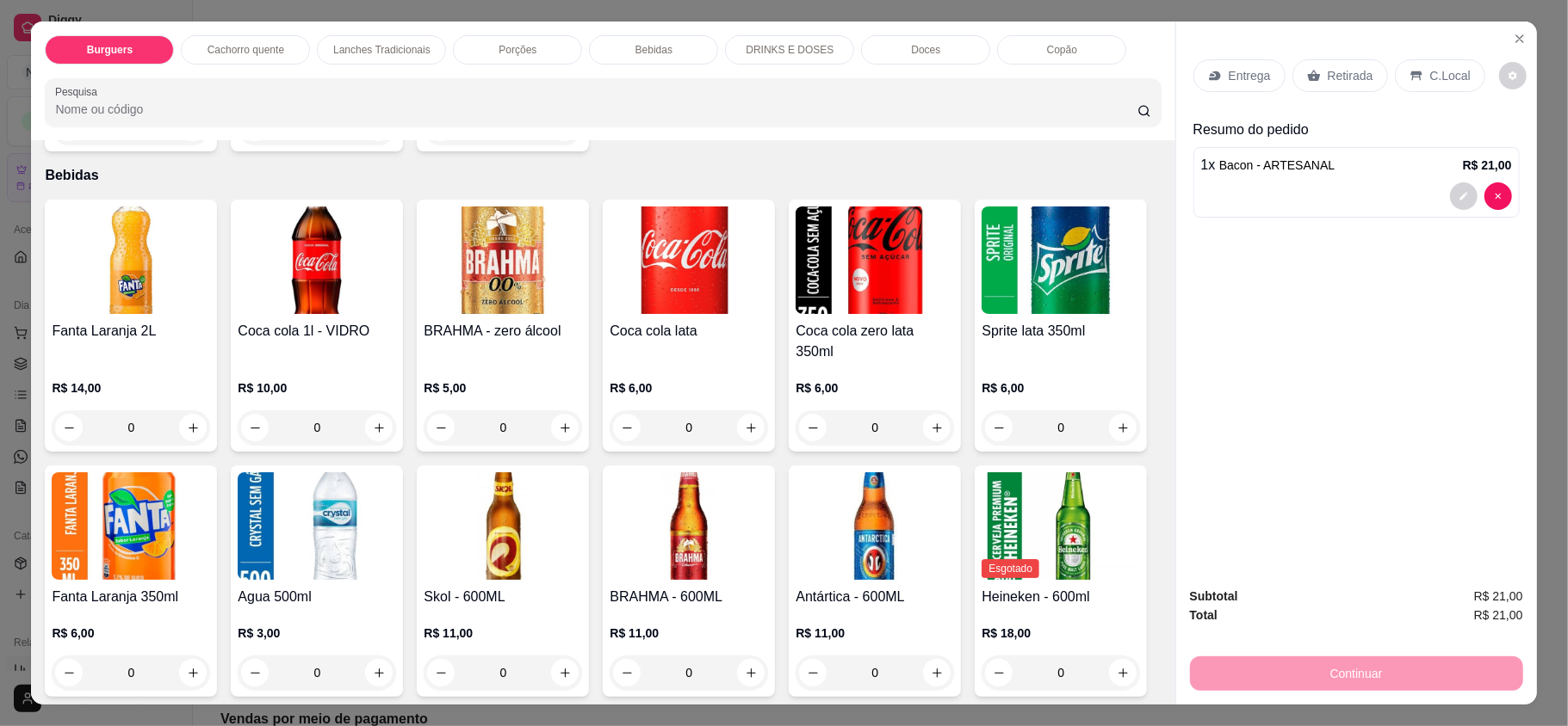
scroll to position [2295, 0]
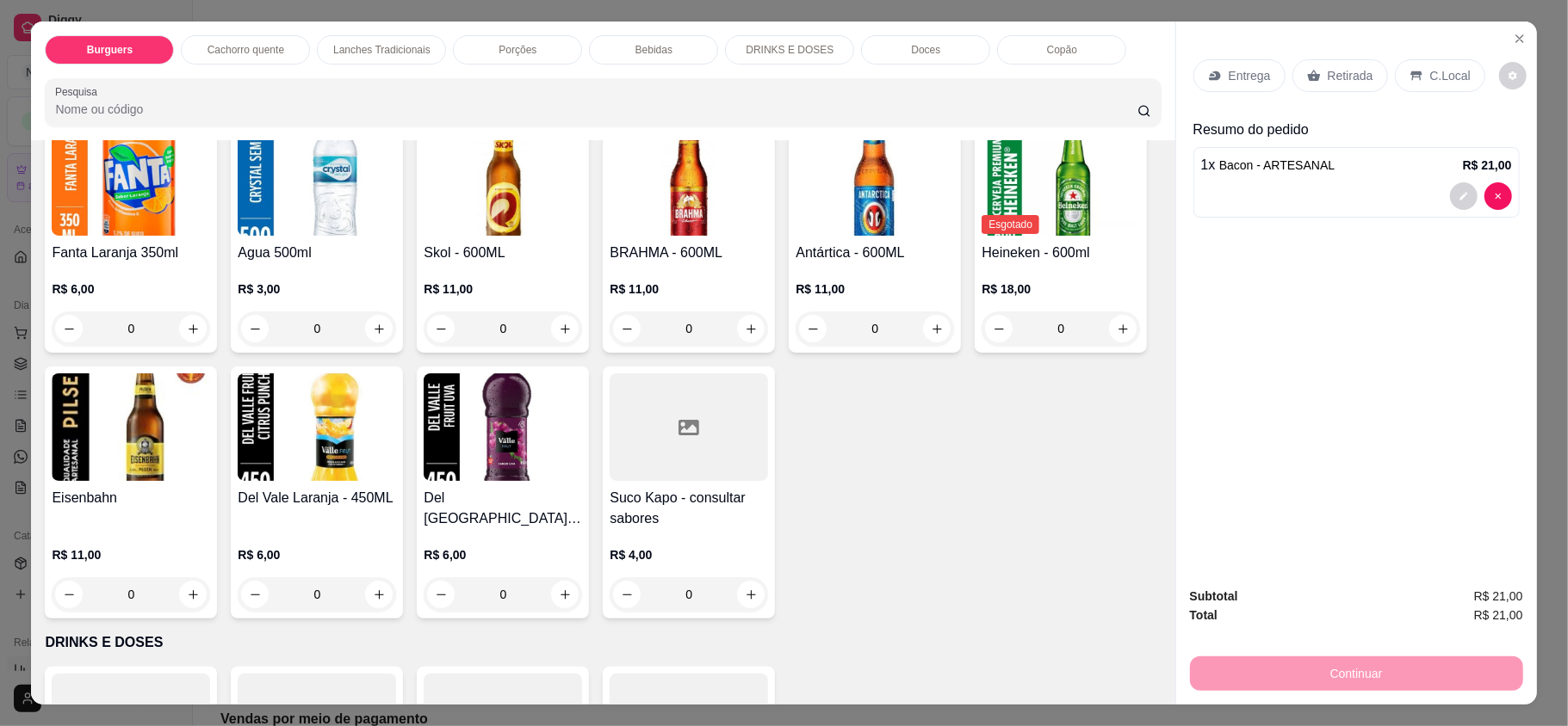
click at [1119, 88] on icon "increase-product-quantity" at bounding box center [1124, 84] width 10 height 10
type input "1"
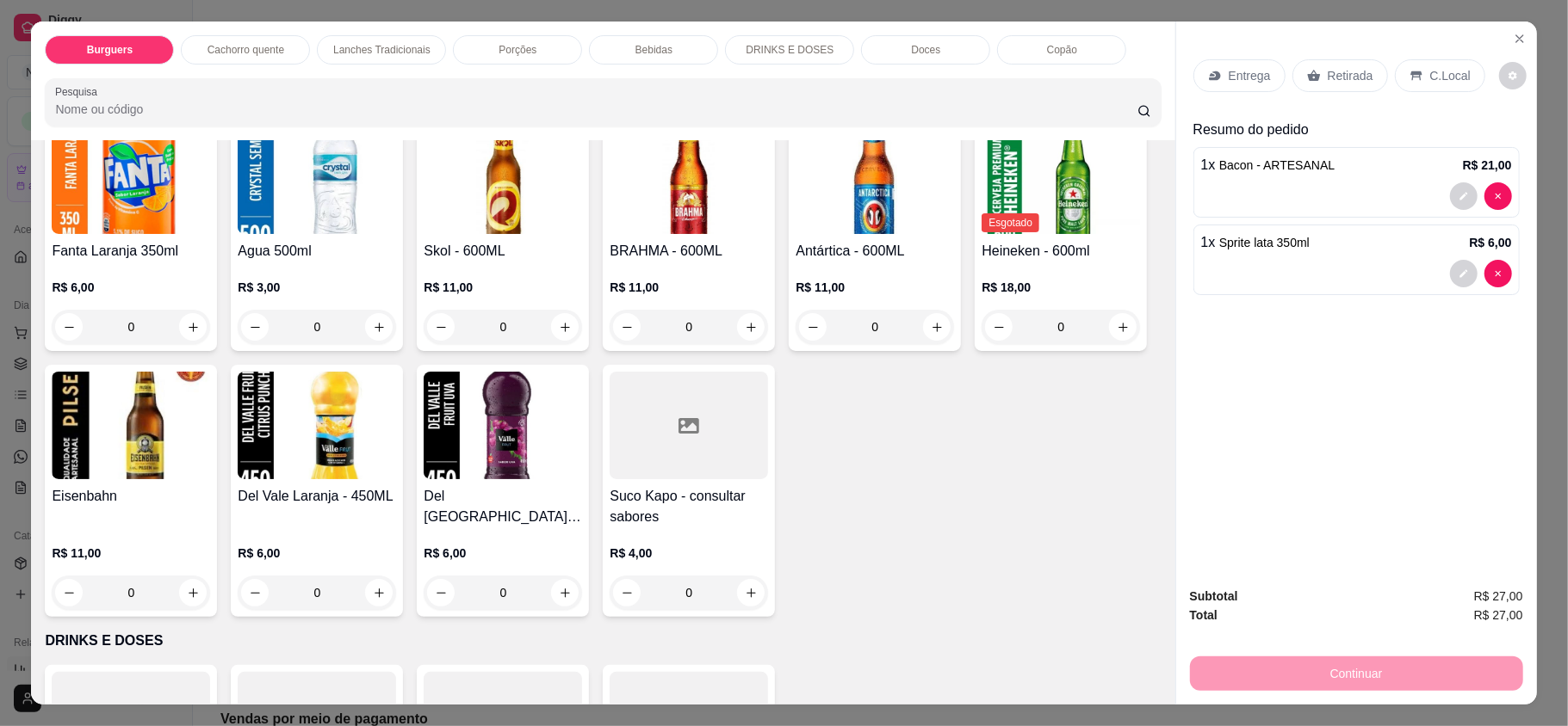
click at [1241, 73] on p "Entrega" at bounding box center [1249, 76] width 42 height 17
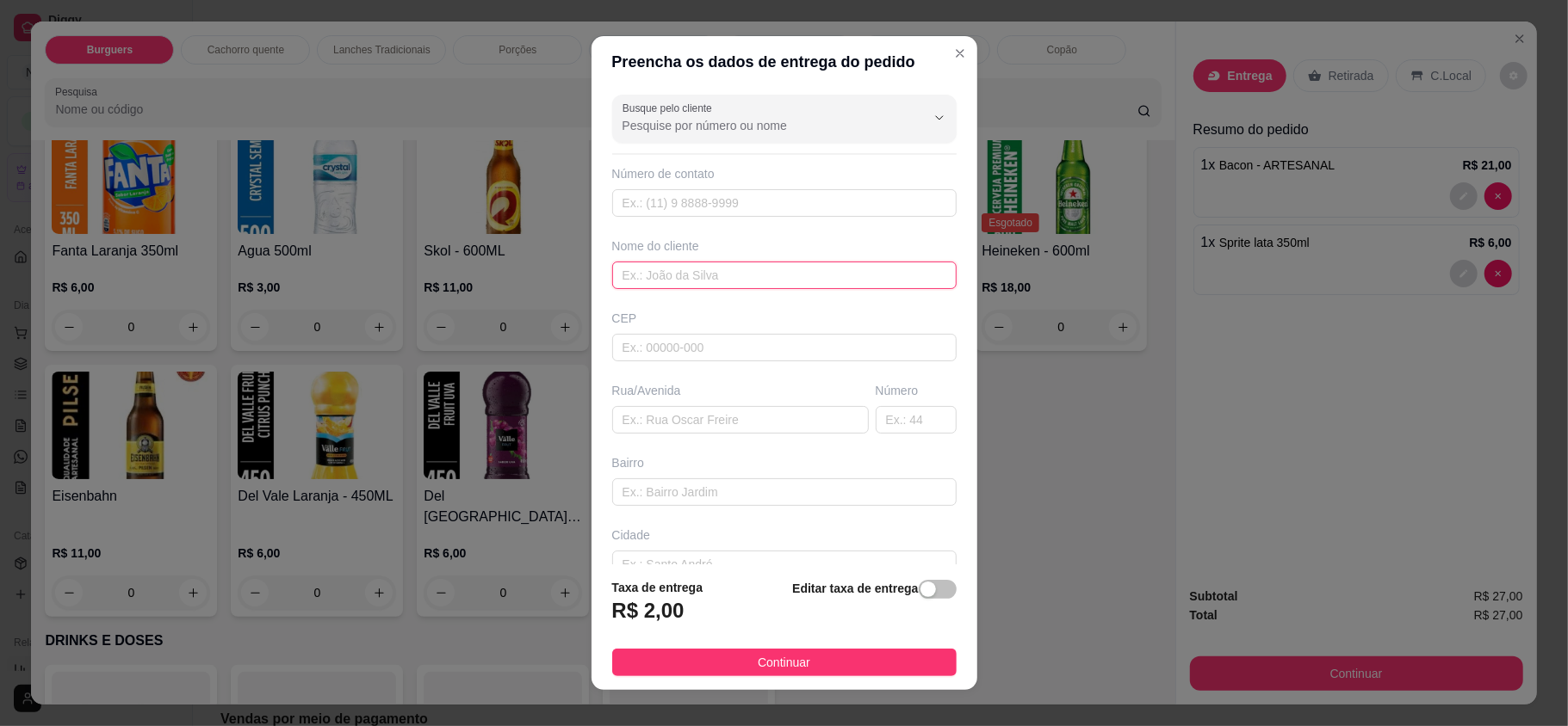
click at [649, 282] on input "text" at bounding box center [784, 275] width 344 height 28
type input "elivana"
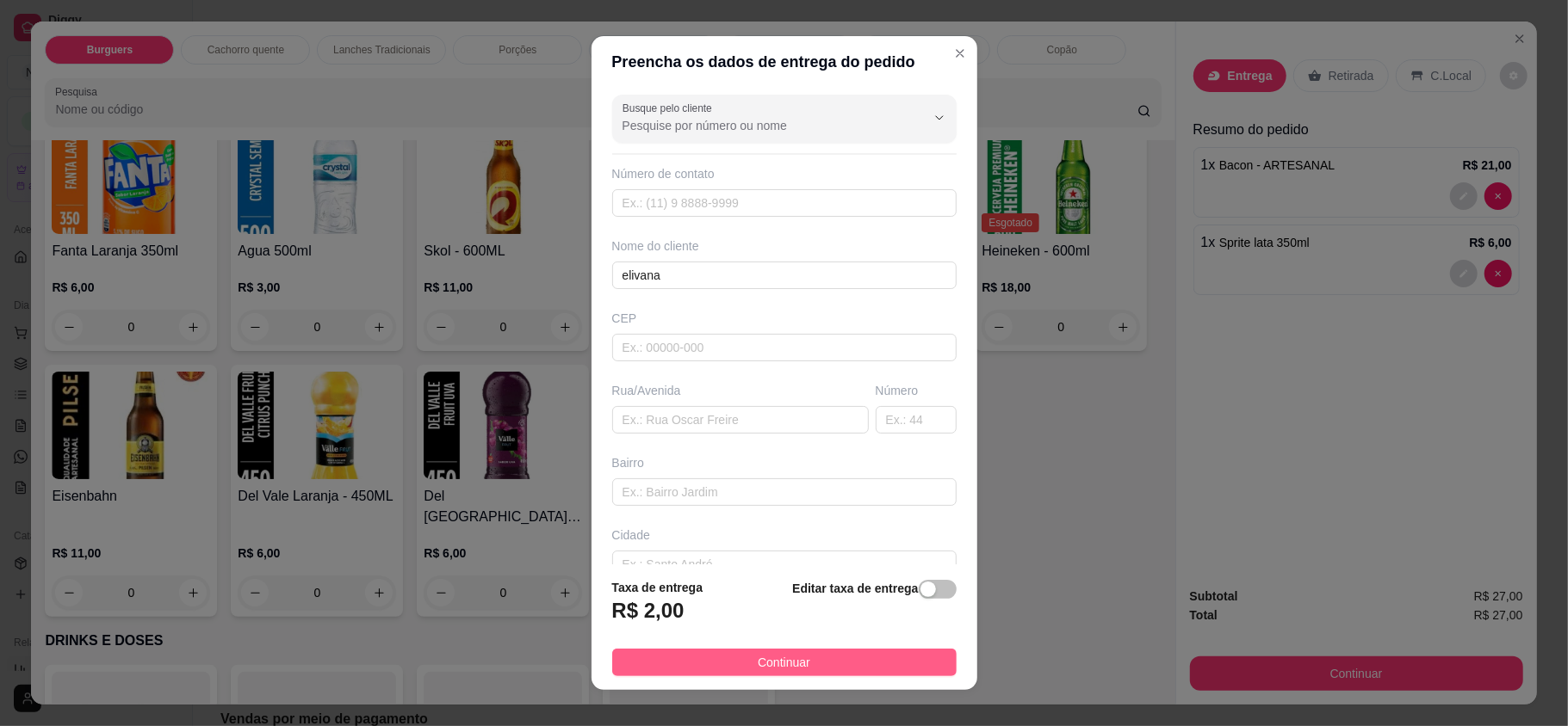
click at [726, 655] on button "Continuar" at bounding box center [784, 662] width 344 height 28
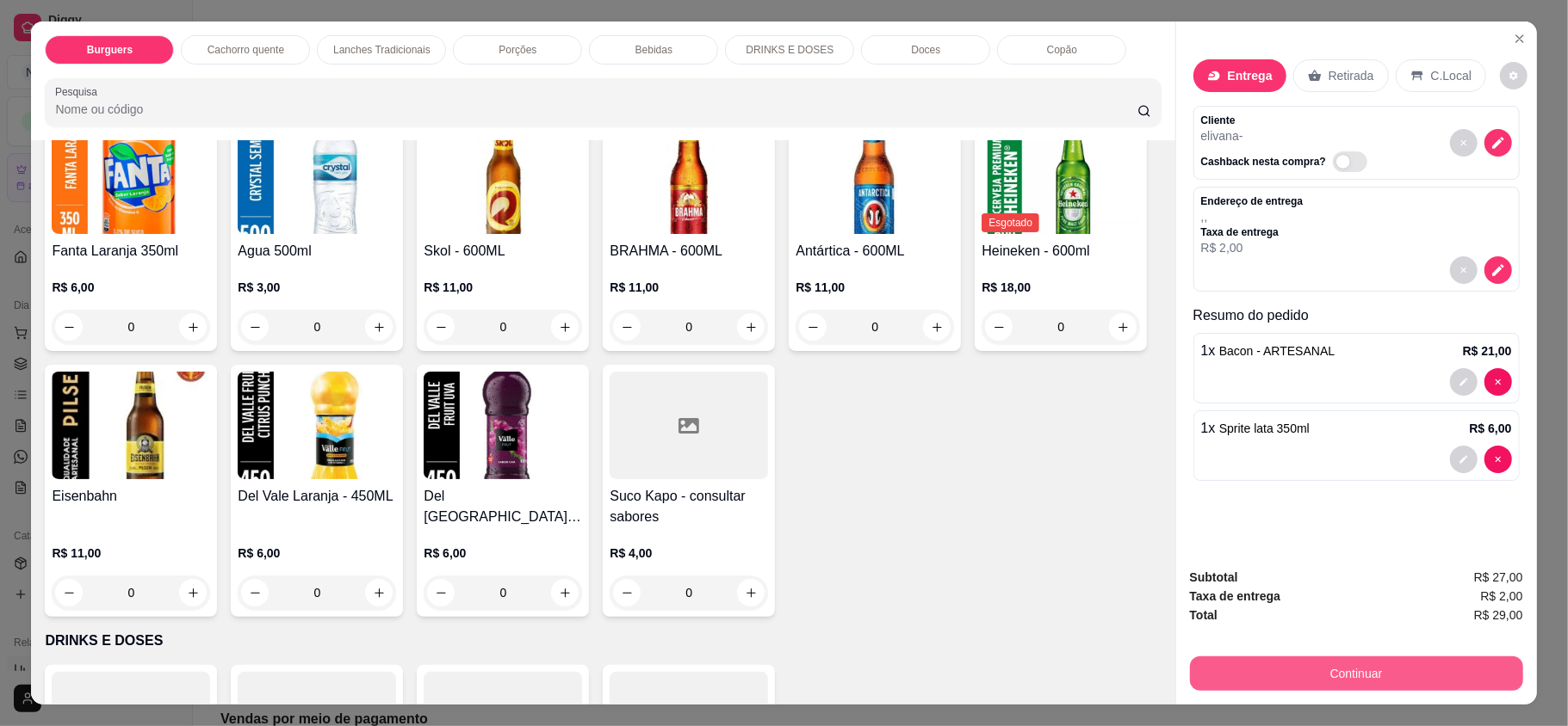
click at [1258, 659] on button "Continuar" at bounding box center [1357, 674] width 334 height 34
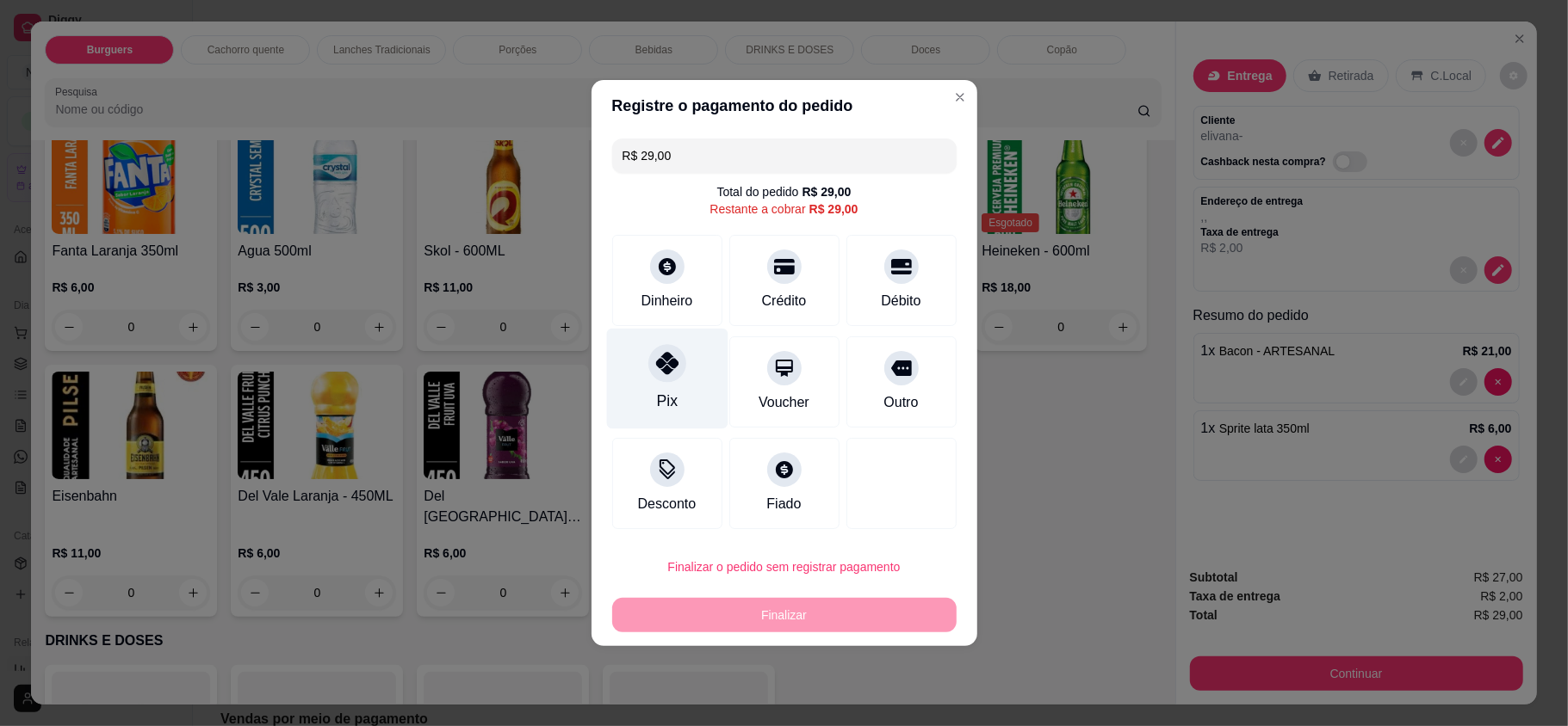
click at [655, 366] on icon at bounding box center [667, 363] width 23 height 23
type input "R$ 0,00"
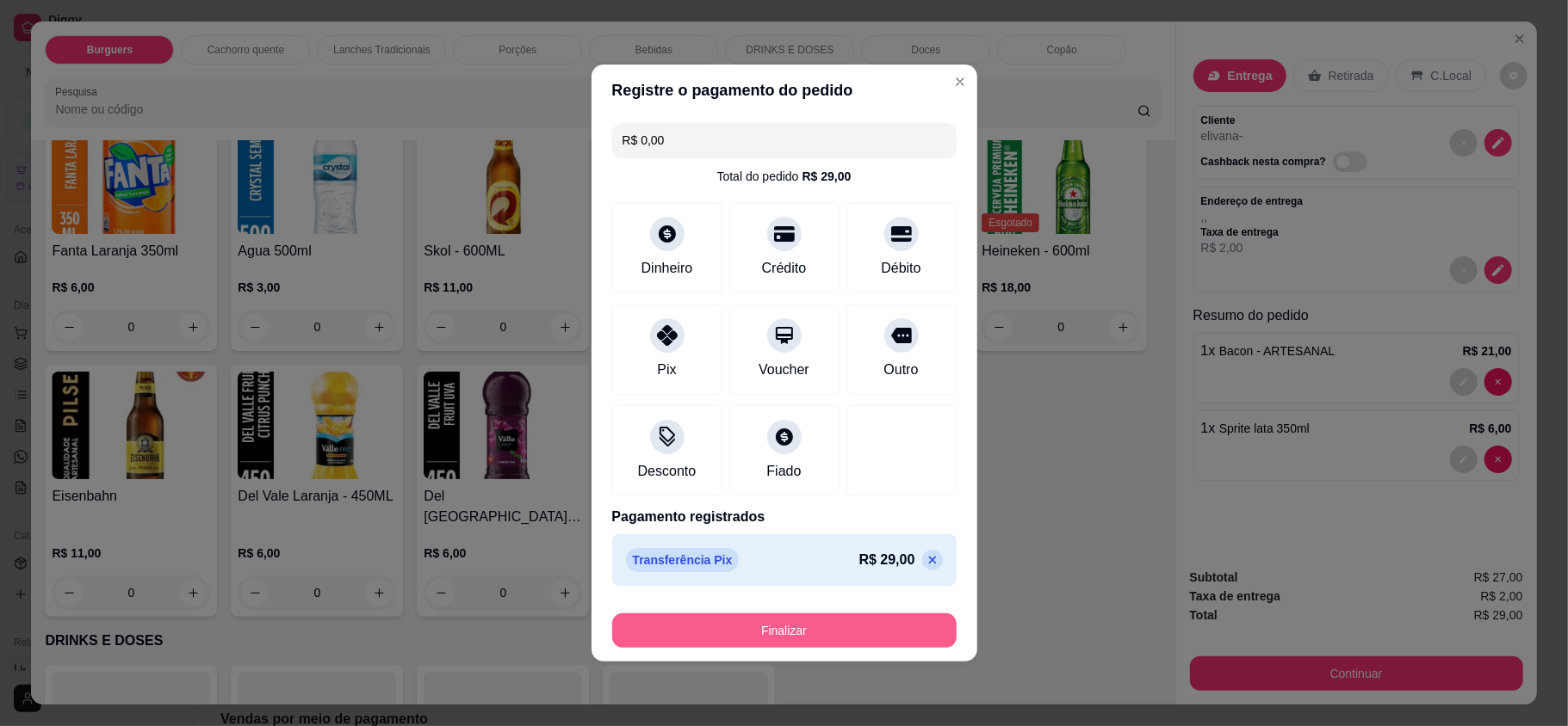
click at [776, 634] on button "Finalizar" at bounding box center [784, 631] width 344 height 34
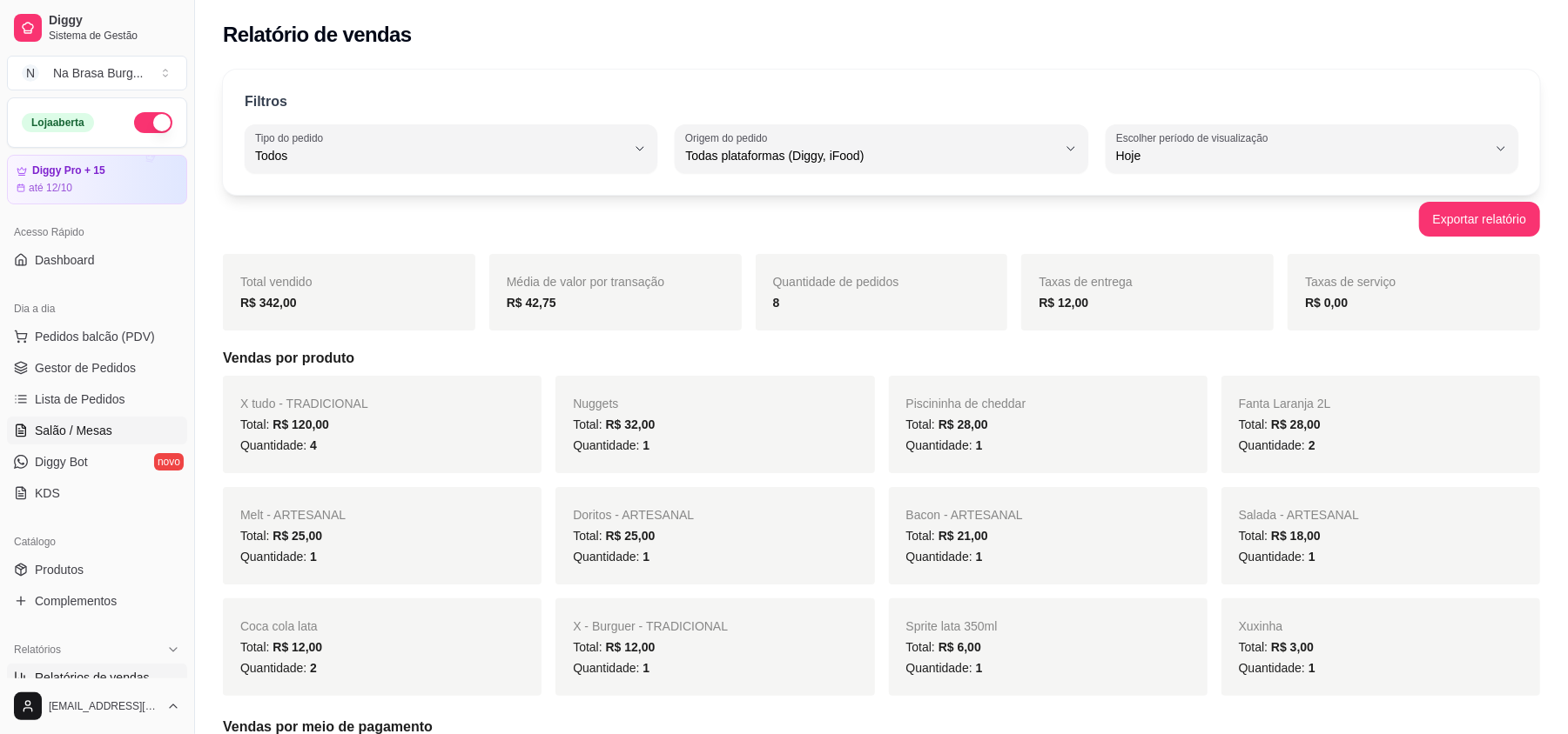
click at [115, 423] on link "Salão / Mesas" at bounding box center [96, 430] width 180 height 28
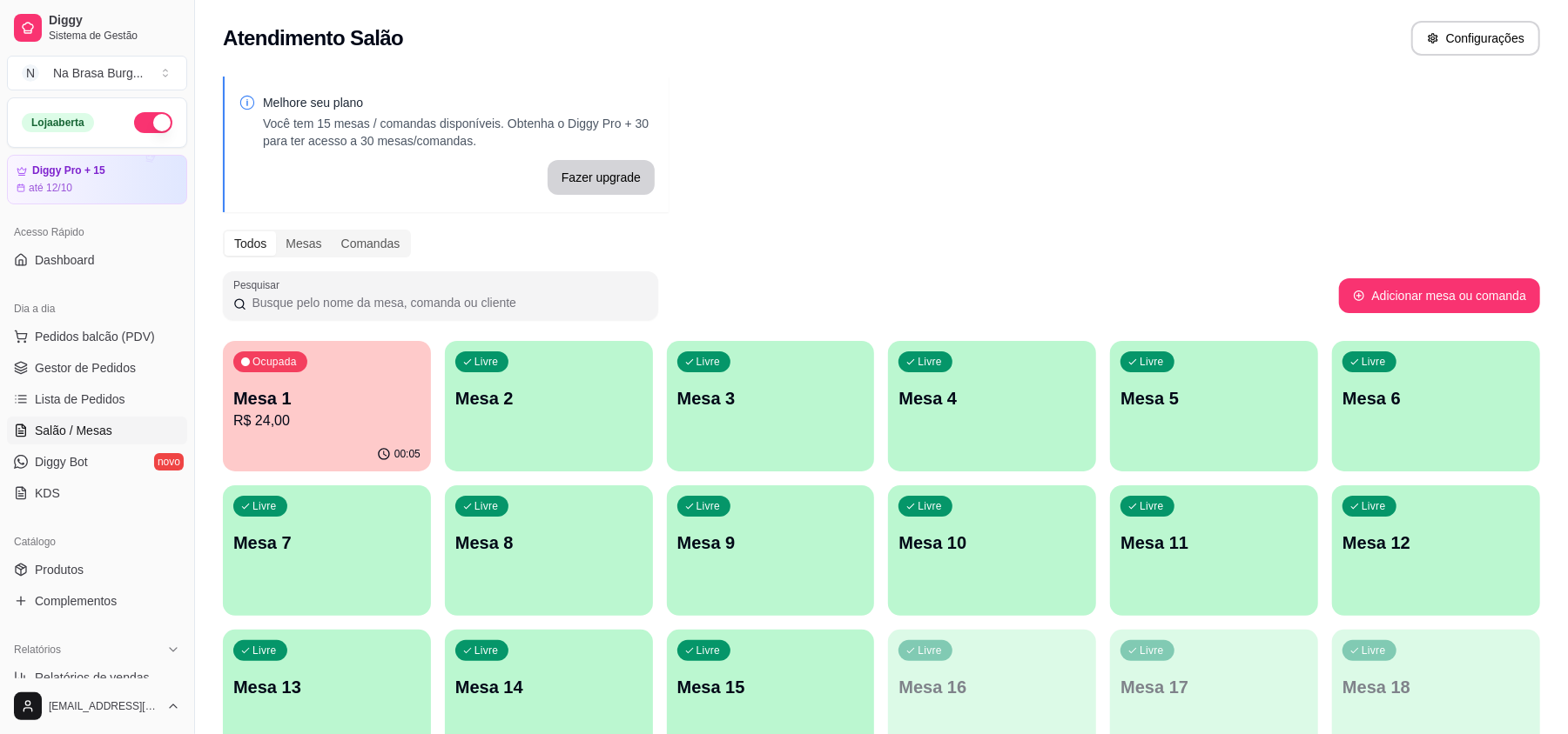
click at [333, 409] on div "Mesa 1 R$ 24,00" at bounding box center [327, 408] width 187 height 45
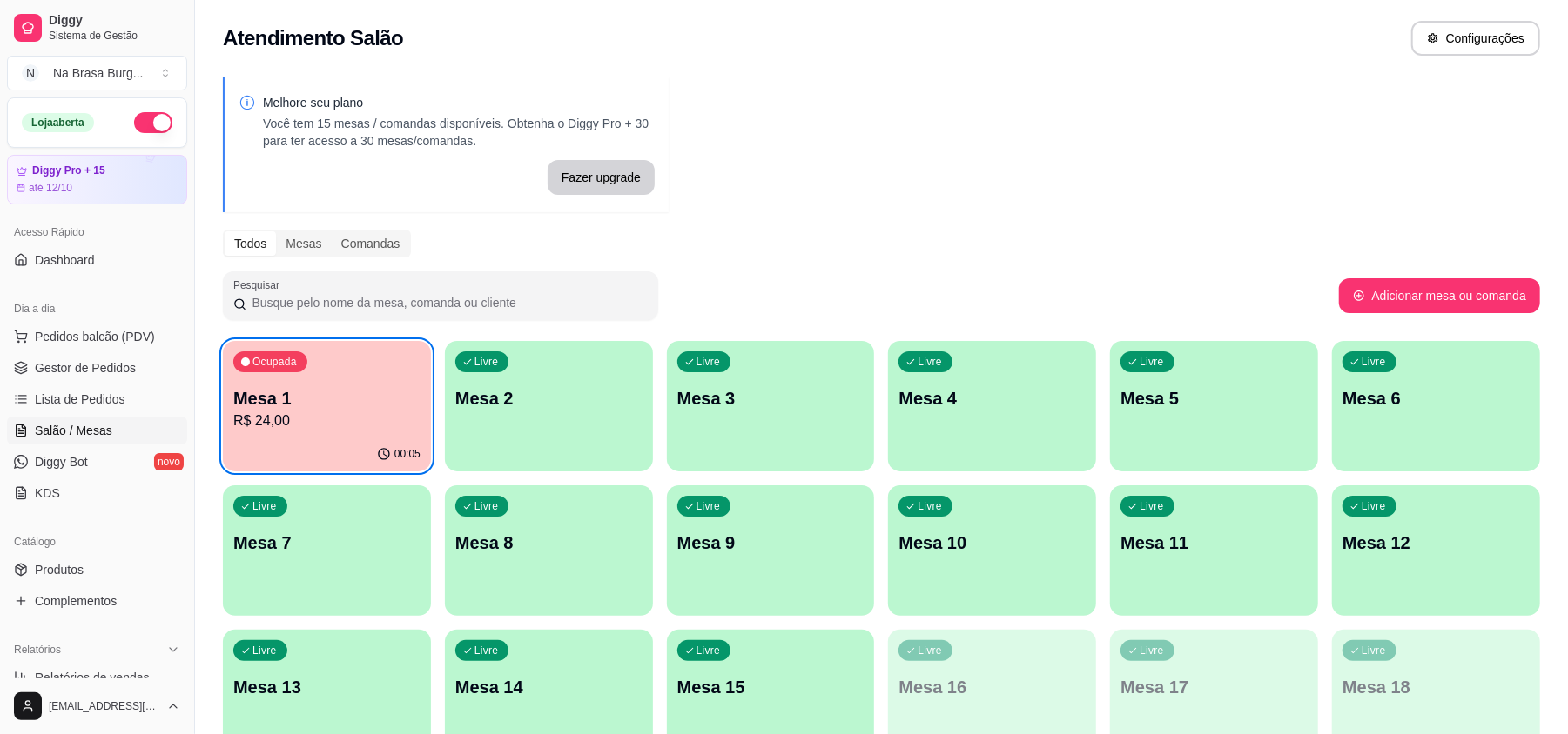
click at [317, 388] on p "Mesa 1" at bounding box center [327, 398] width 187 height 24
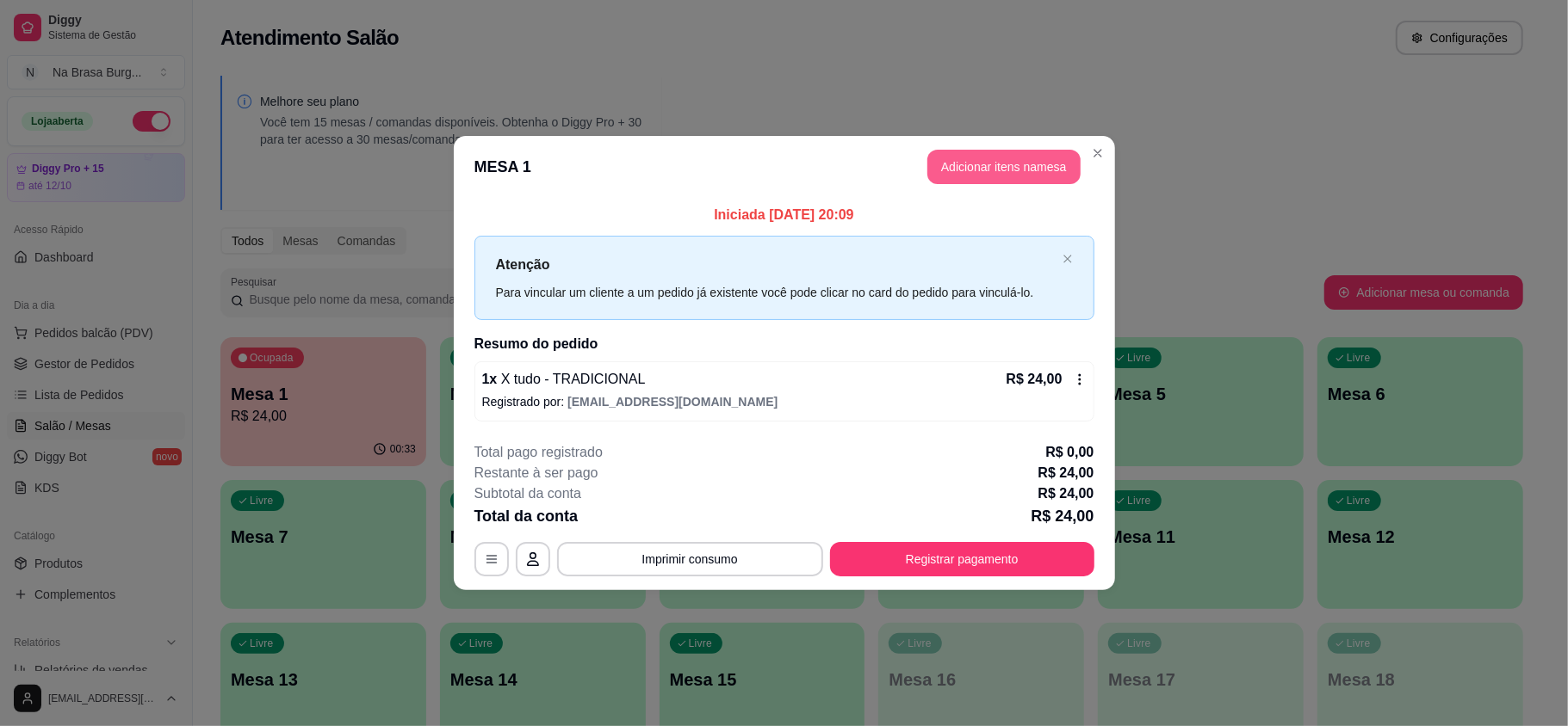
click at [1004, 169] on button "Adicionar itens na mesa" at bounding box center [1003, 167] width 153 height 34
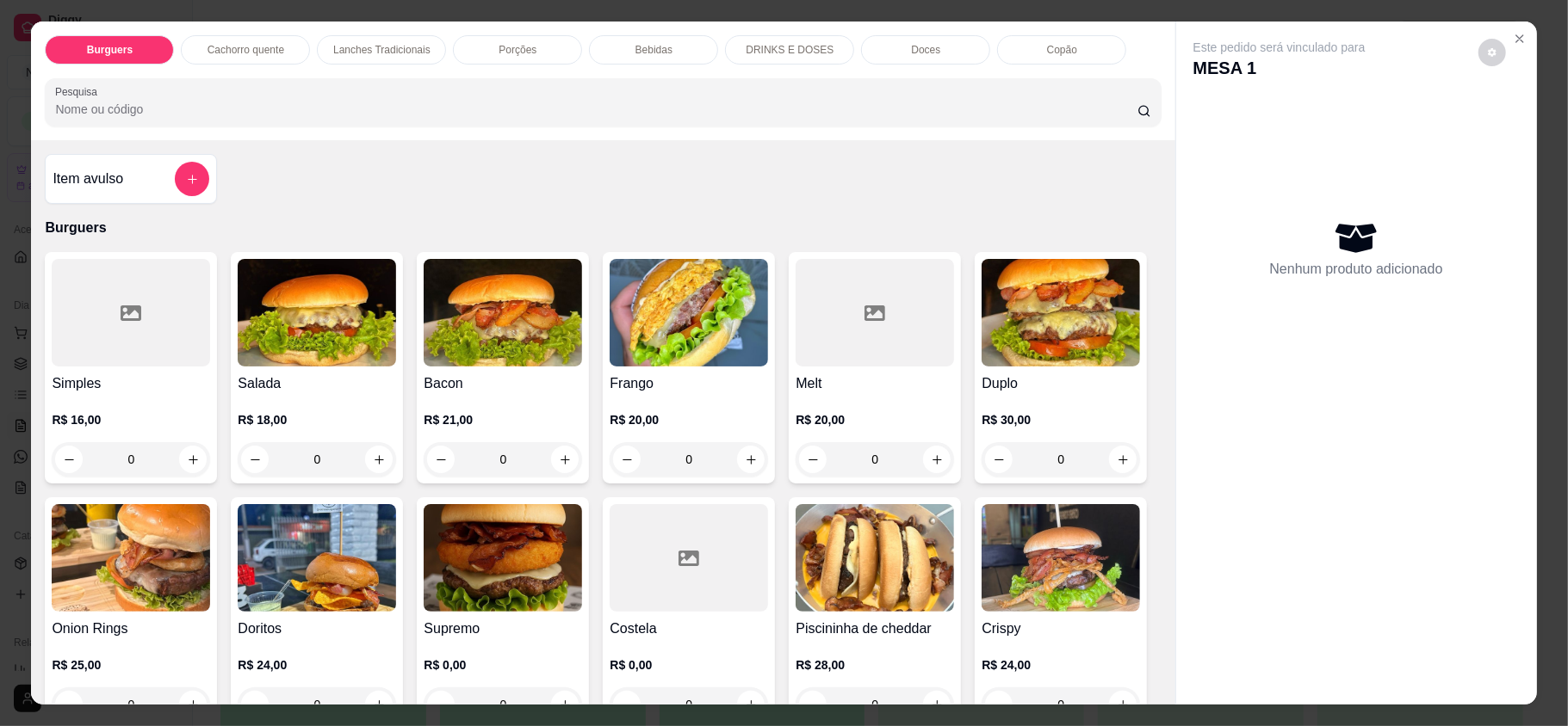
click at [629, 63] on div "Bebidas" at bounding box center [654, 49] width 129 height 29
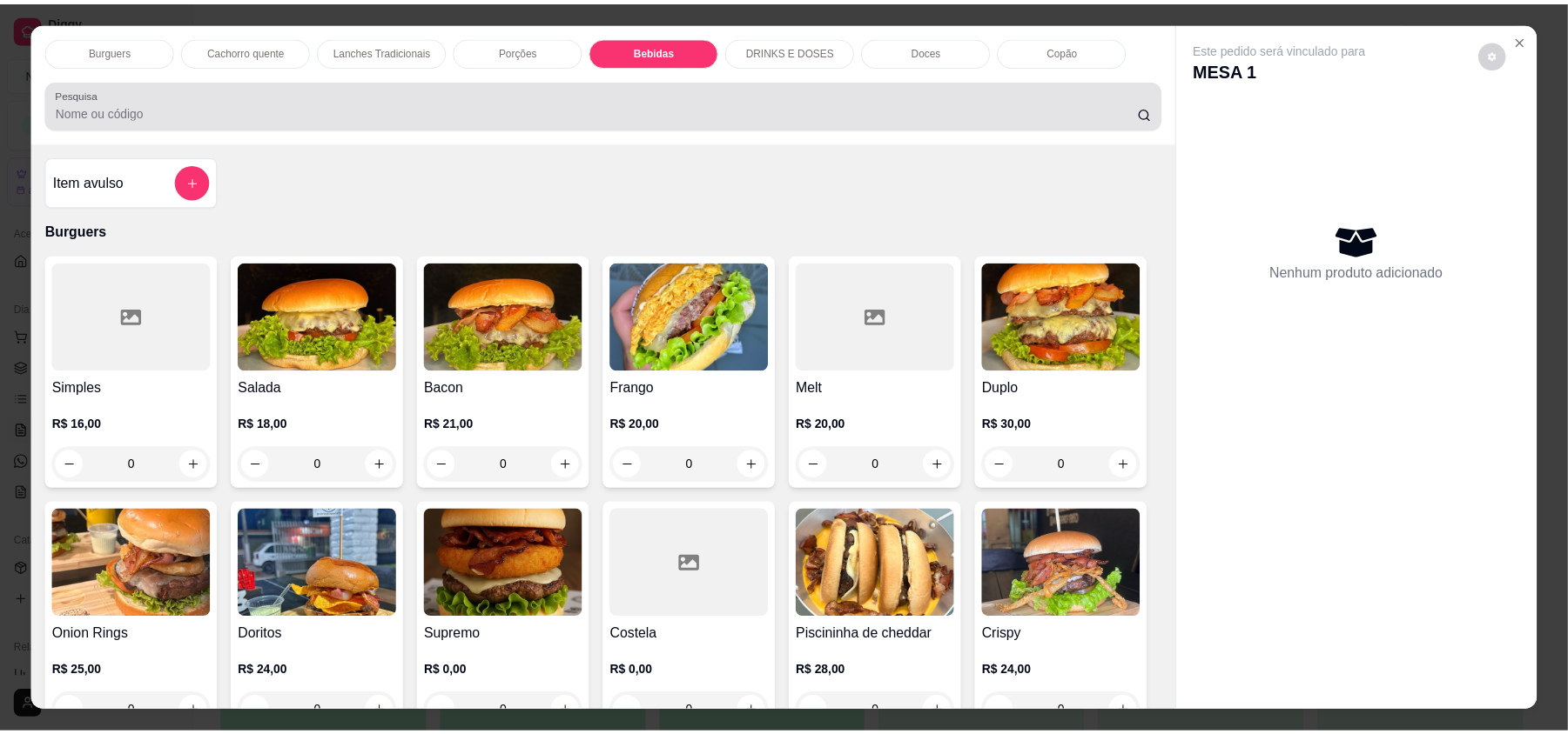
scroll to position [33, 0]
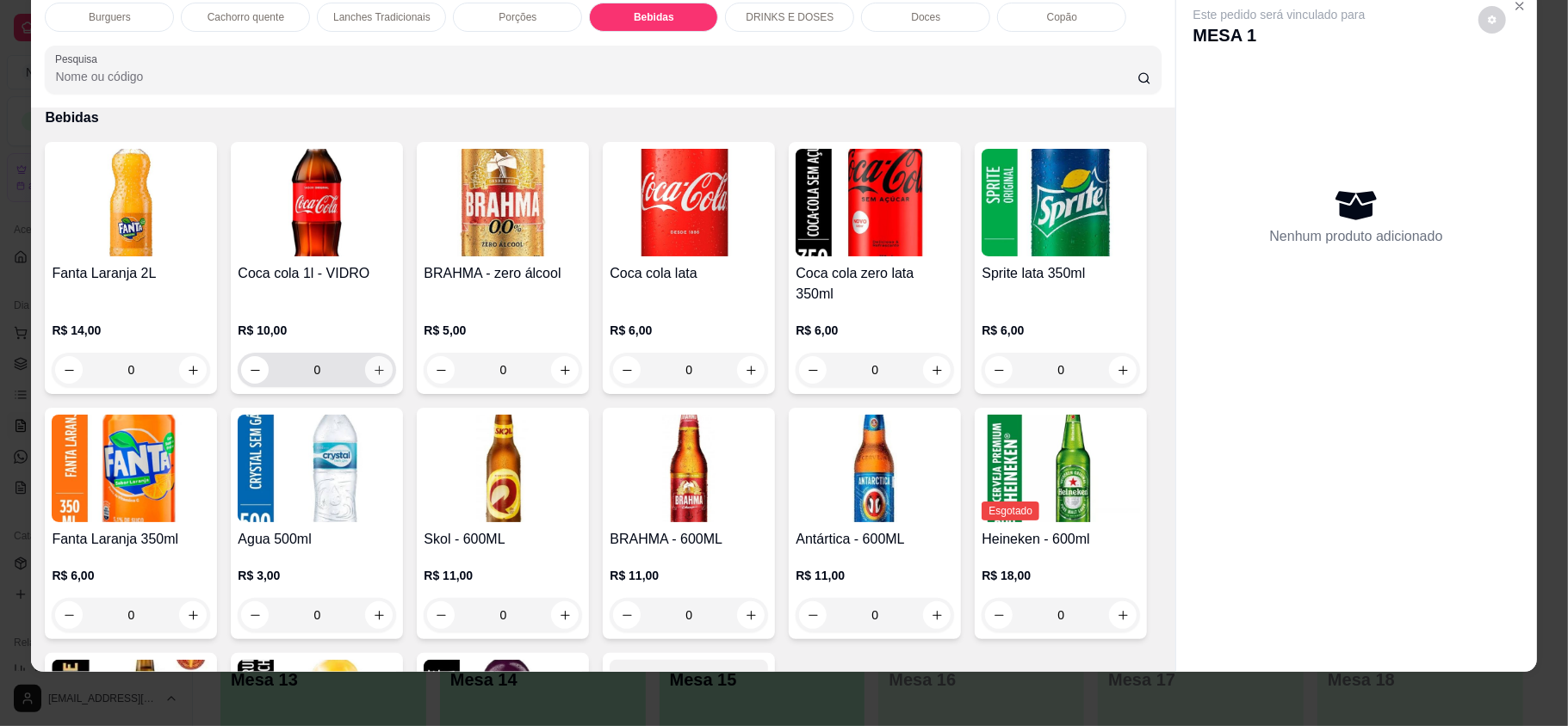
click at [373, 364] on icon "increase-product-quantity" at bounding box center [379, 371] width 13 height 13
type input "1"
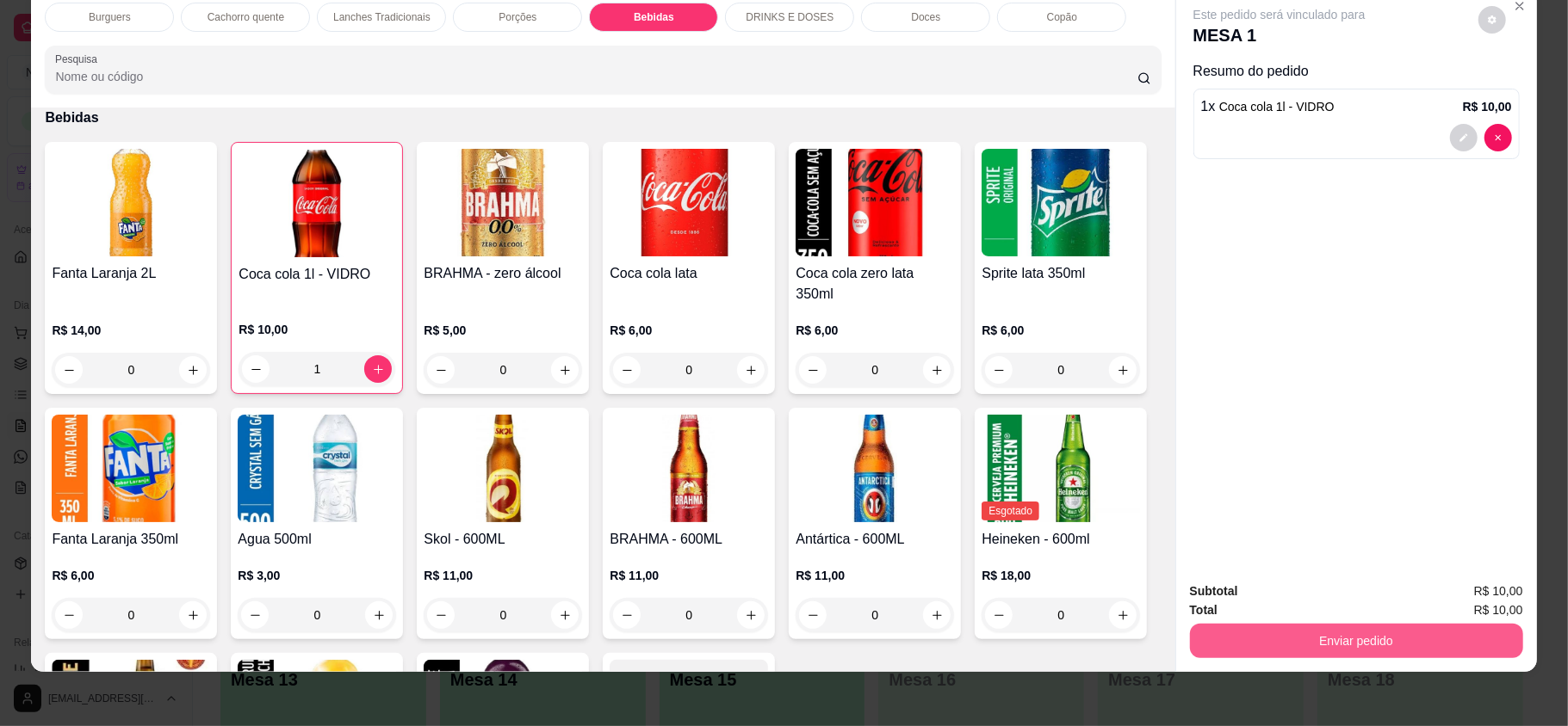
click at [1418, 641] on button "Enviar pedido" at bounding box center [1357, 641] width 334 height 34
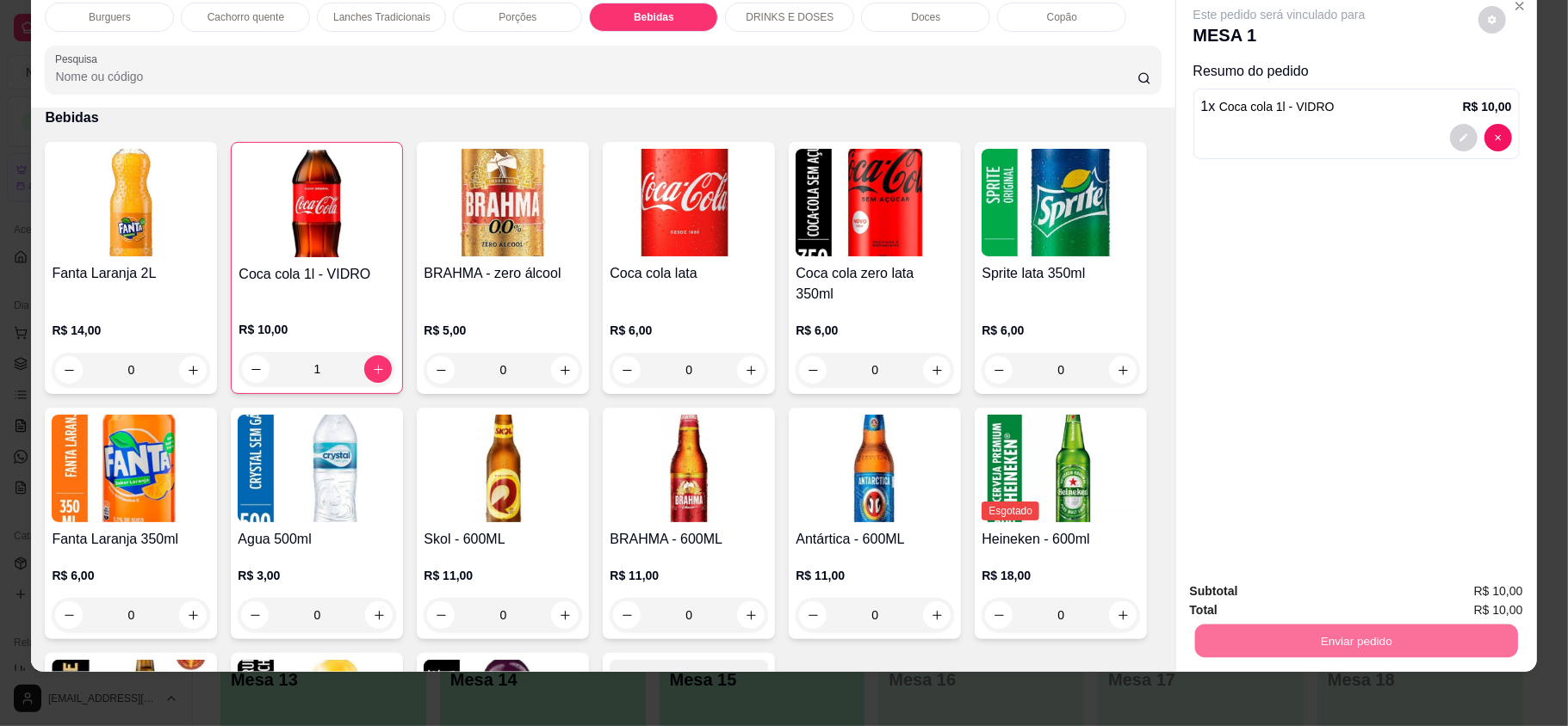
click at [1296, 589] on button "Não registrar e enviar pedido" at bounding box center [1298, 598] width 179 height 32
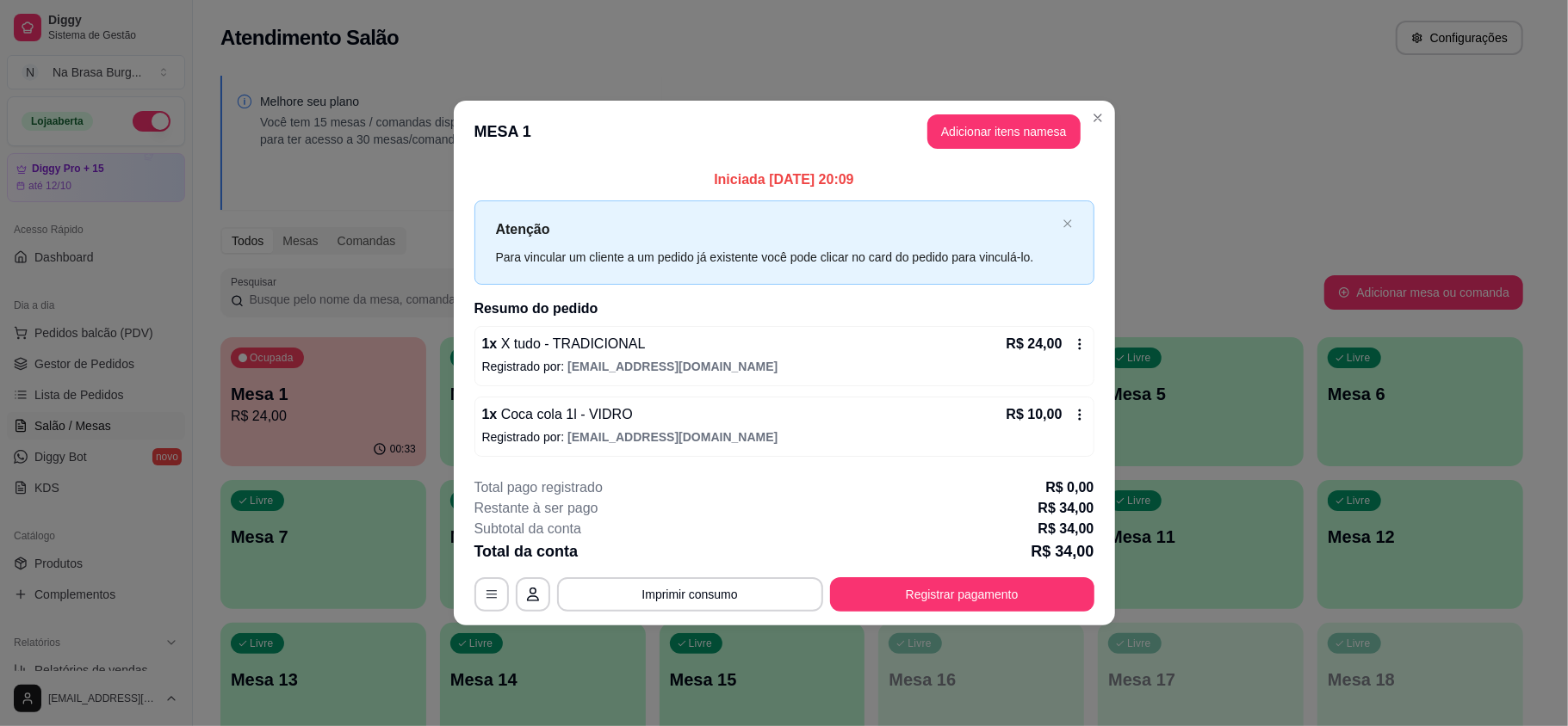
click at [913, 572] on div "**********" at bounding box center [784, 544] width 620 height 134
click at [924, 589] on button "Registrar pagamento" at bounding box center [962, 595] width 264 height 34
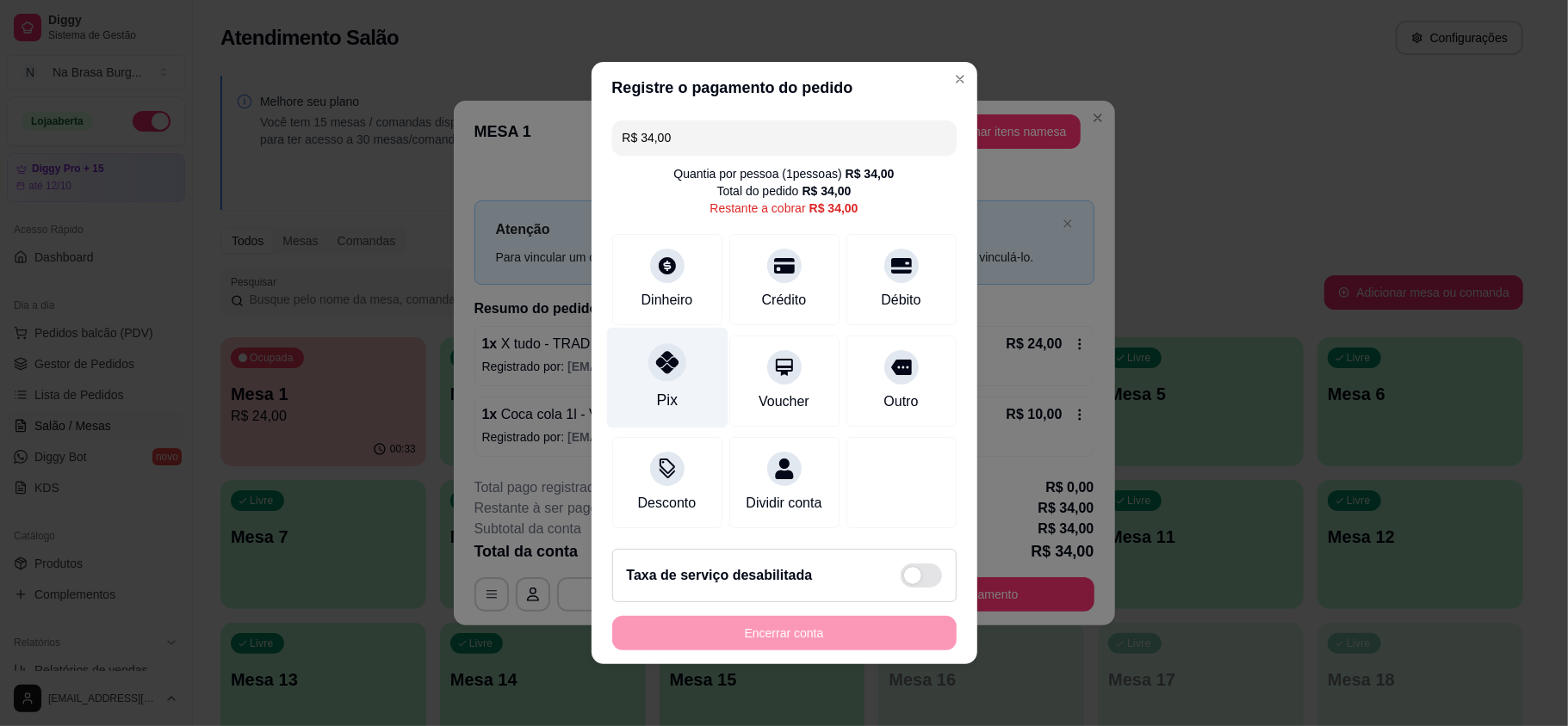
click at [687, 366] on div "Pix" at bounding box center [668, 378] width 122 height 101
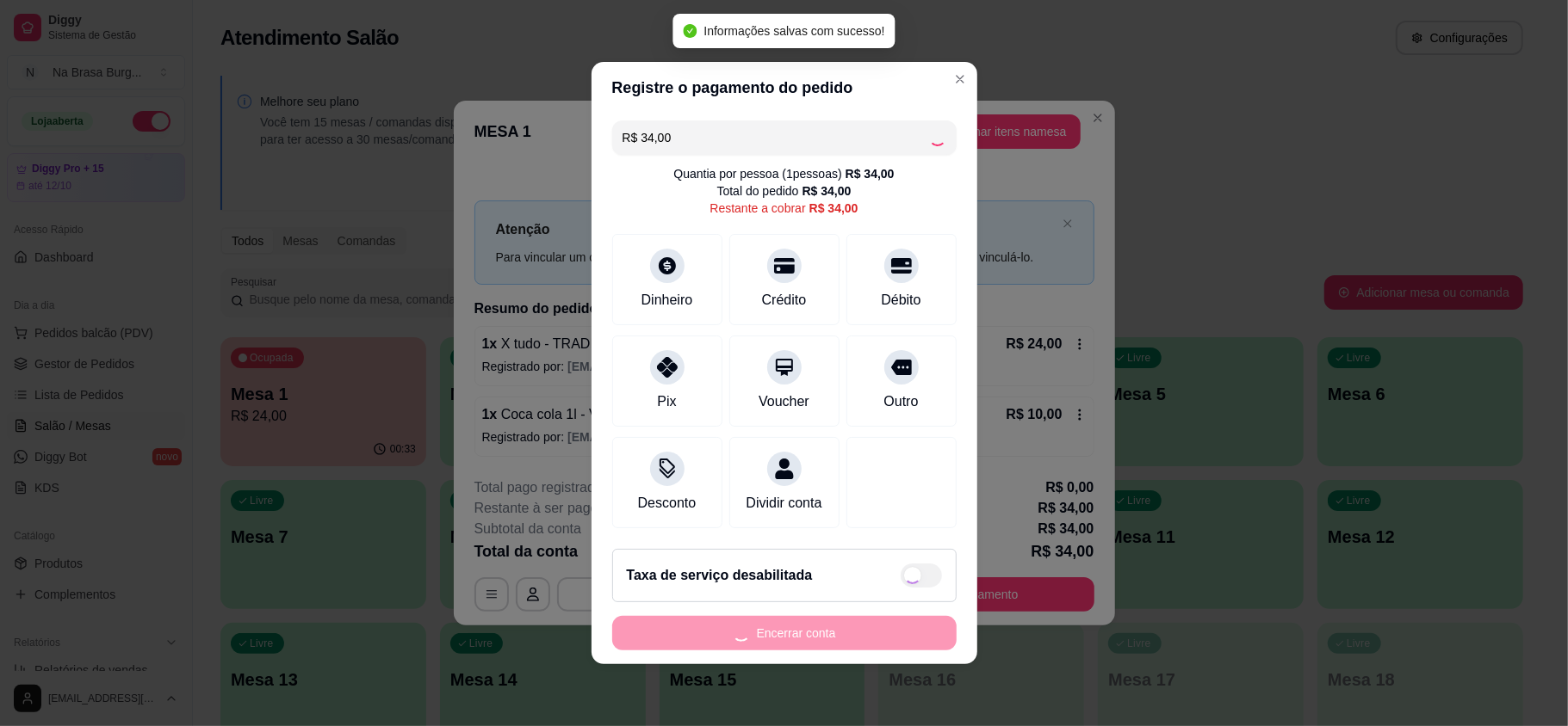
type input "R$ 0,00"
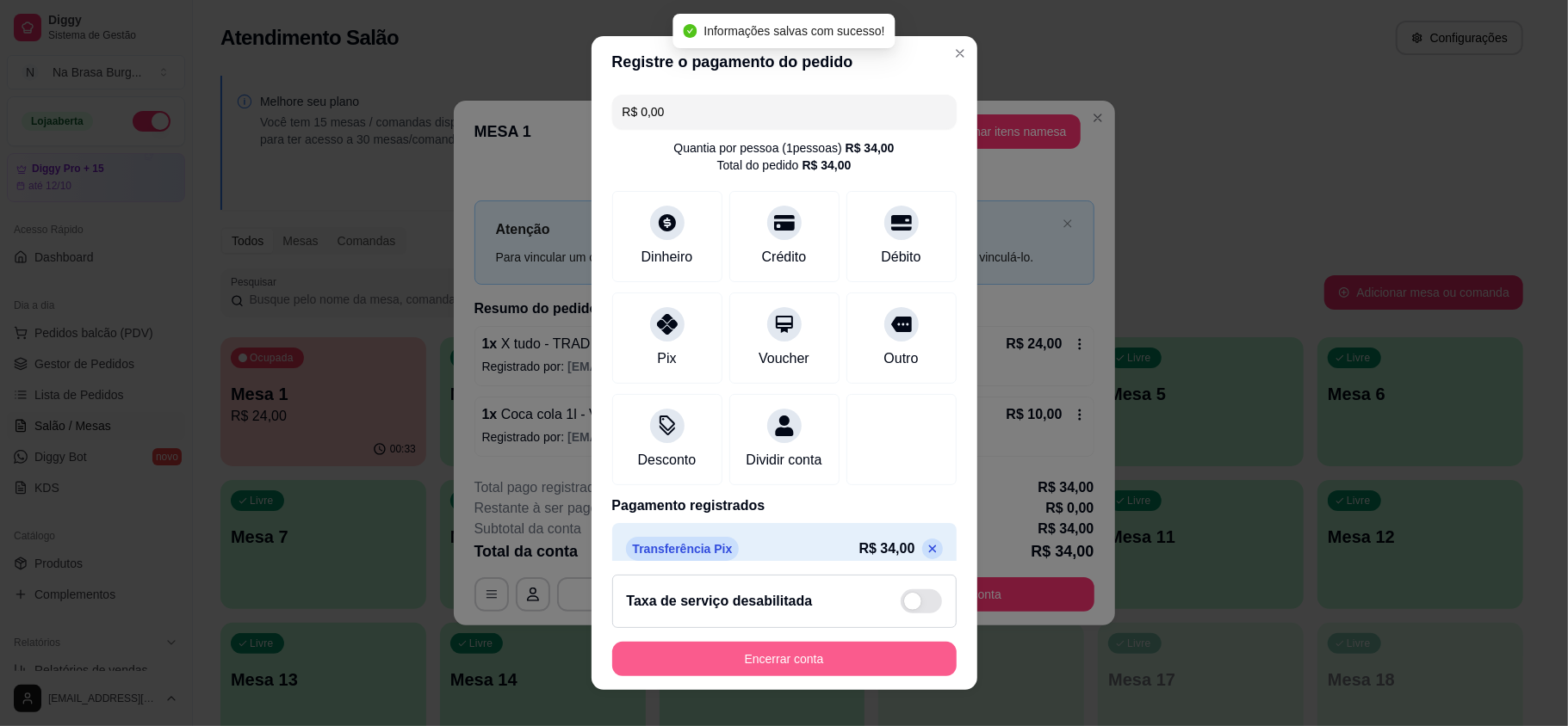
click at [773, 659] on button "Encerrar conta" at bounding box center [784, 659] width 344 height 34
